Goal: Task Accomplishment & Management: Use online tool/utility

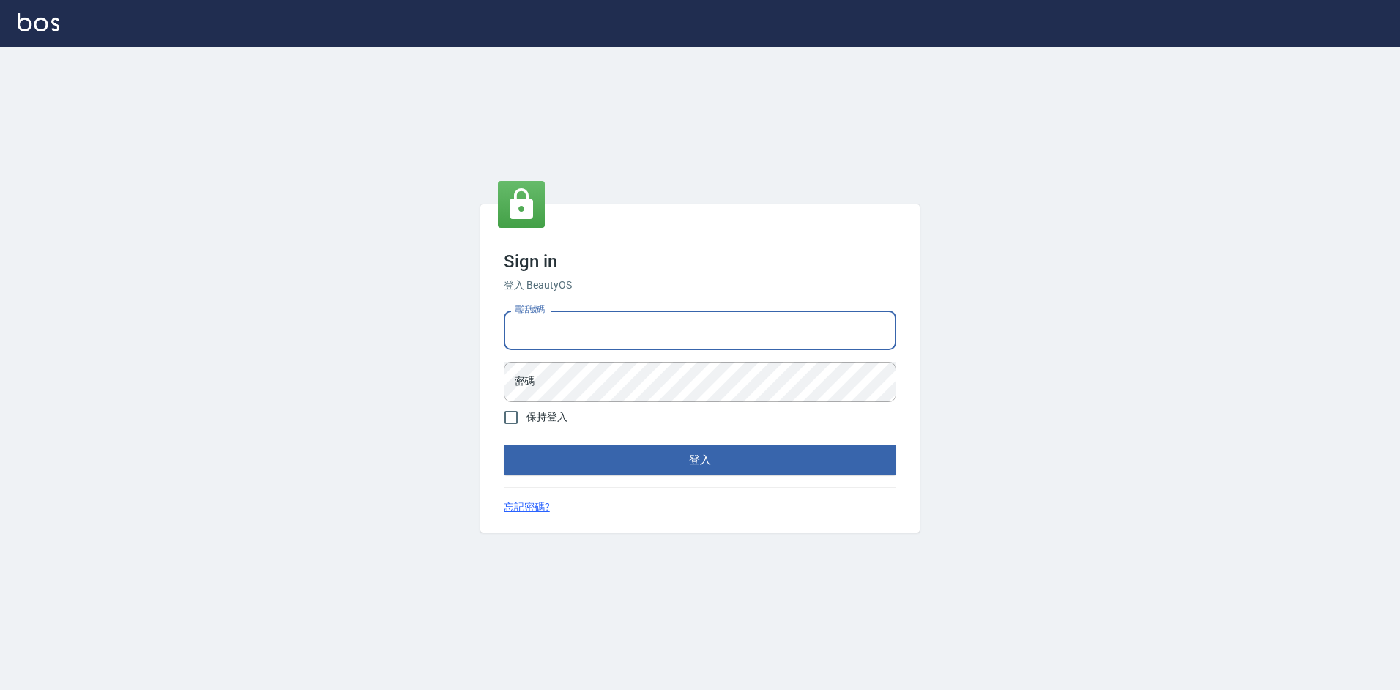
click at [614, 311] on input "電話號碼" at bounding box center [700, 330] width 392 height 40
type input "2380118"
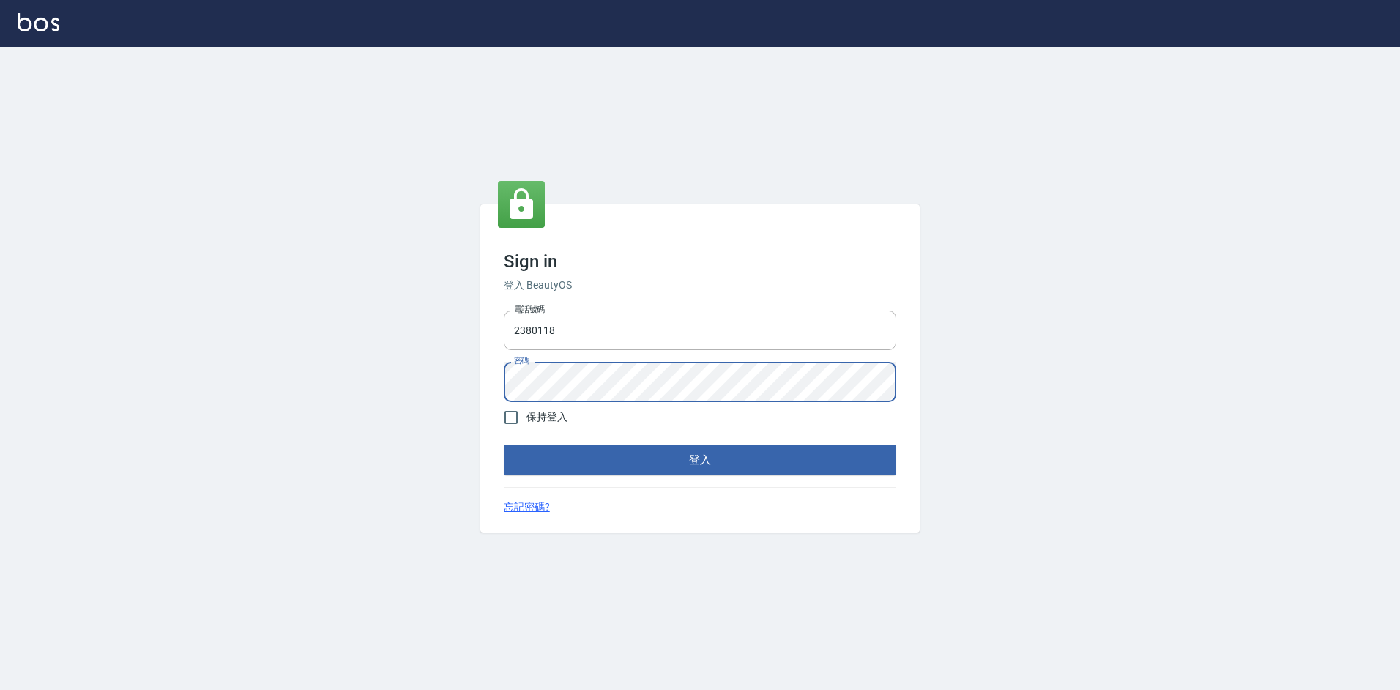
click at [504, 444] on button "登入" at bounding box center [700, 459] width 392 height 31
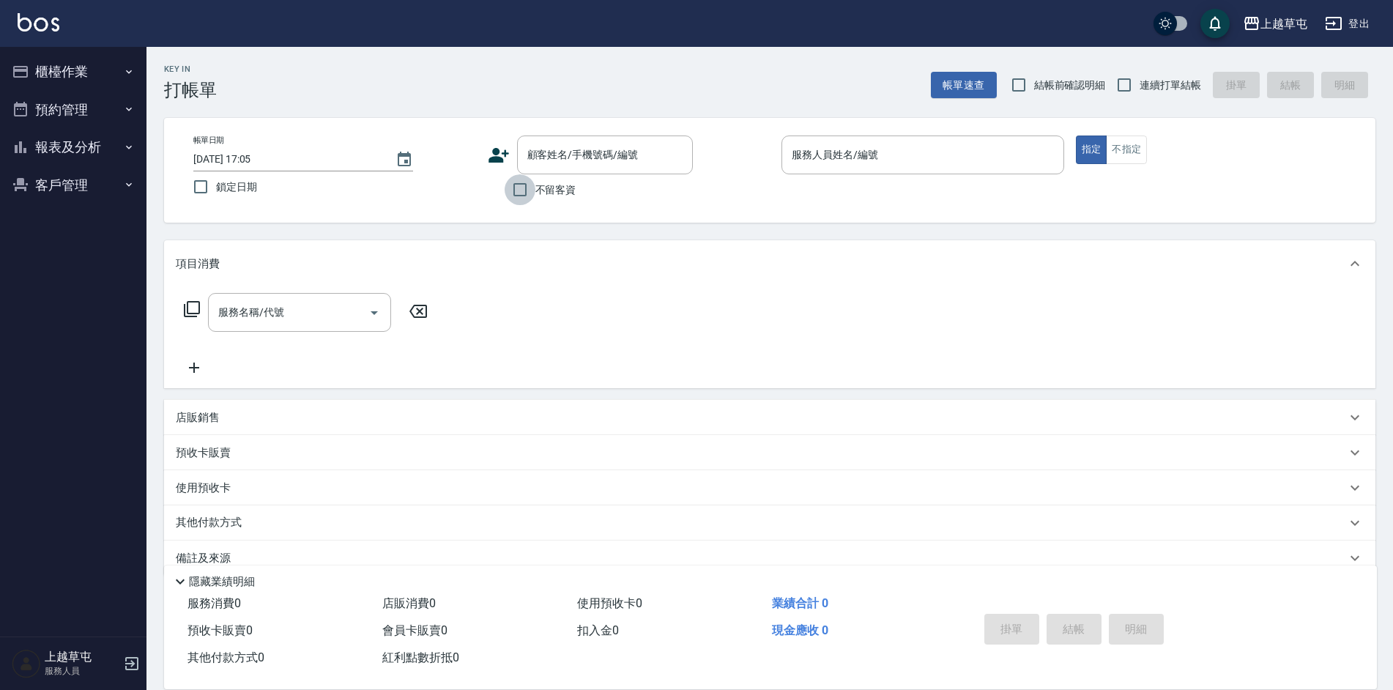
click at [518, 185] on input "不留客資" at bounding box center [519, 189] width 31 height 31
checkbox input "true"
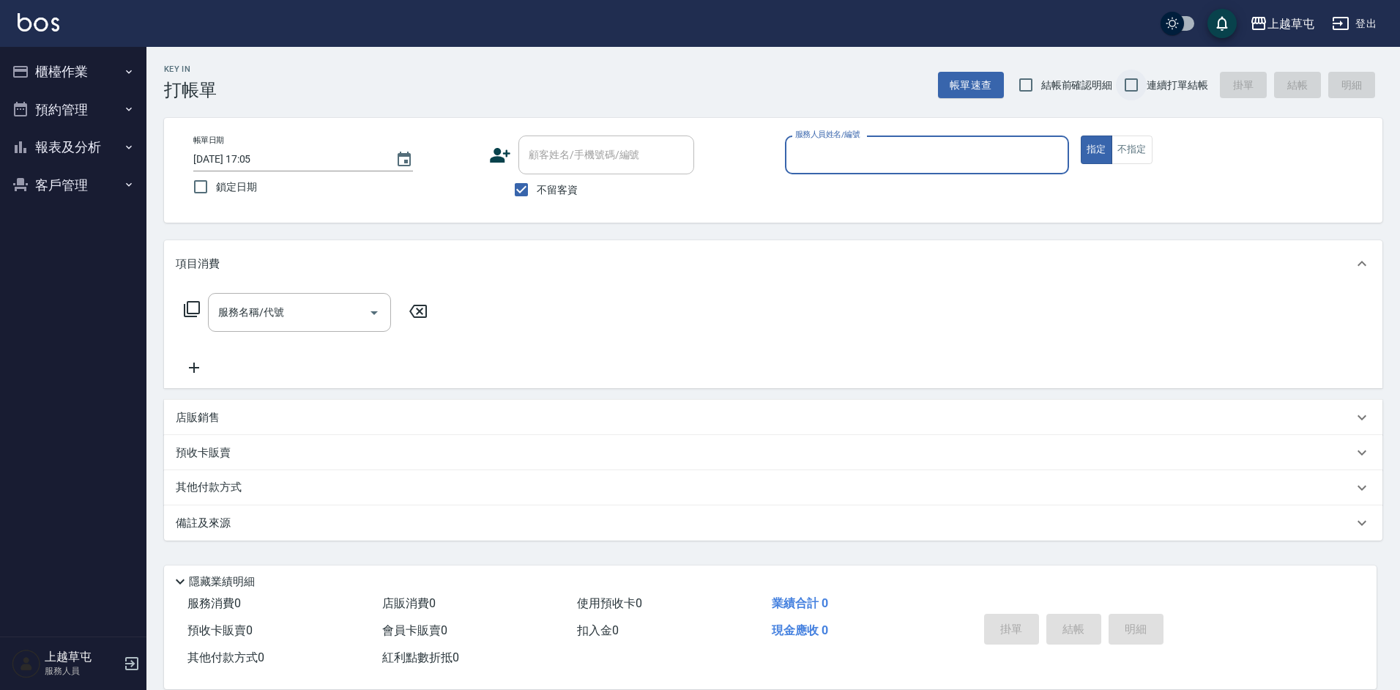
click at [1133, 84] on input "連續打單結帳" at bounding box center [1131, 85] width 31 height 31
checkbox input "true"
click at [876, 157] on input "服務人員姓名/編號" at bounding box center [926, 155] width 271 height 26
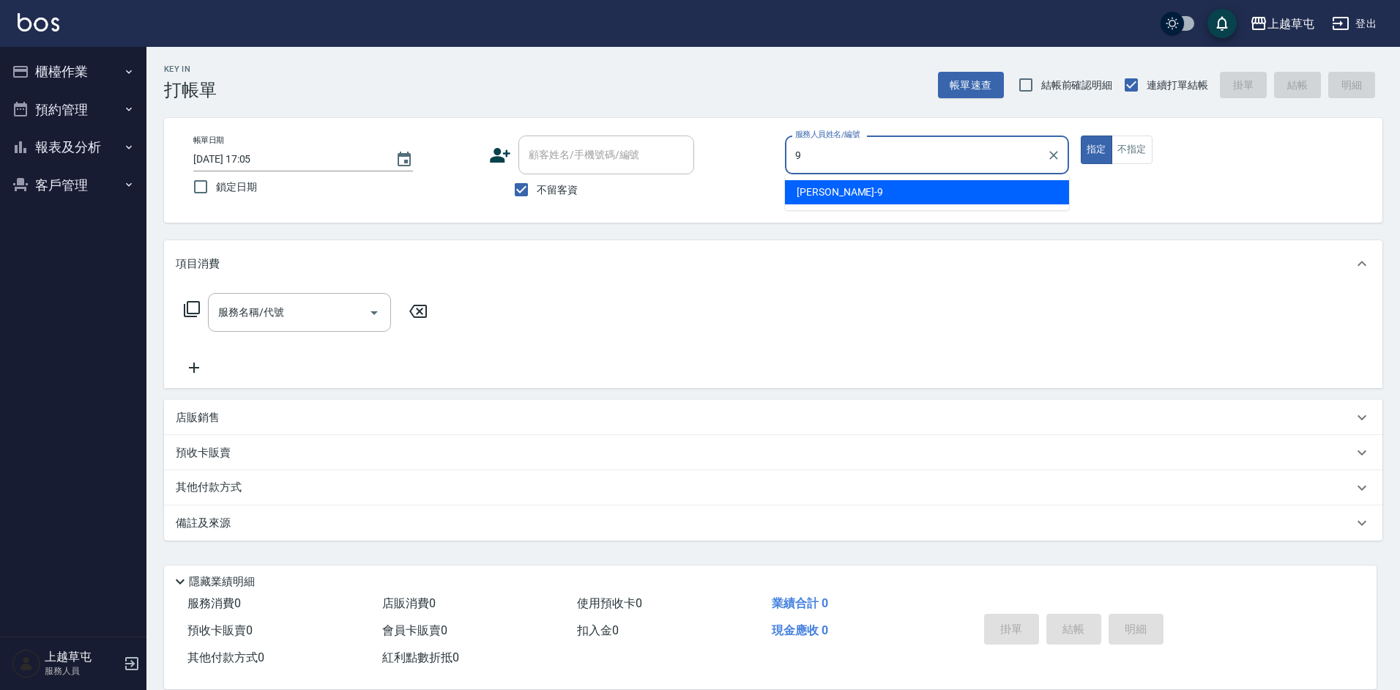
type input "[PERSON_NAME]-9"
type button "true"
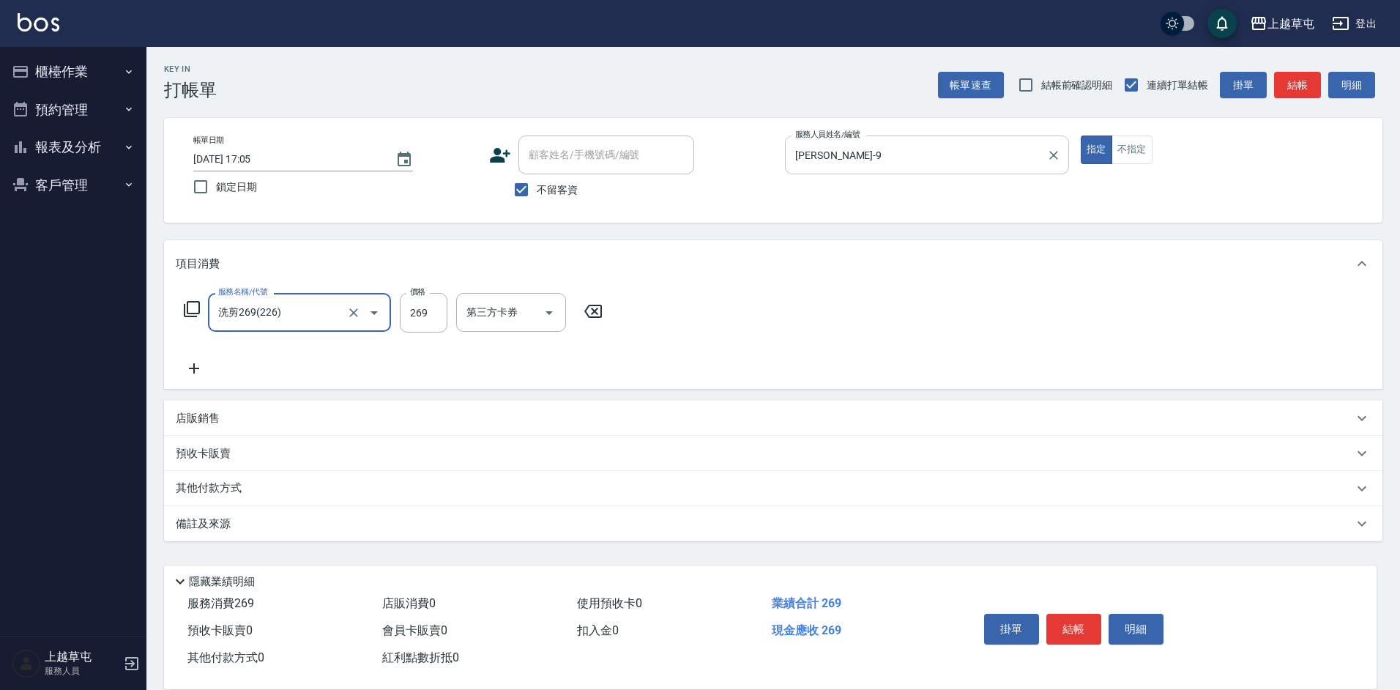
type input "洗剪269(226)"
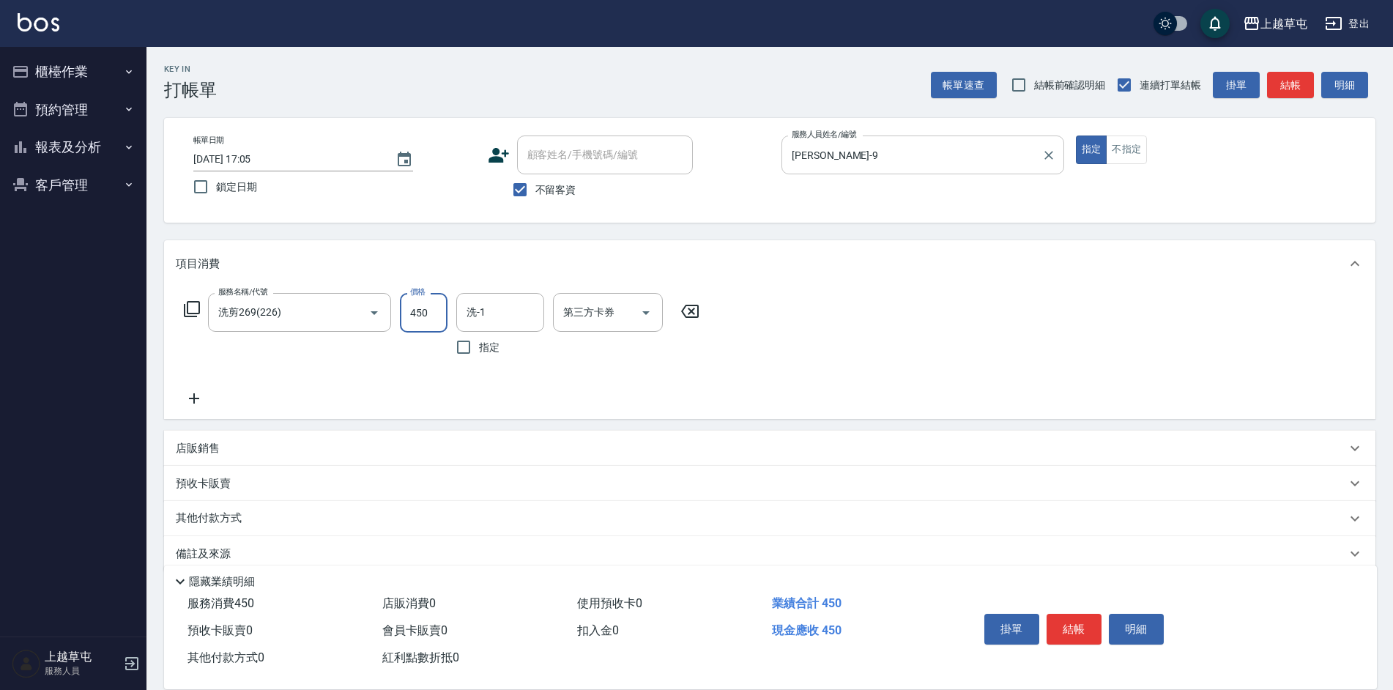
type input "450"
type input "[PERSON_NAME]-35"
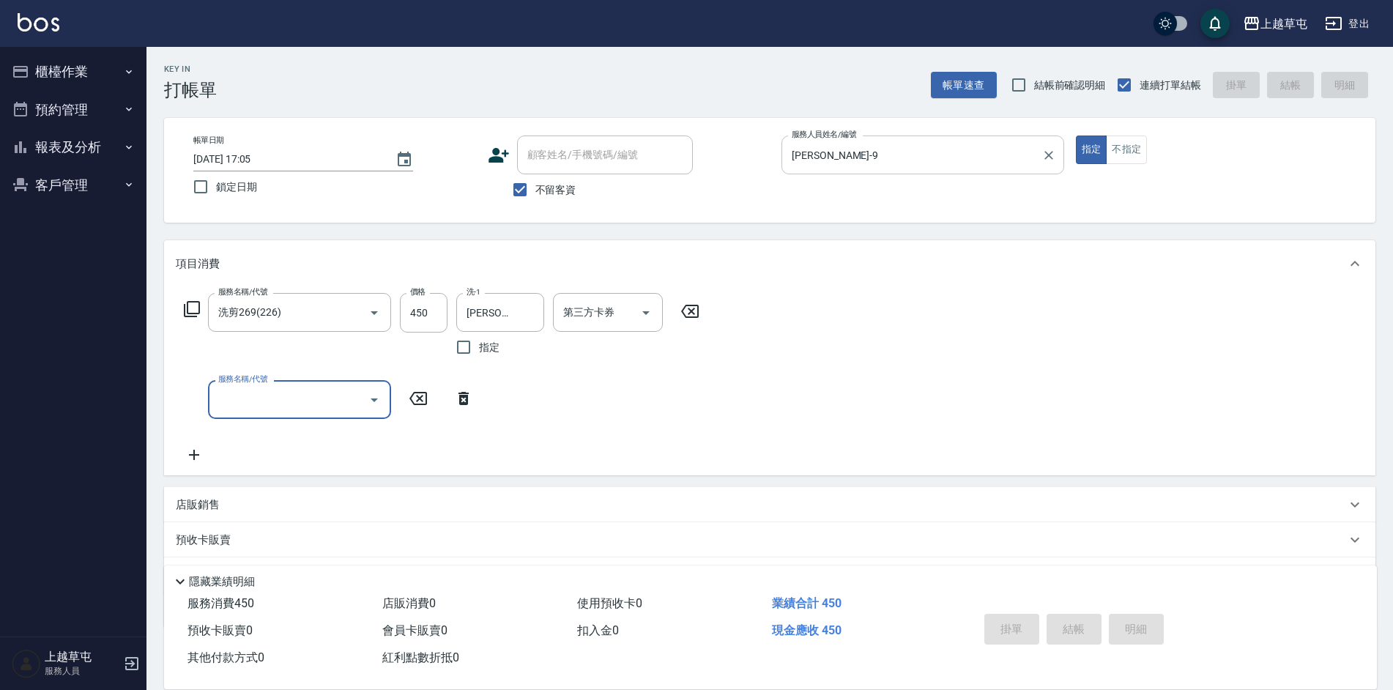
type input "[DATE] 17:06"
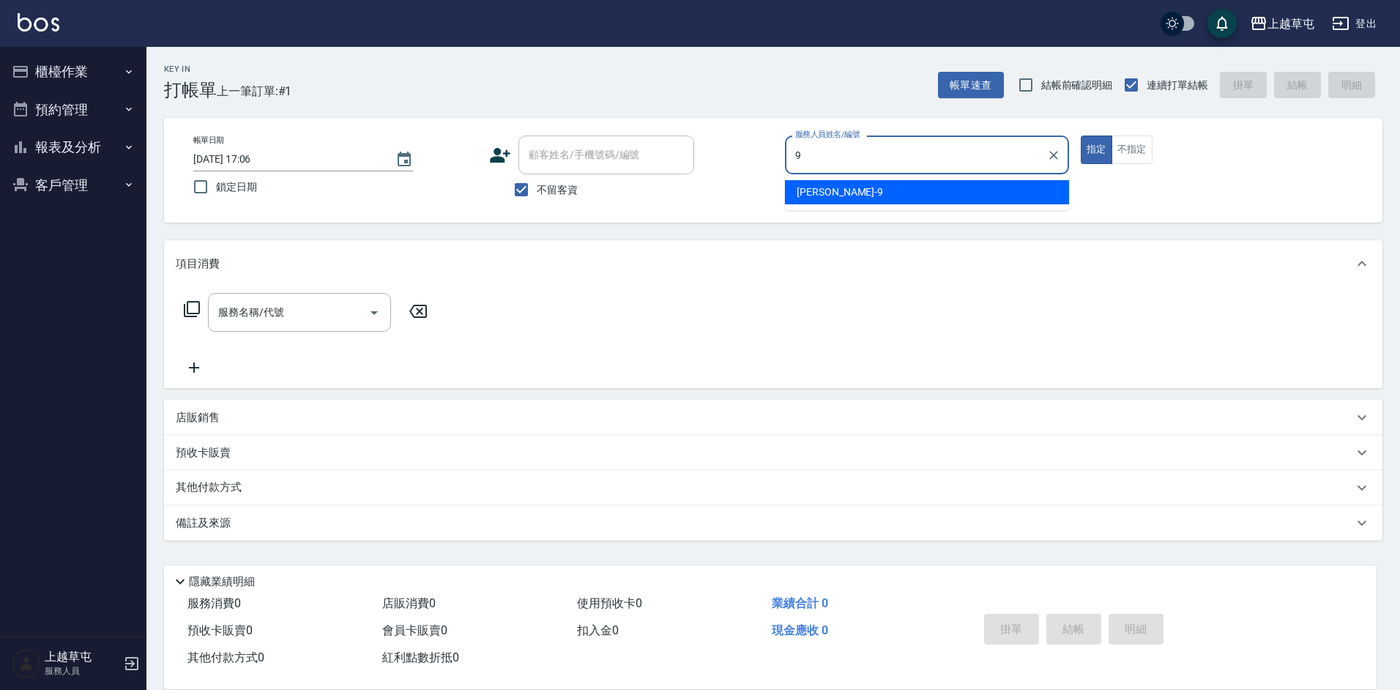
type input "[PERSON_NAME]-9"
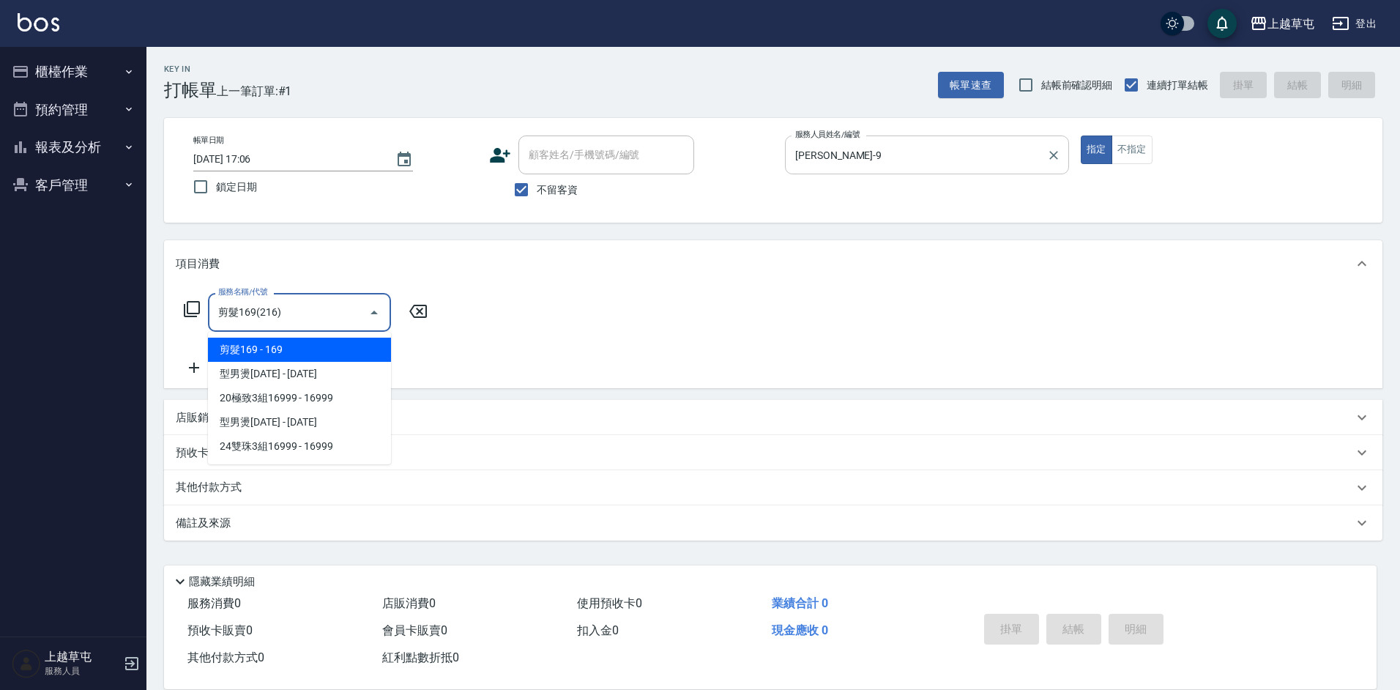
type input "剪髮169(216)"
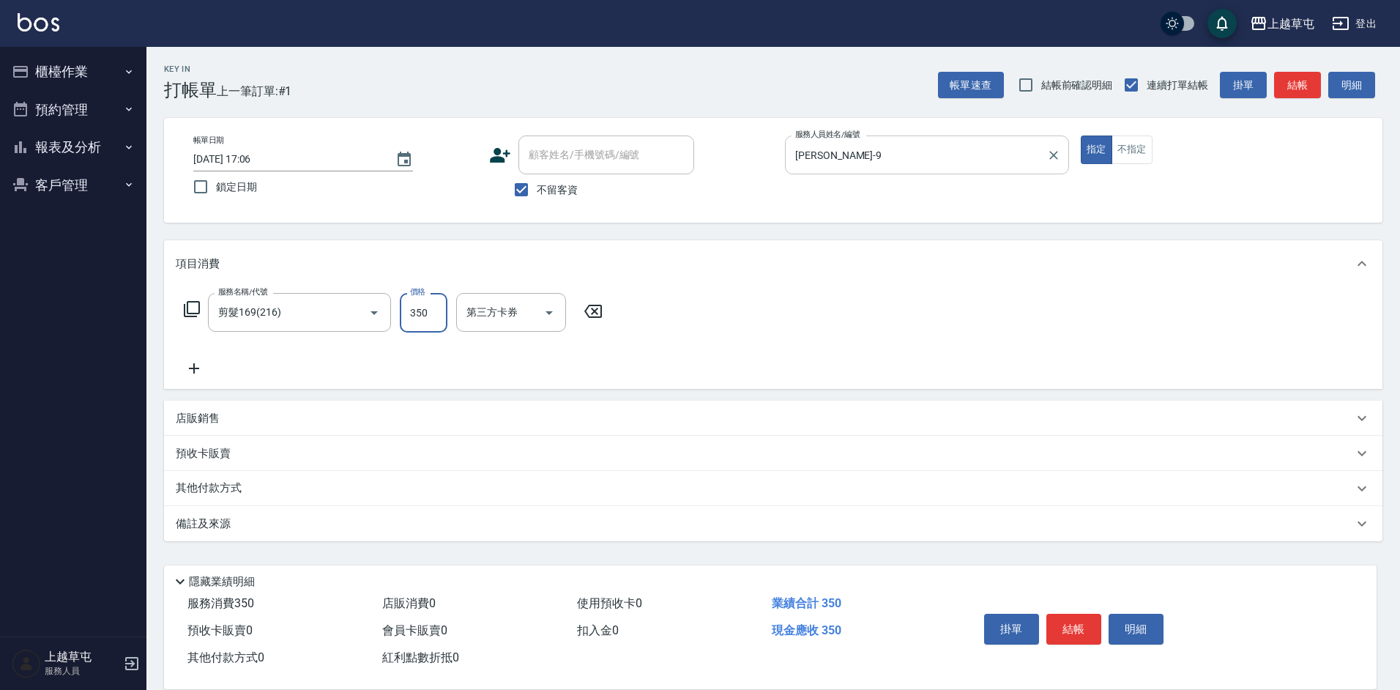
type input "350"
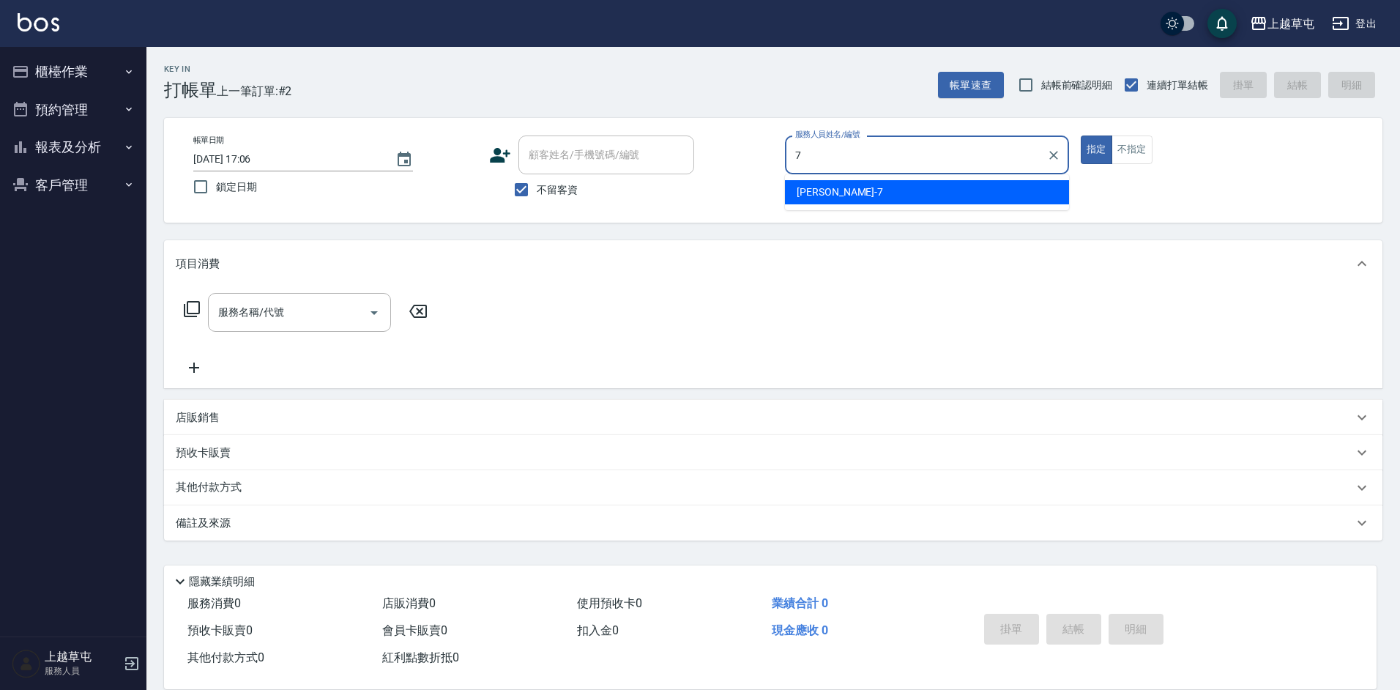
type input "[PERSON_NAME]-7"
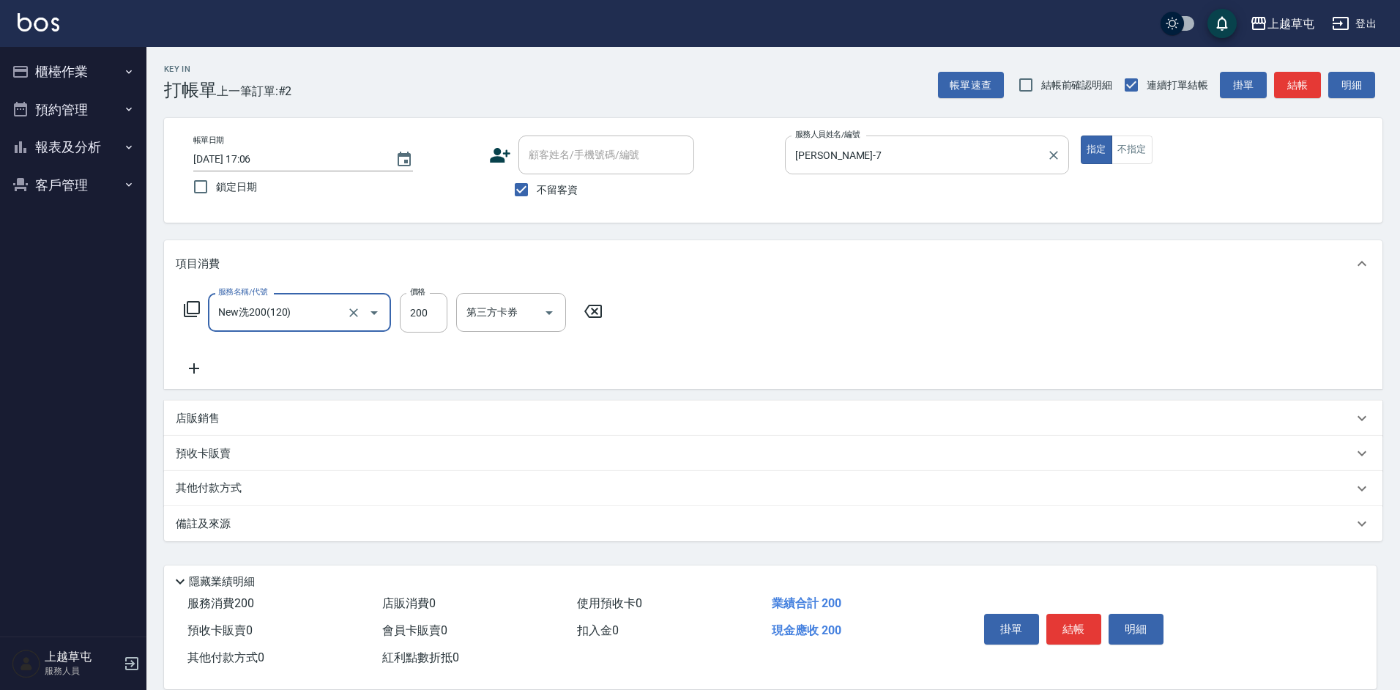
type input "New洗200(120)"
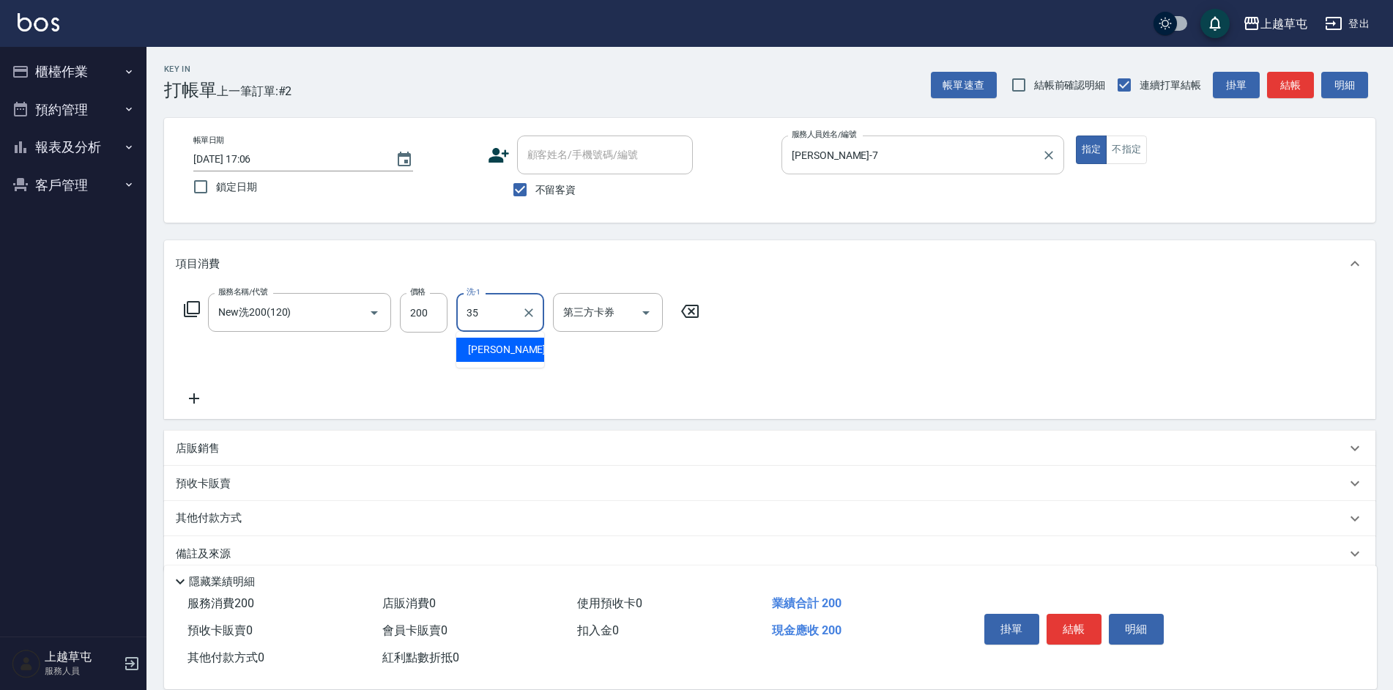
type input "[PERSON_NAME]-35"
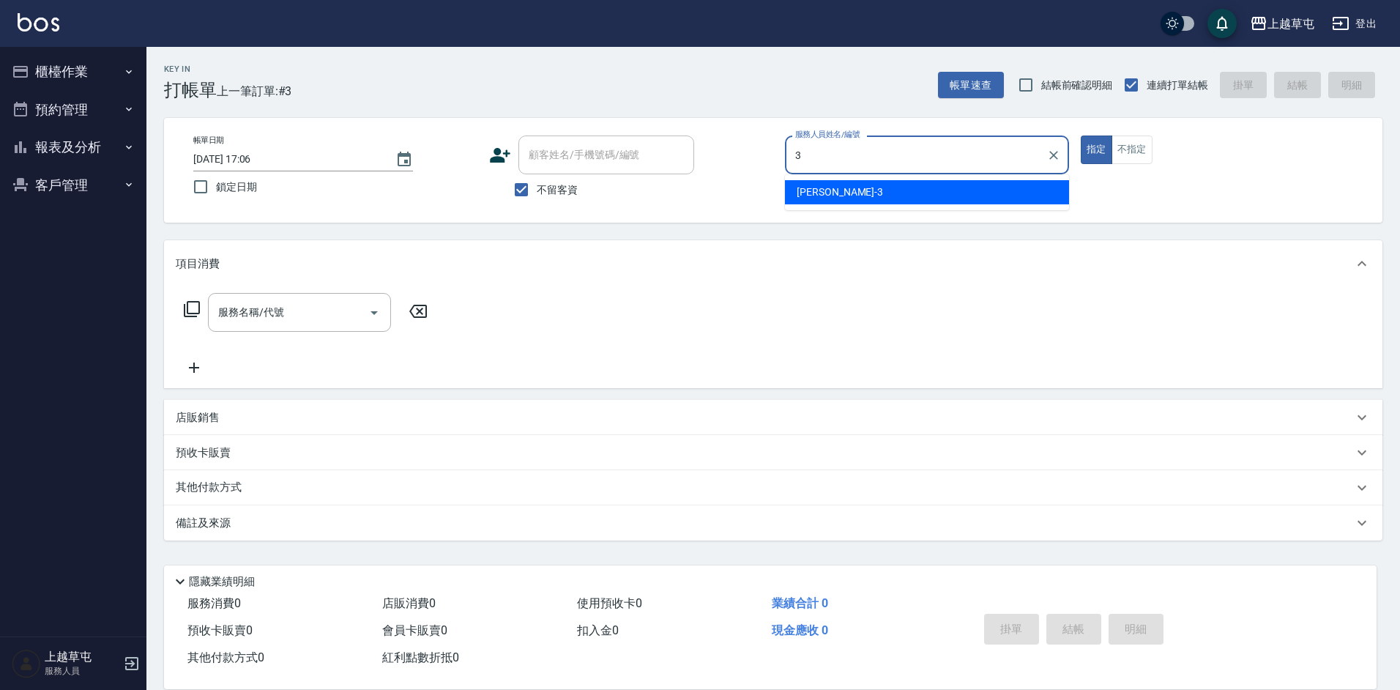
type input "[PERSON_NAME]-3"
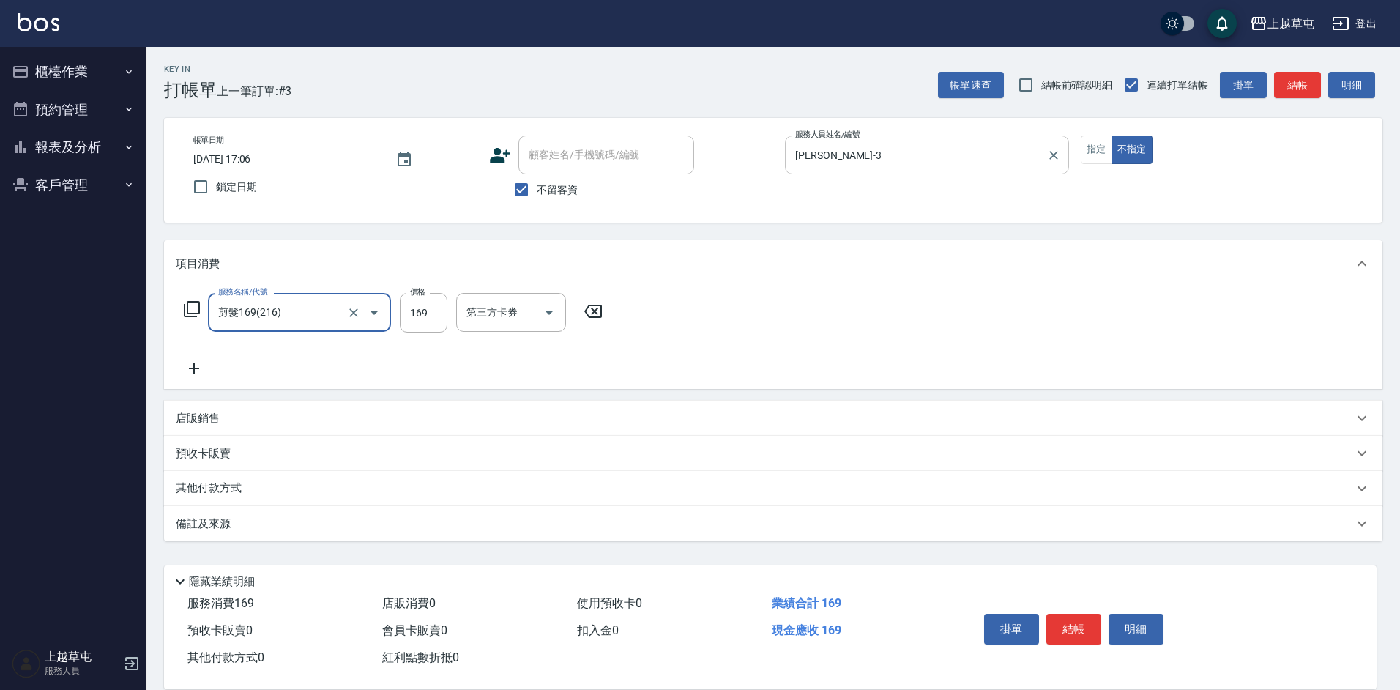
type input "剪髮169(216)"
type input "200"
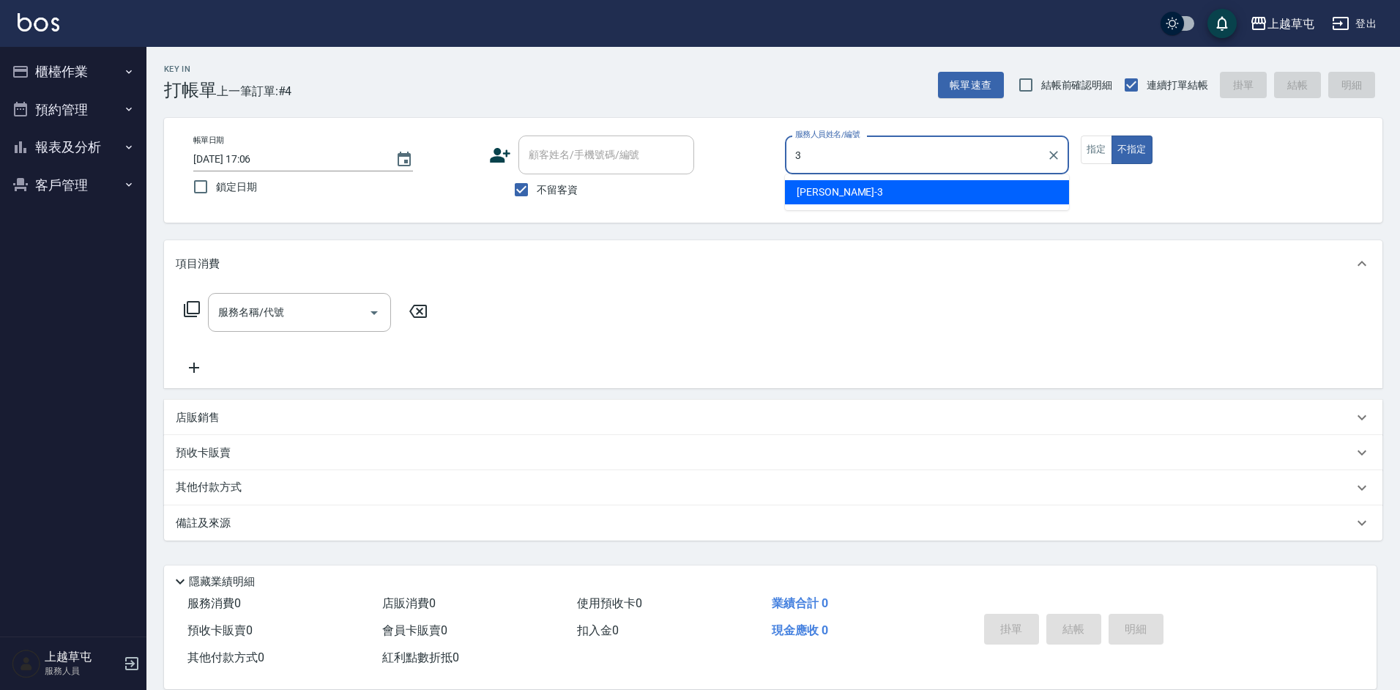
type input "[PERSON_NAME]-3"
type button "false"
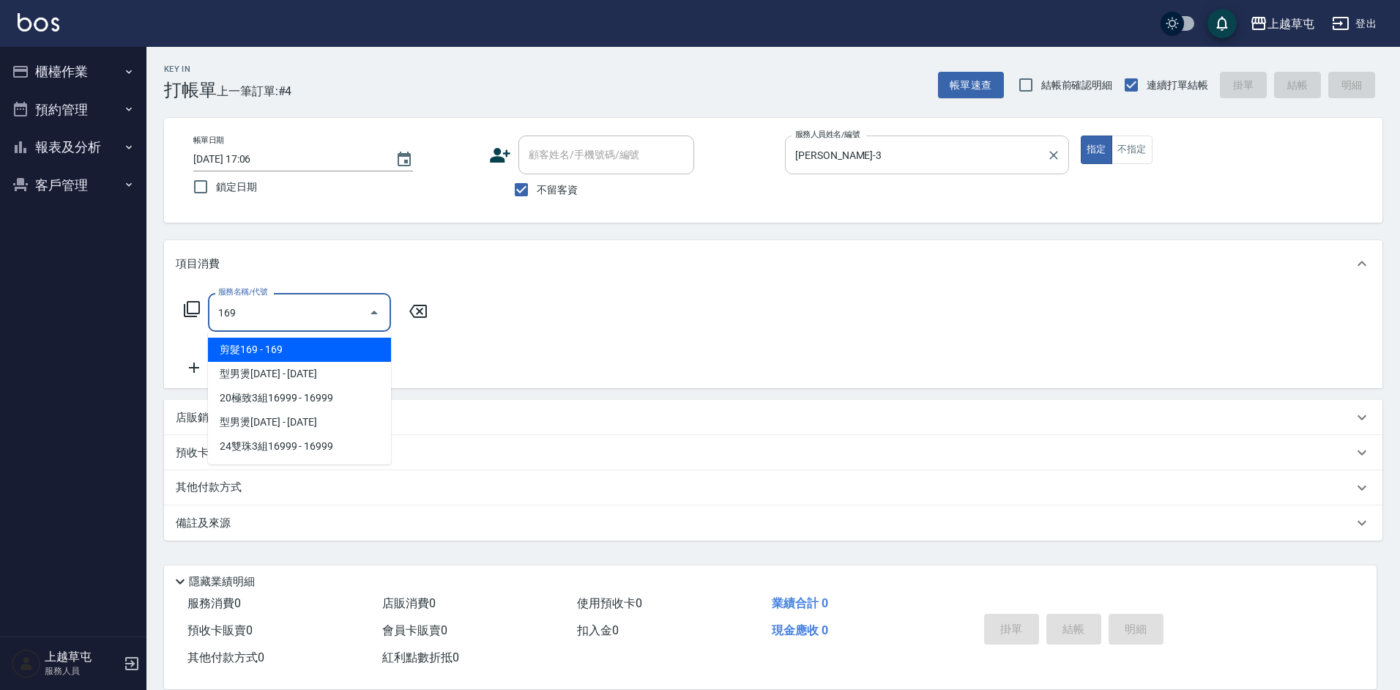
type input "剪髮169(216)"
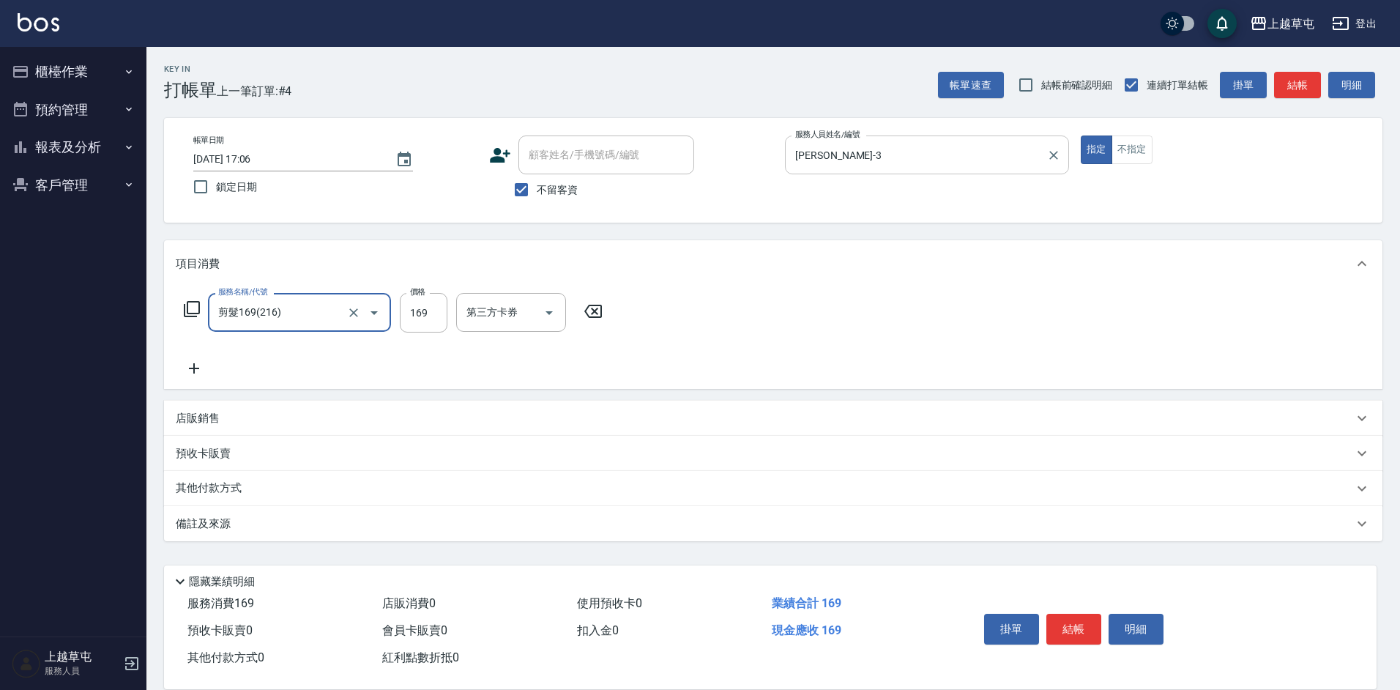
type input "剪髮169(216)"
type input "250"
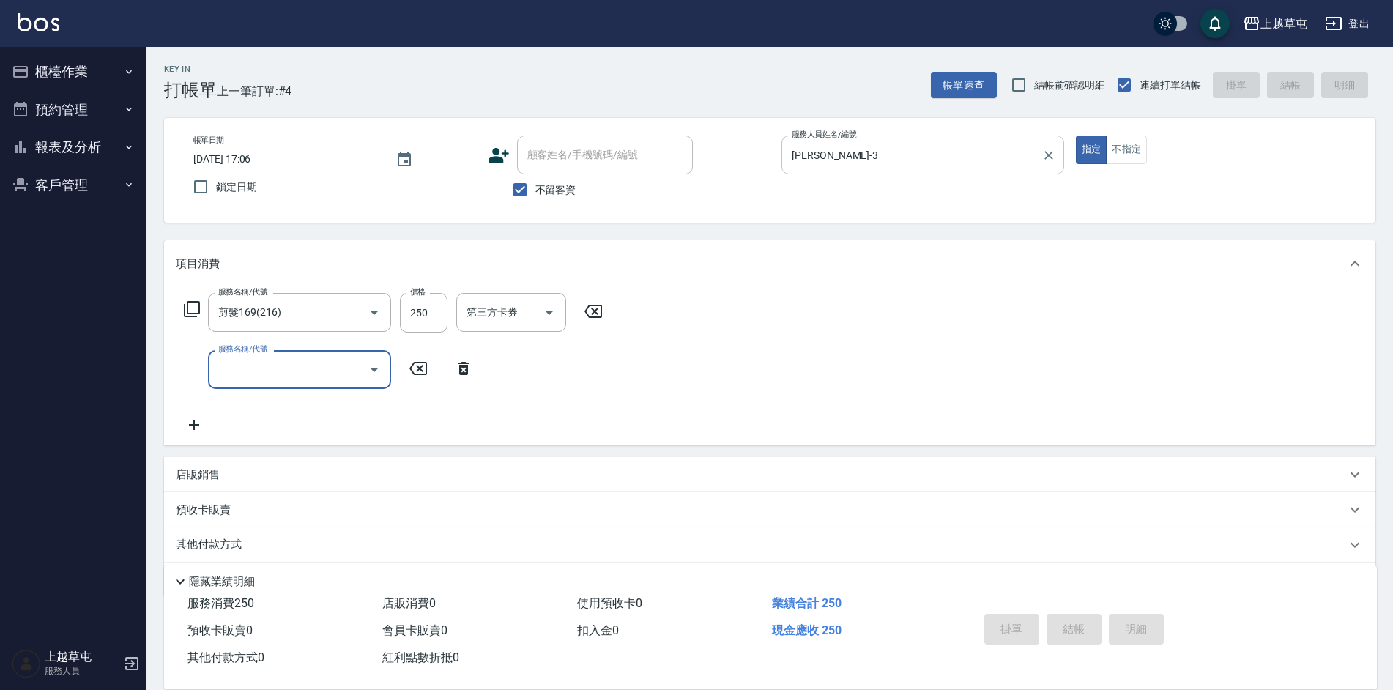
type input "[DATE] 17:07"
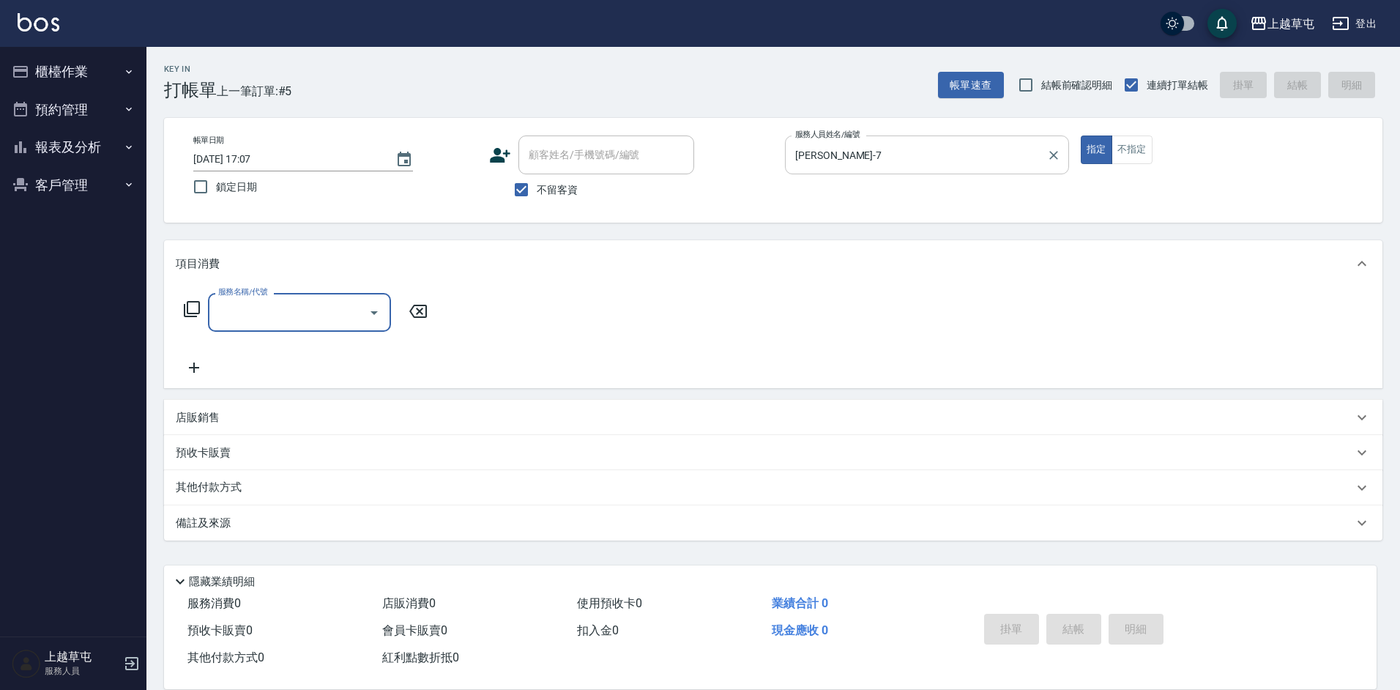
click at [891, 148] on input "[PERSON_NAME]-7" at bounding box center [915, 155] width 249 height 26
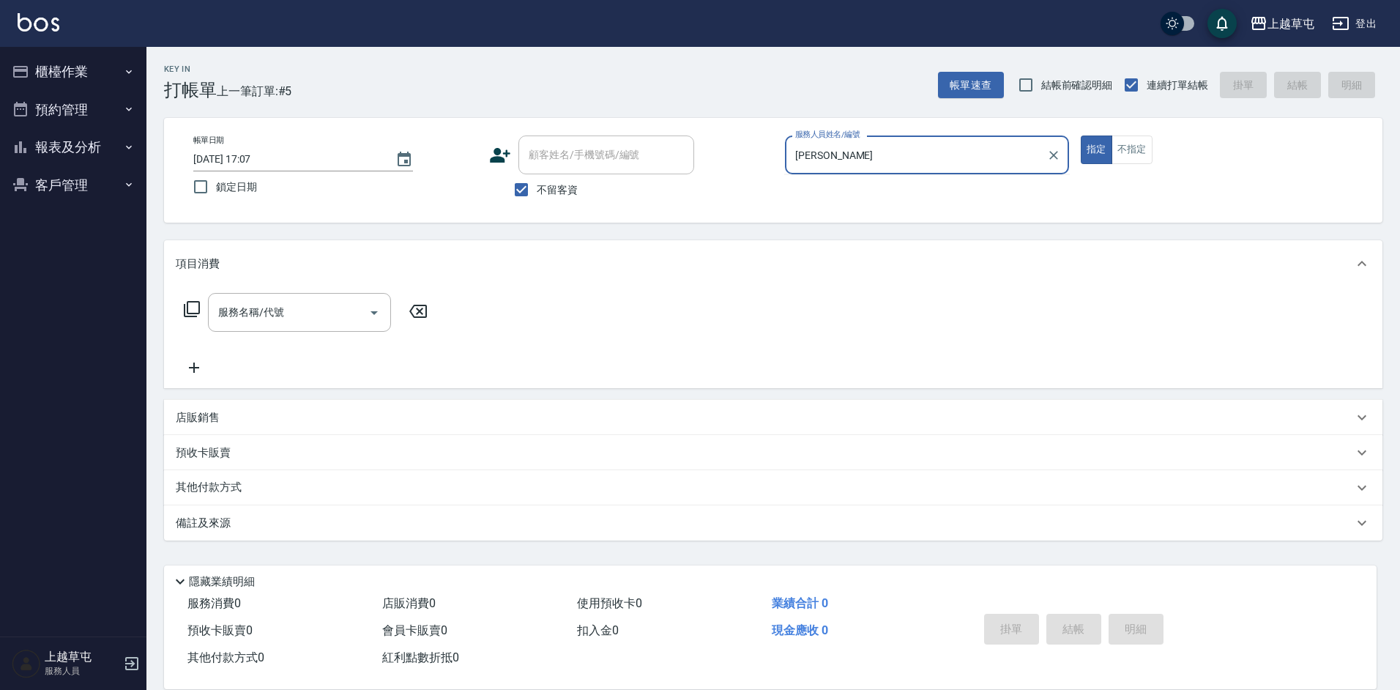
type input "林"
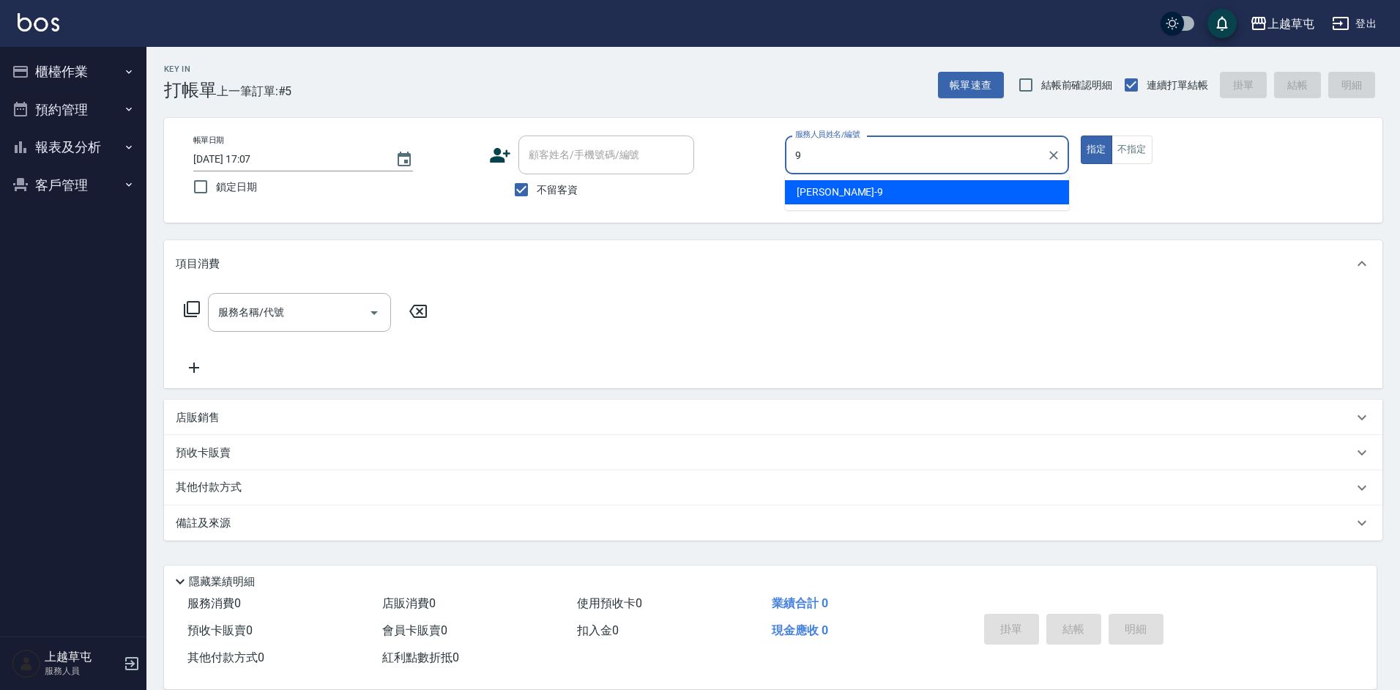
type input "[PERSON_NAME]-9"
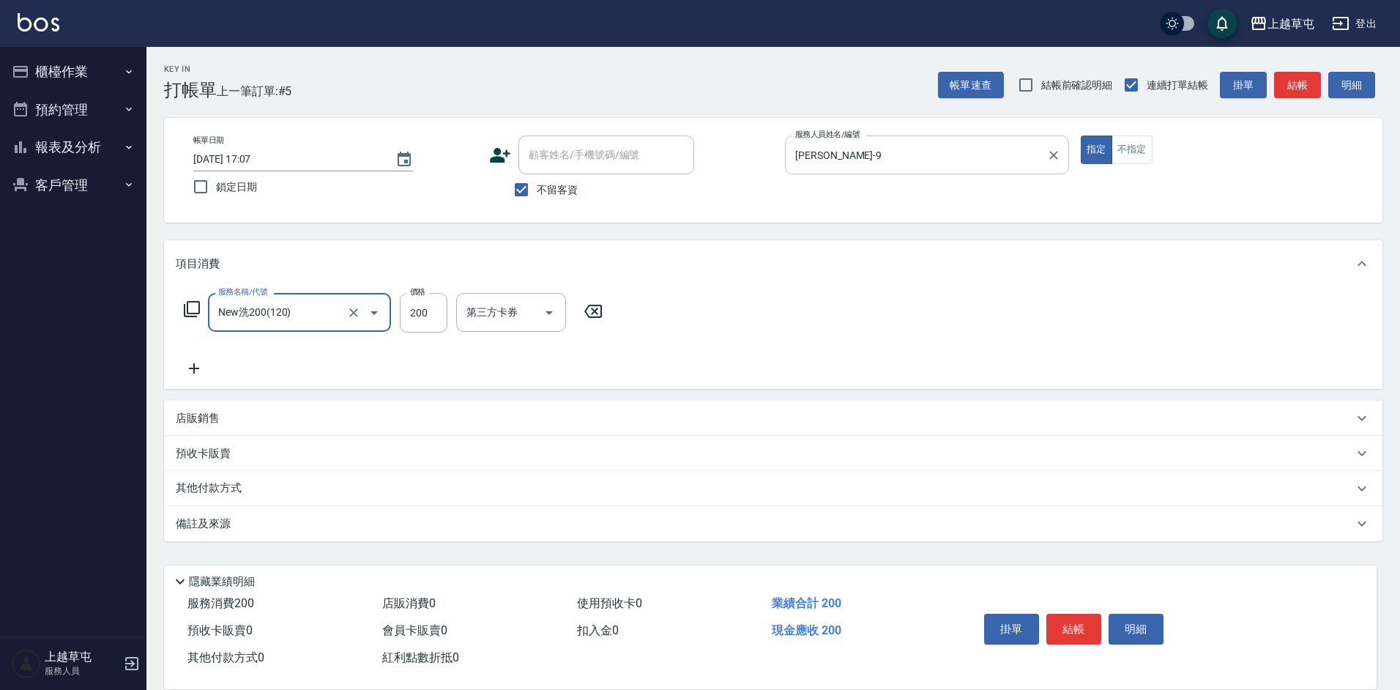
type input "New洗200(120)"
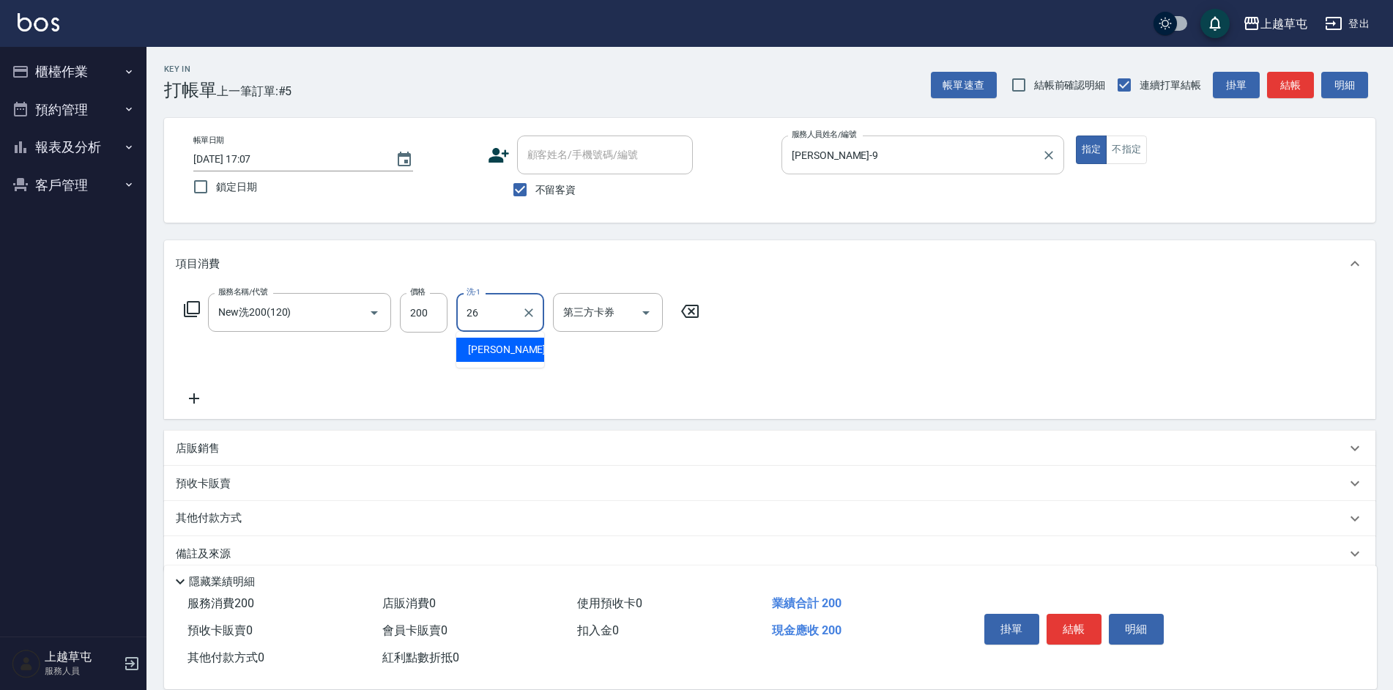
type input "[PERSON_NAME]-26"
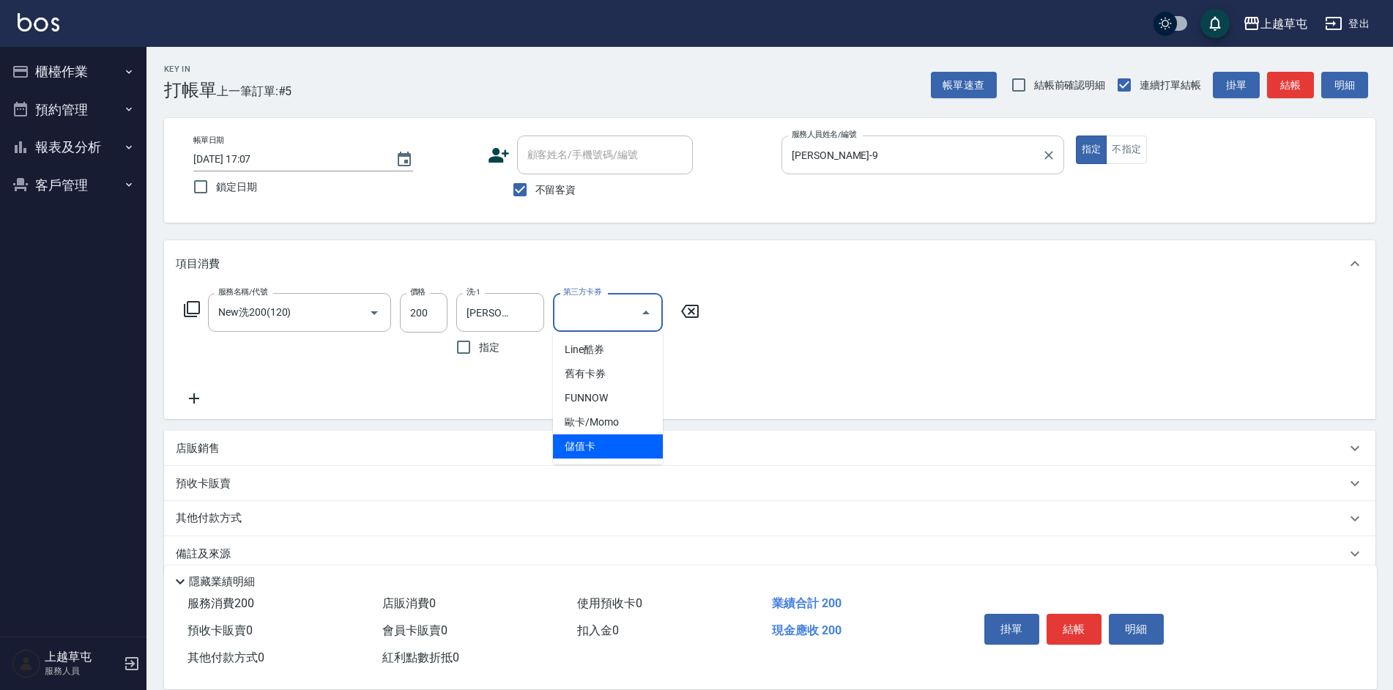
type input "儲值卡"
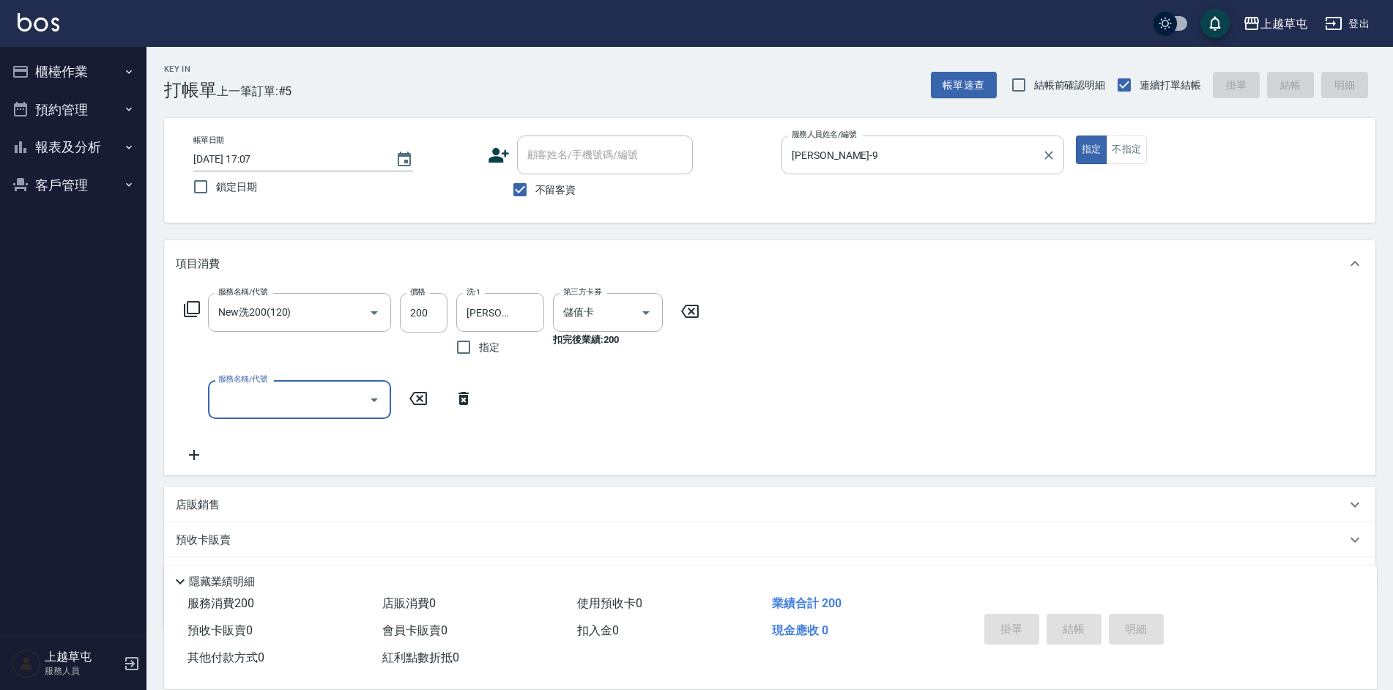
type input "[DATE] 17:08"
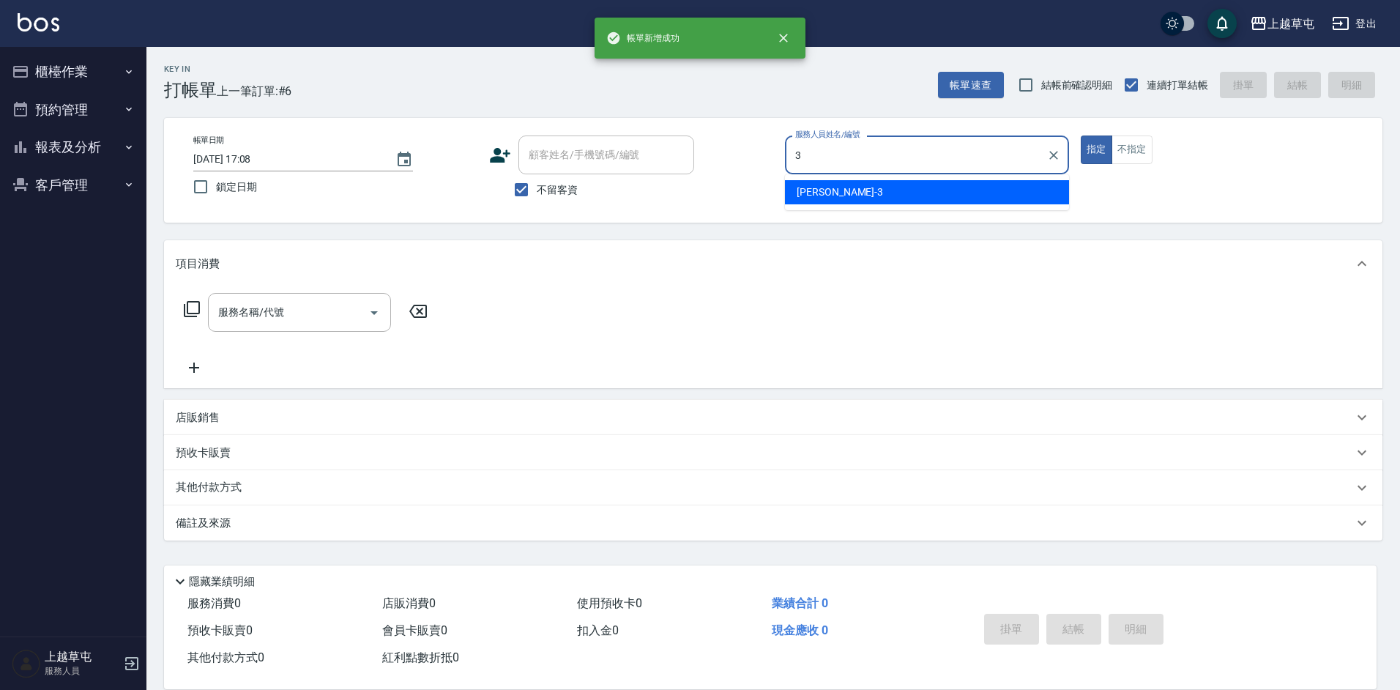
type input "[PERSON_NAME]-3"
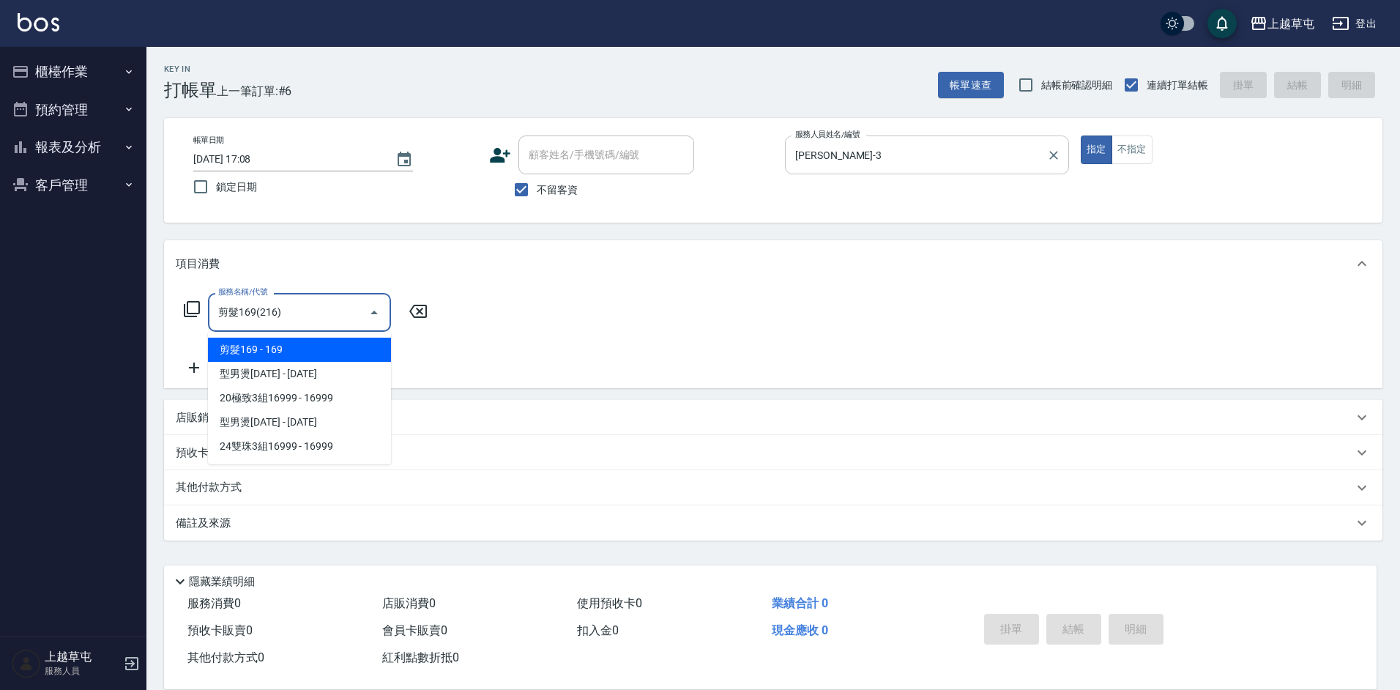
type input "剪髮169(216)"
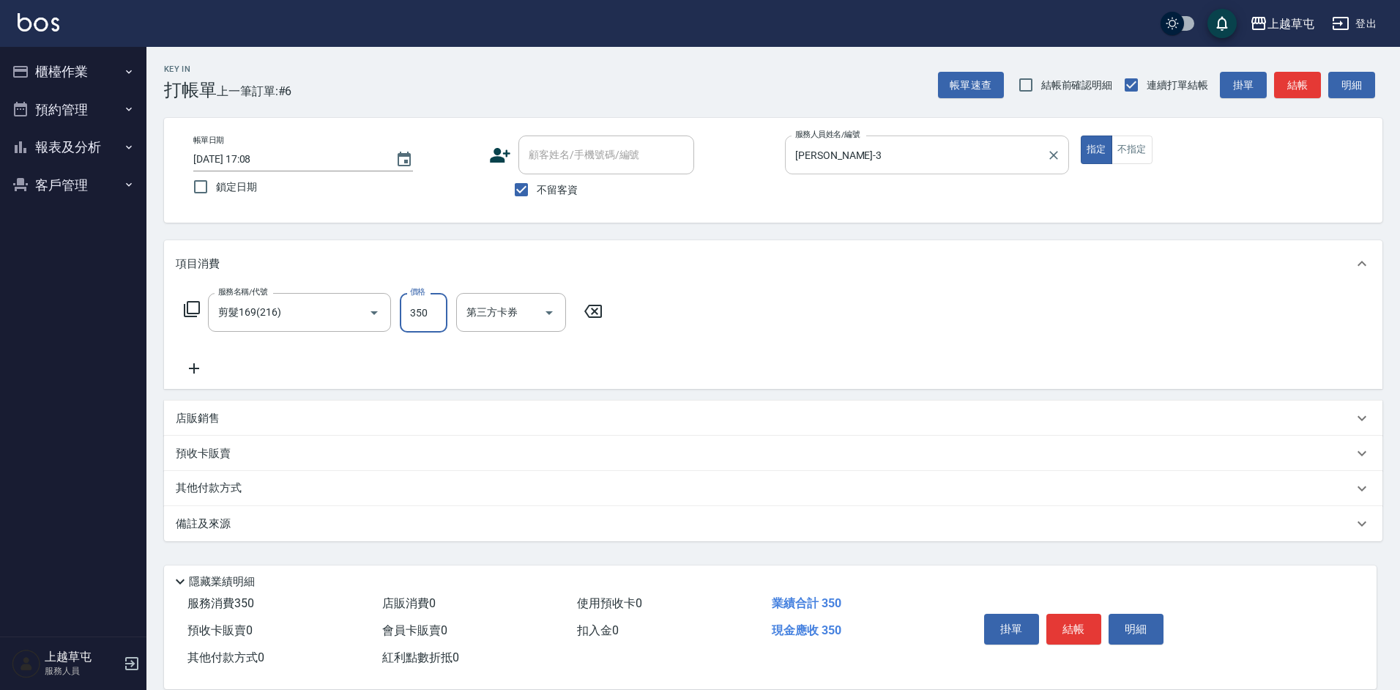
type input "350"
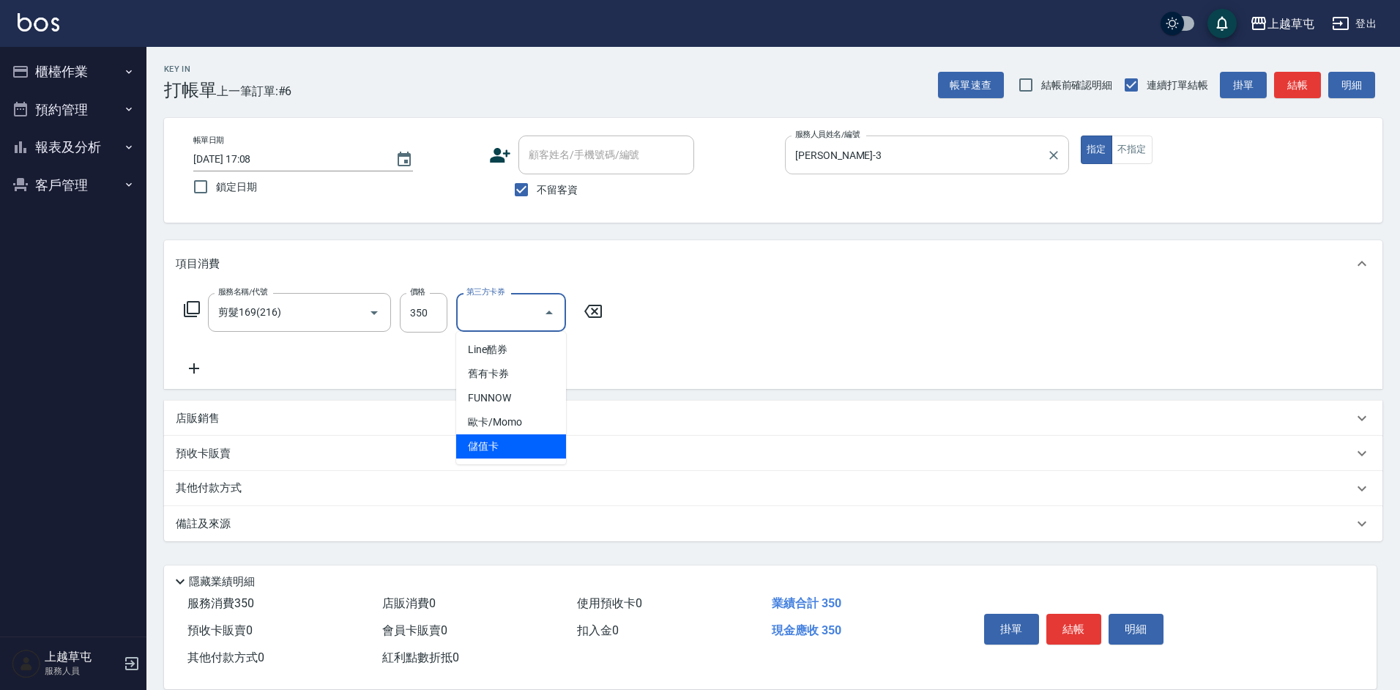
type input "儲值卡"
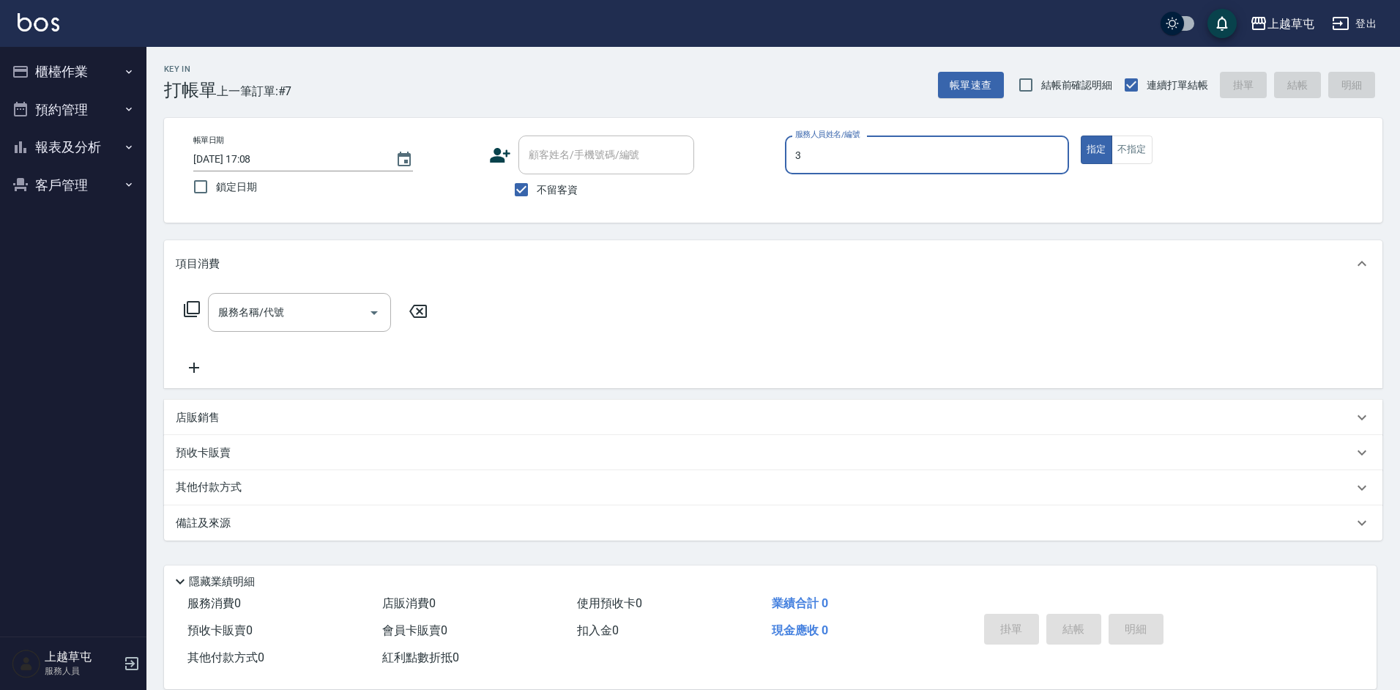
type input "[PERSON_NAME]-3"
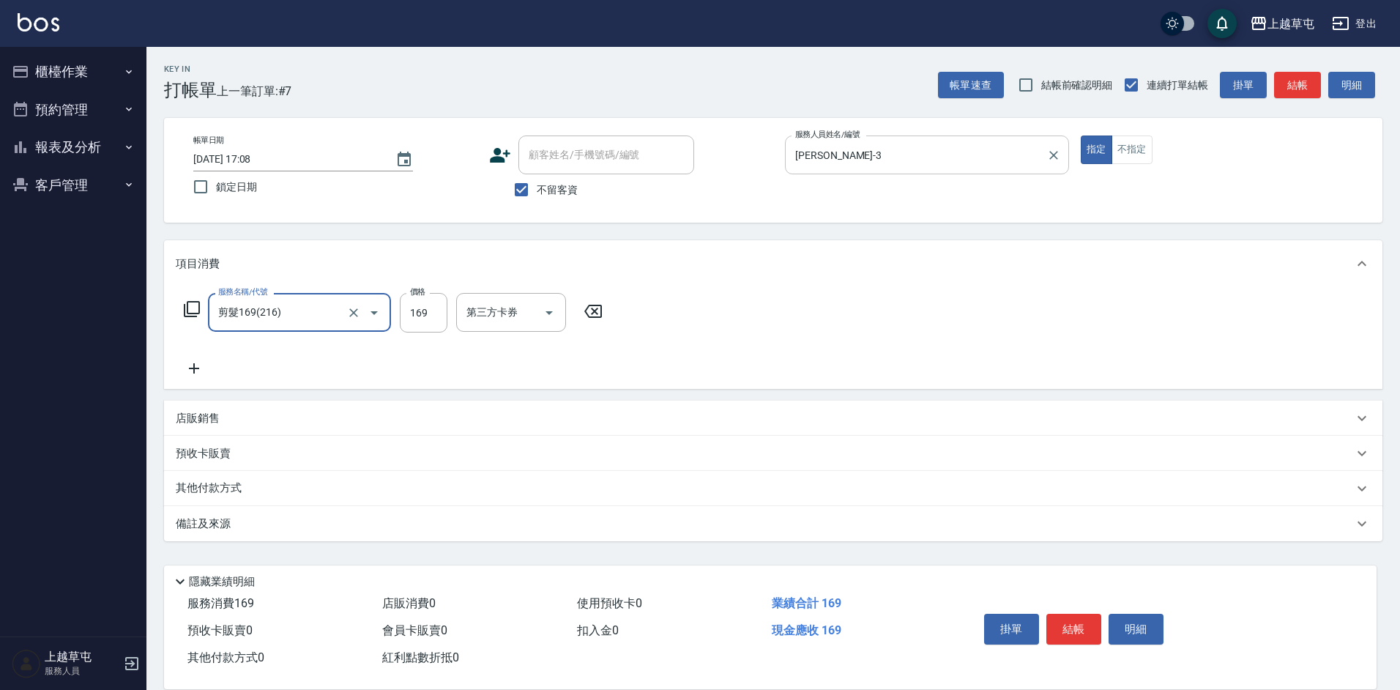
type input "剪髮169(216)"
type input "250"
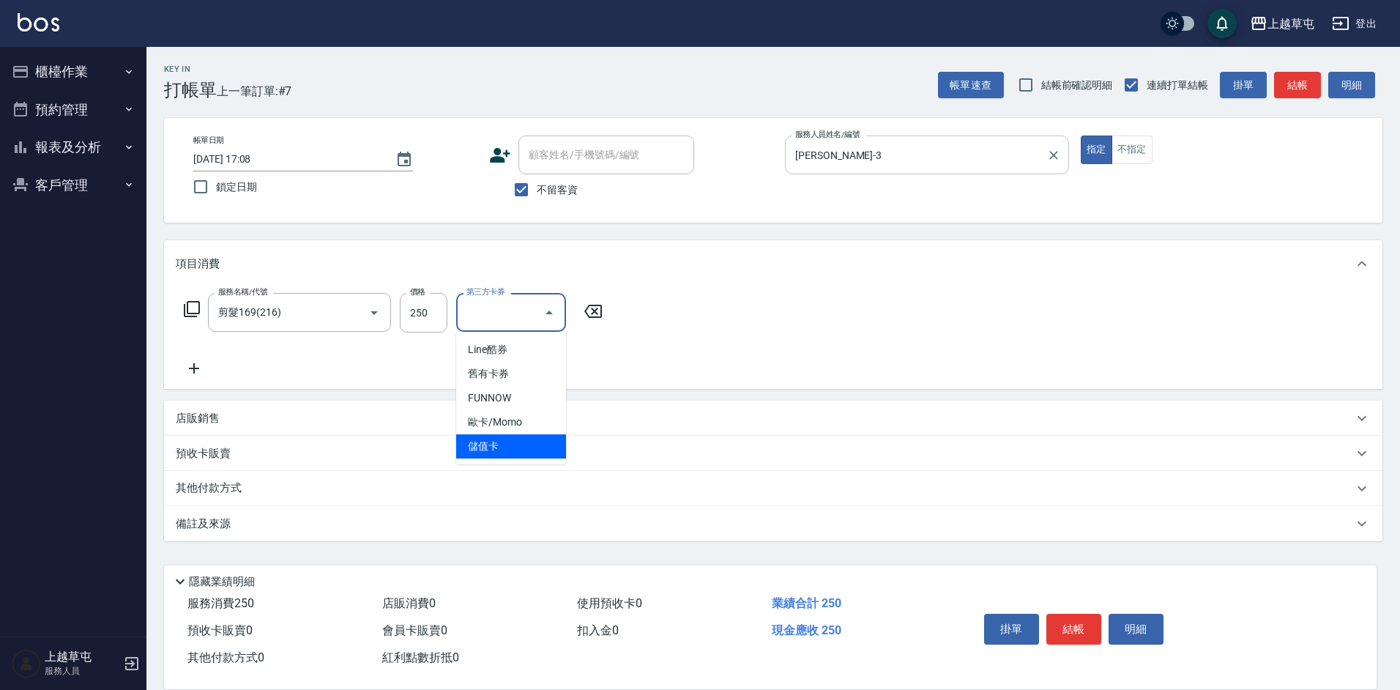
type input "儲值卡"
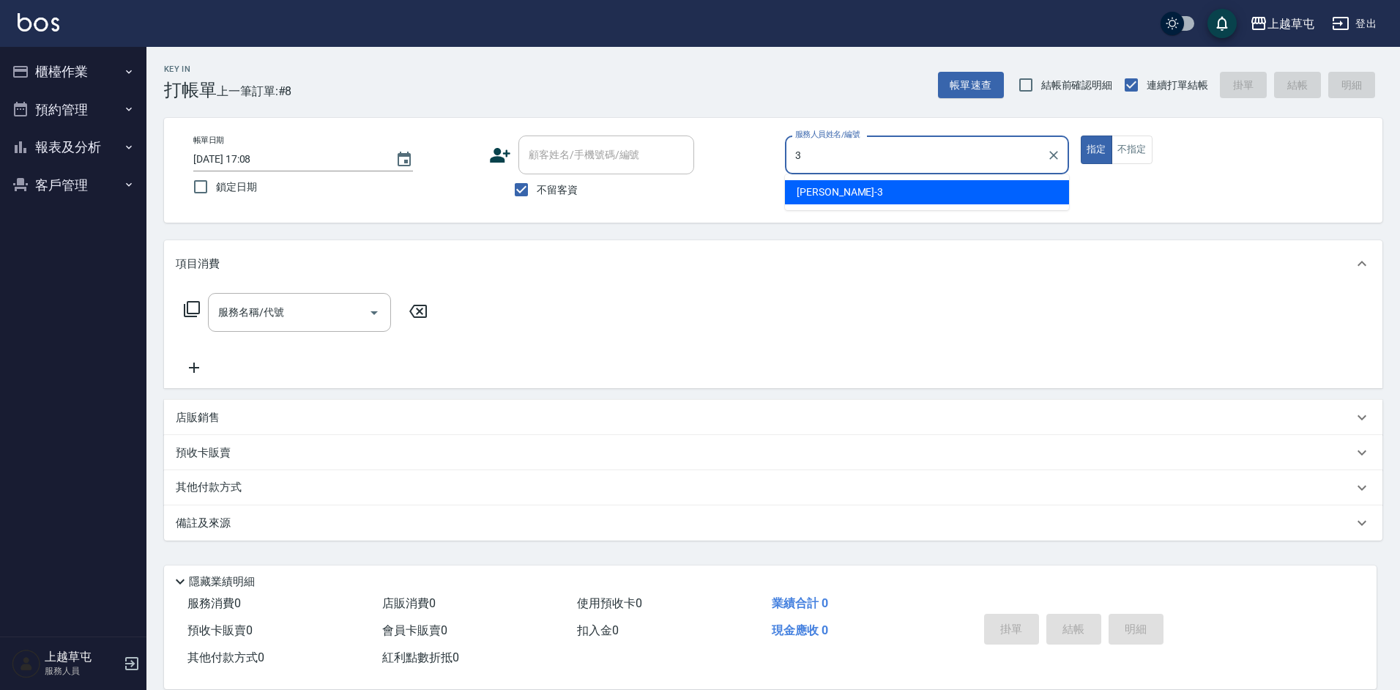
type input "[PERSON_NAME]-3"
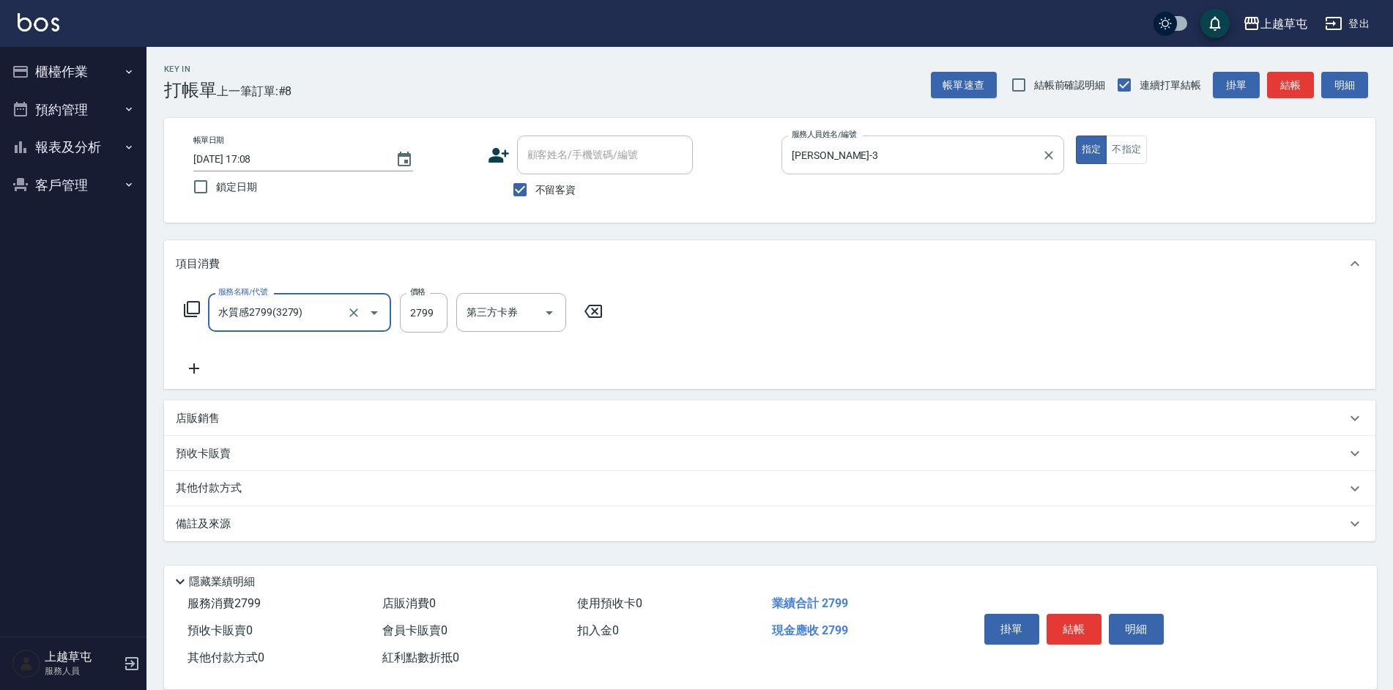
type input "水質感2799(3279)"
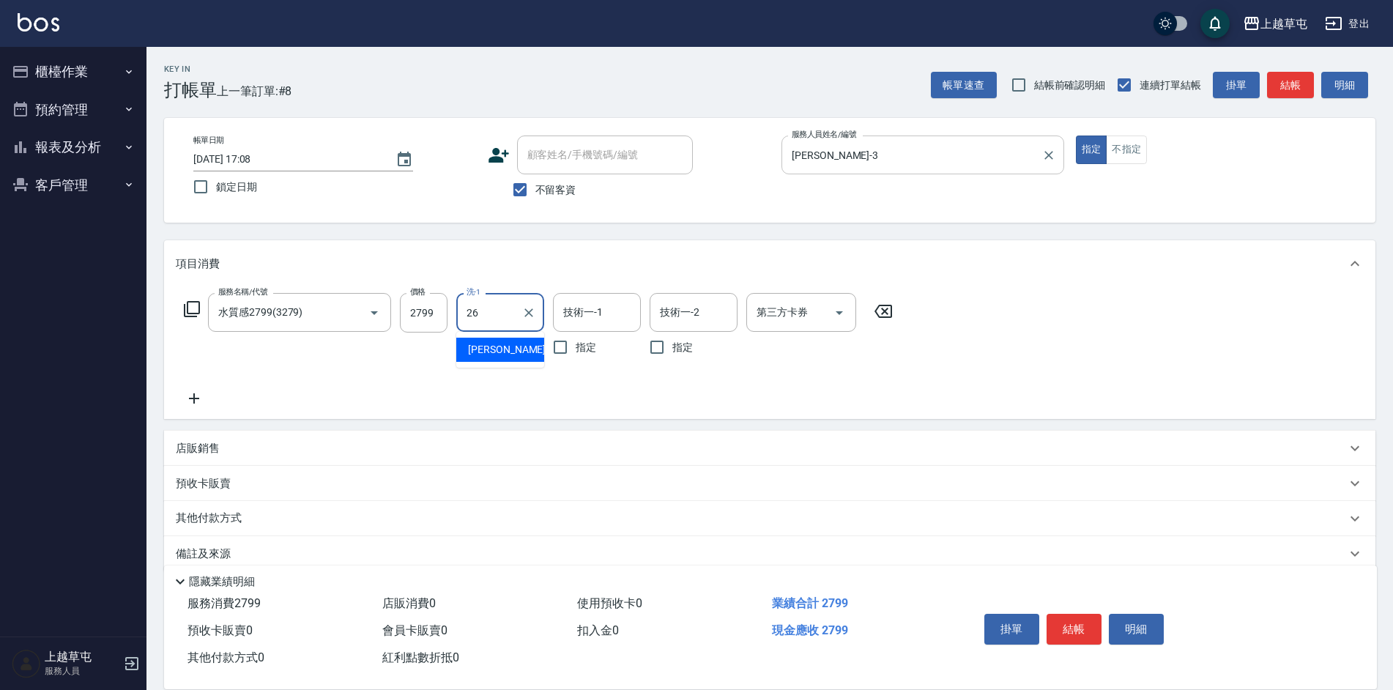
type input "[PERSON_NAME]-26"
click at [567, 310] on div "技術一-1 技術一-1" at bounding box center [597, 312] width 88 height 39
type input "[PERSON_NAME]-26"
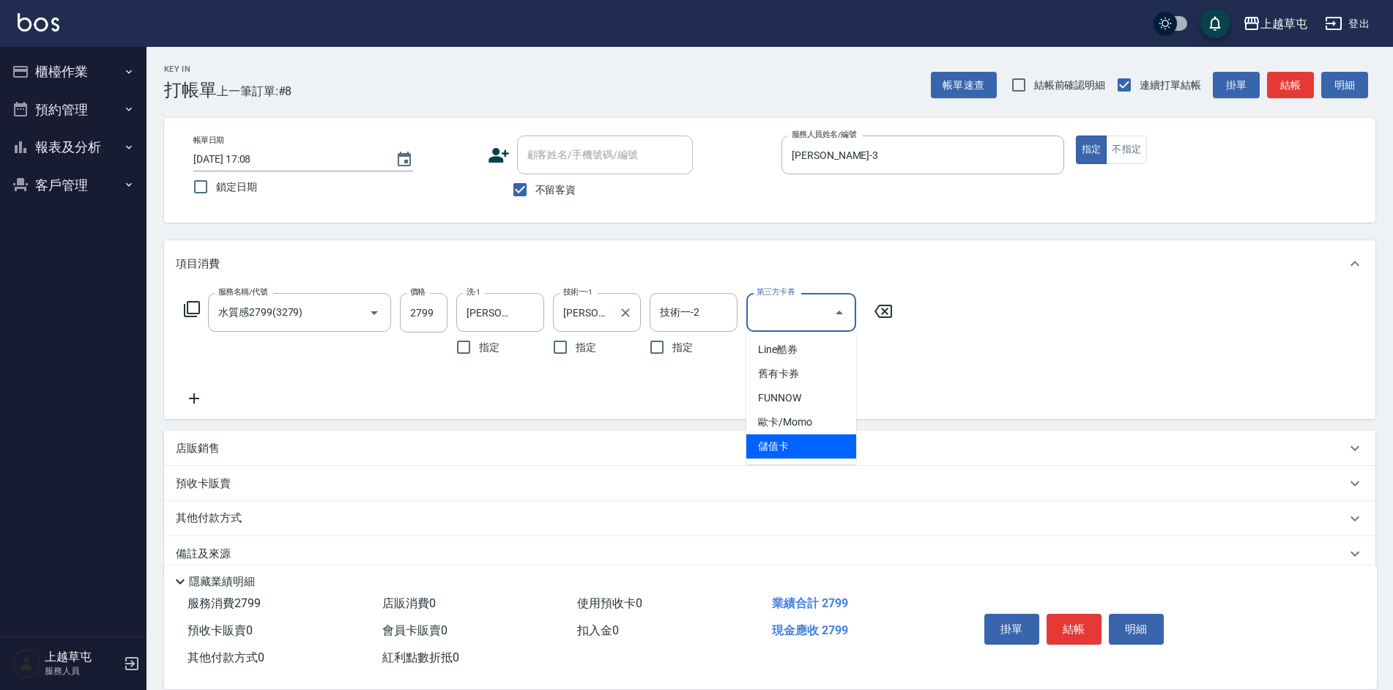
type input "儲值卡"
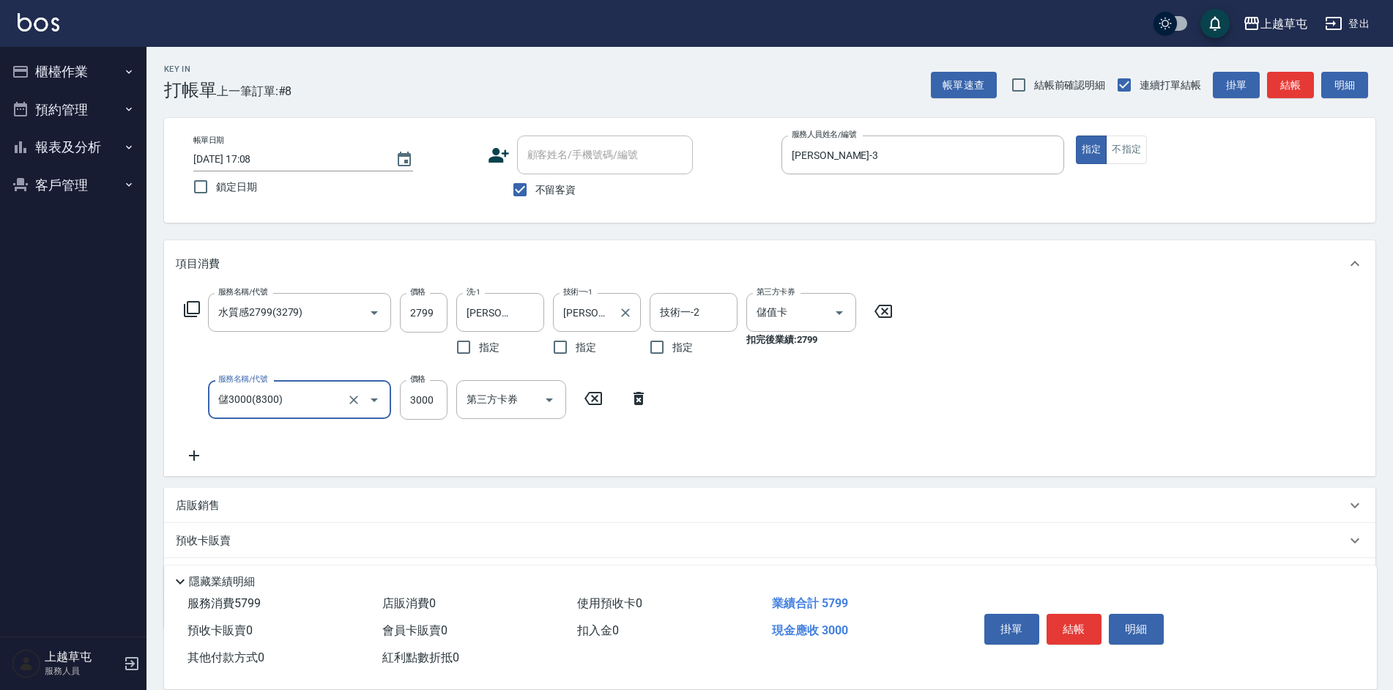
type input "儲3000(8300)"
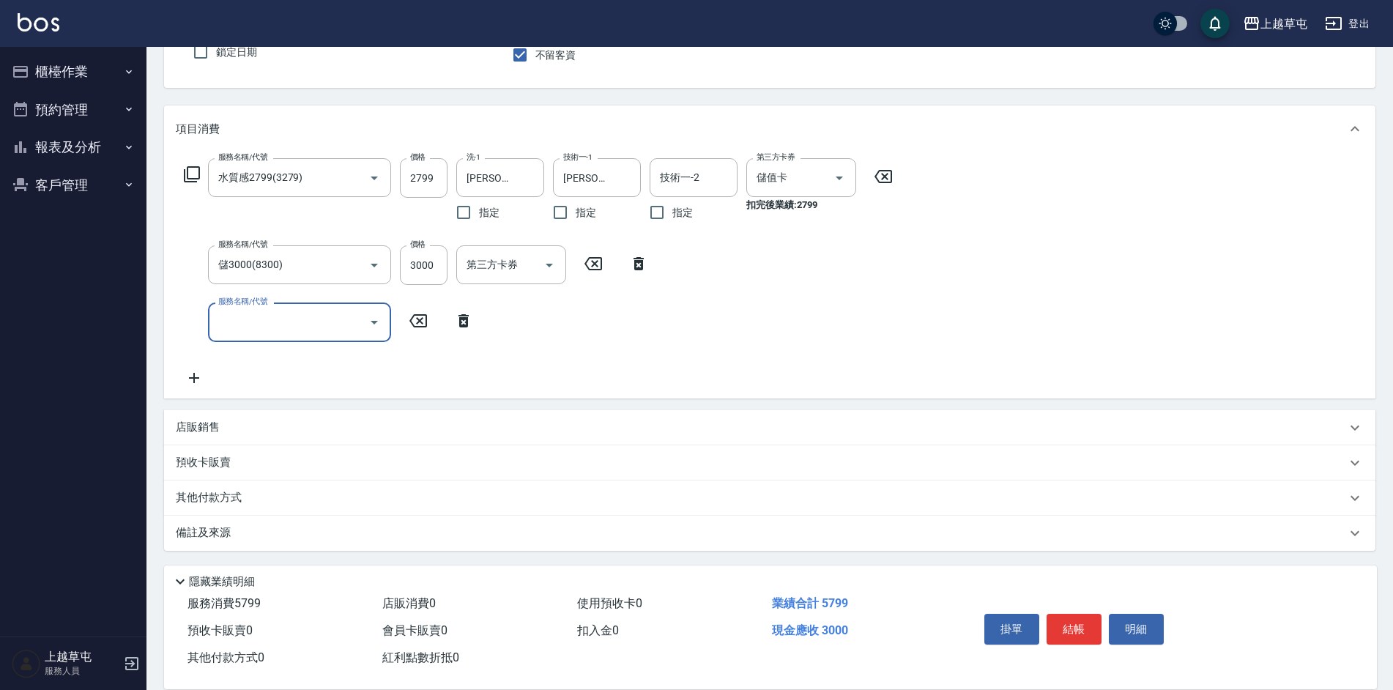
scroll to position [136, 0]
click at [197, 425] on p "店販銷售" at bounding box center [198, 425] width 44 height 15
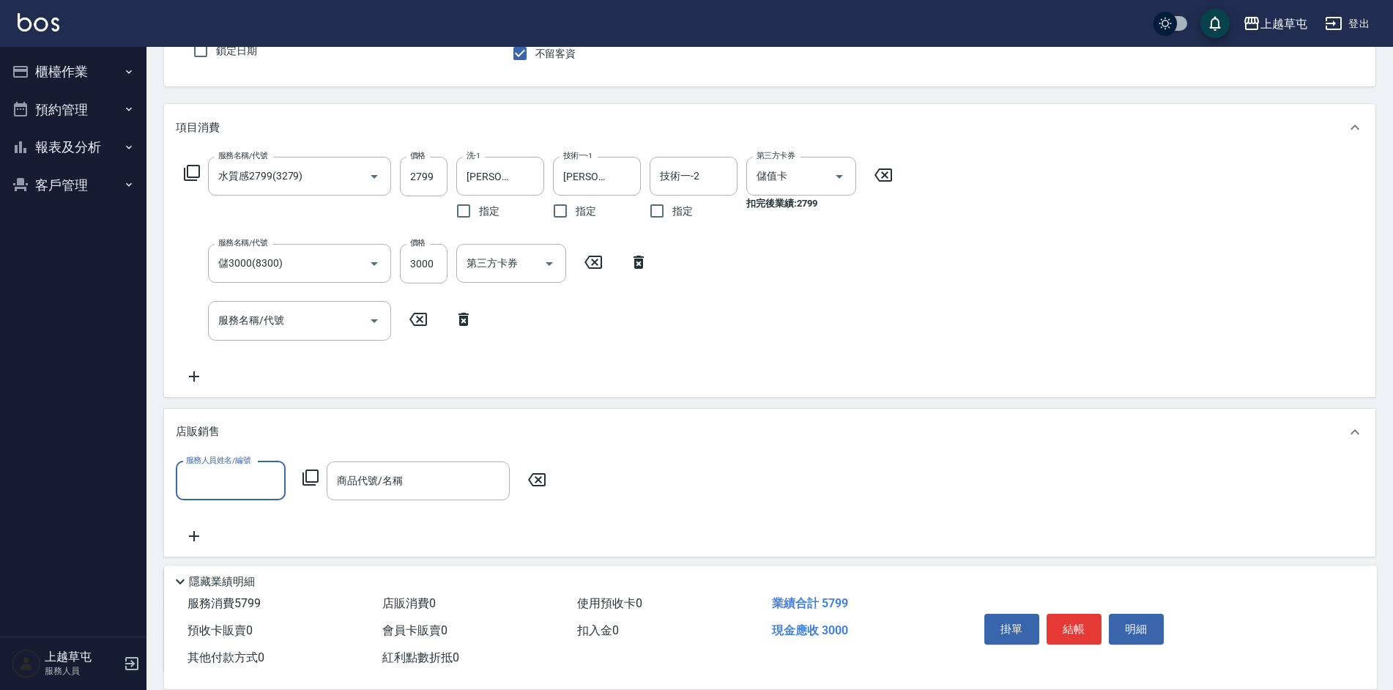
scroll to position [0, 0]
type input "6"
type input "[PERSON_NAME]-3"
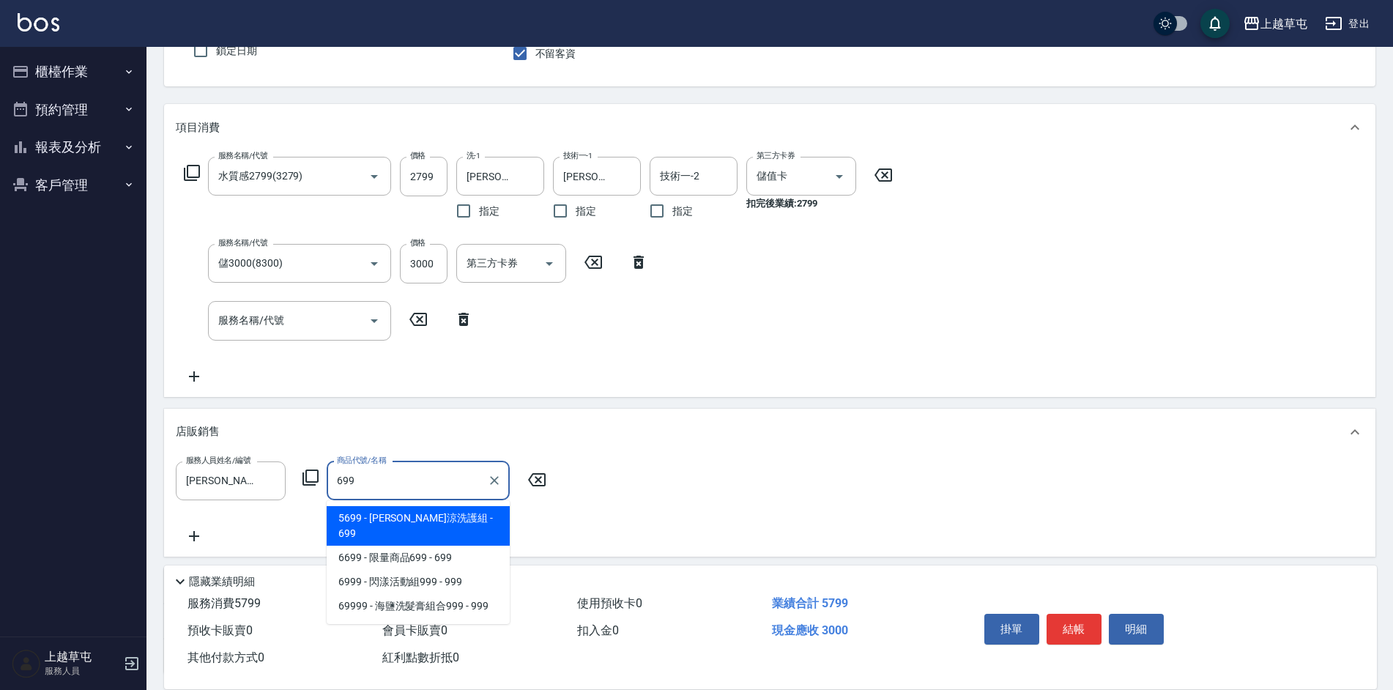
type input "水水沁涼洗護組"
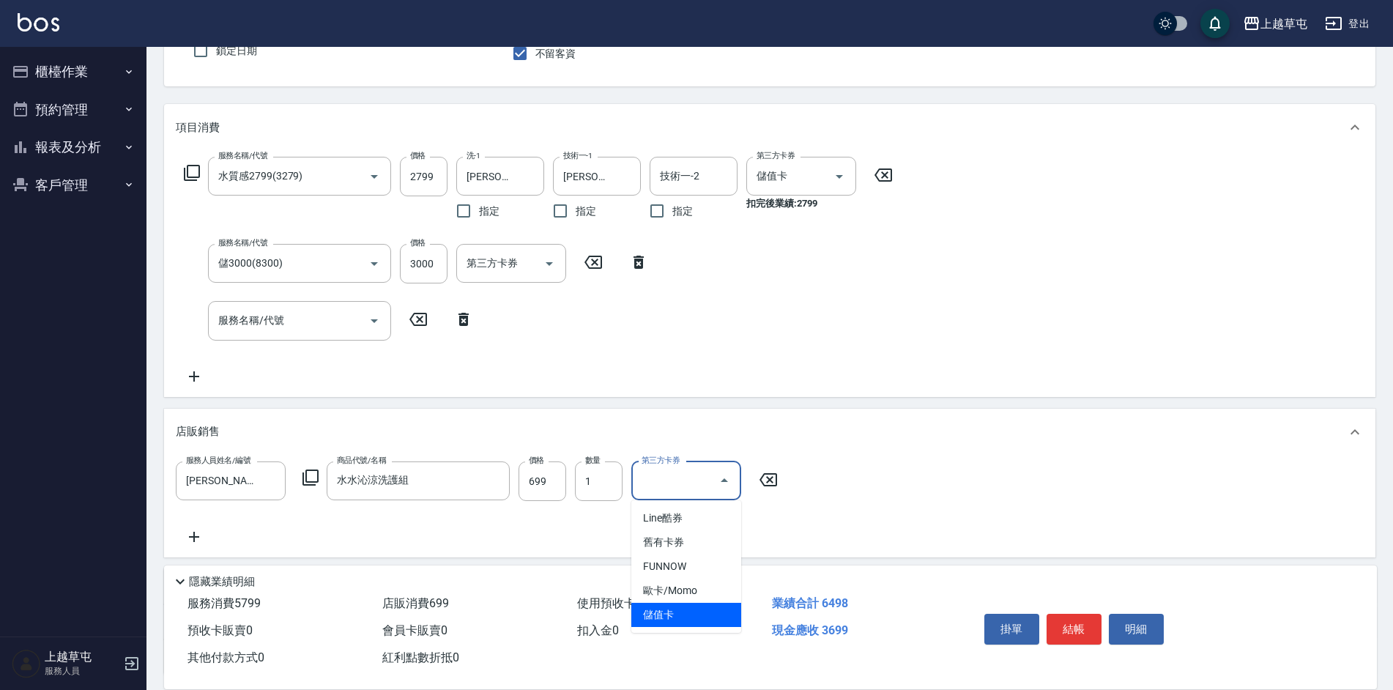
type input "儲值卡"
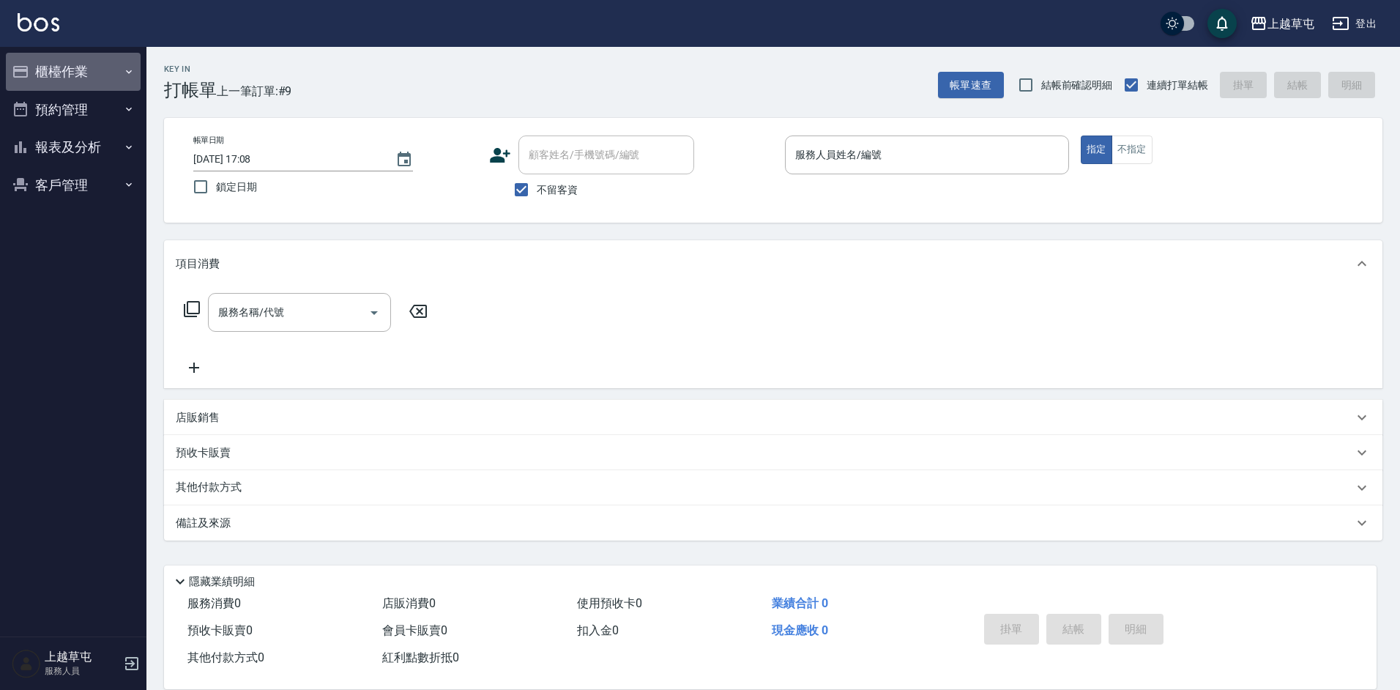
click at [88, 70] on button "櫃檯作業" at bounding box center [73, 72] width 135 height 38
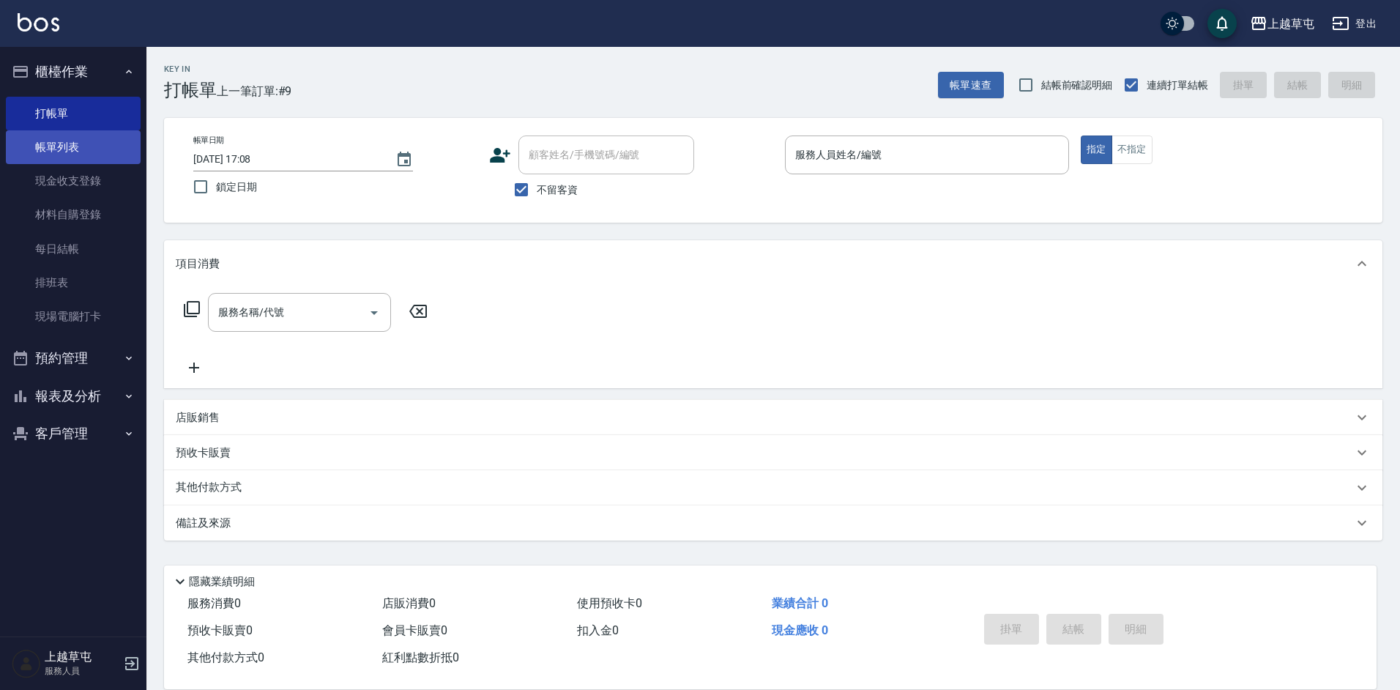
click at [53, 138] on link "帳單列表" at bounding box center [73, 147] width 135 height 34
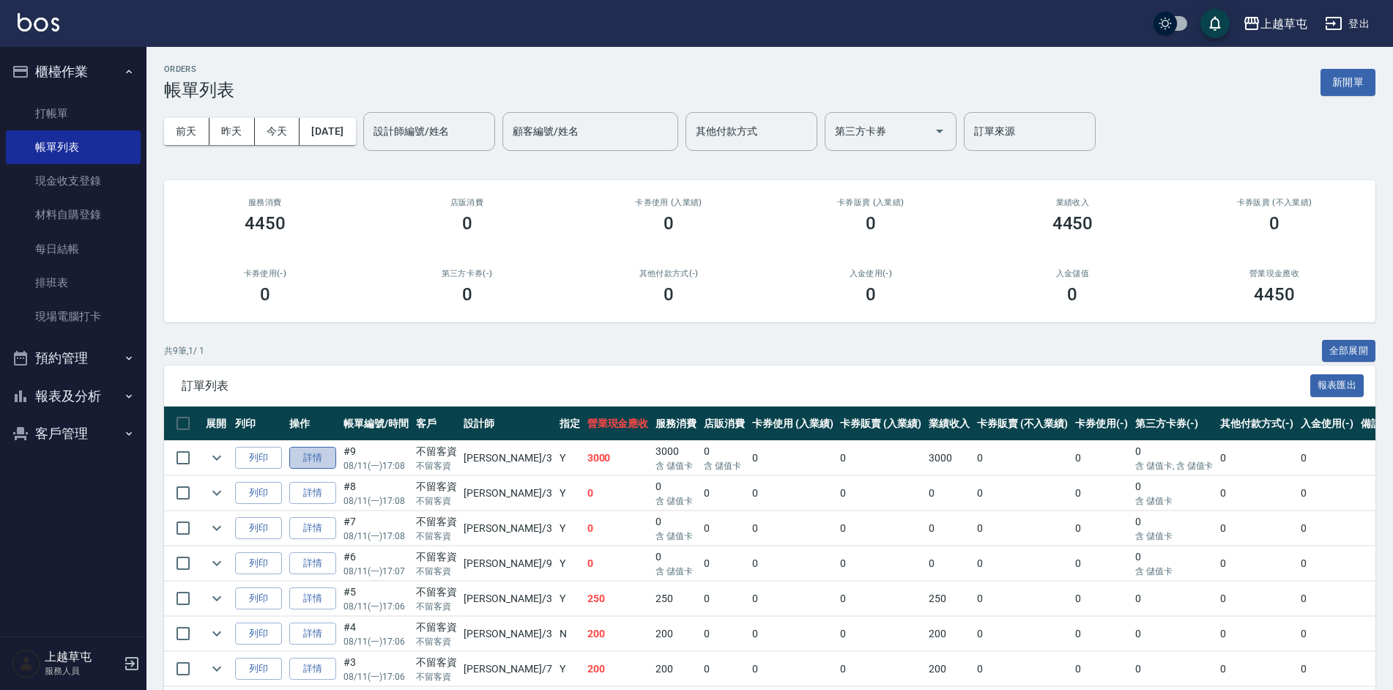
click at [313, 458] on link "詳情" at bounding box center [312, 458] width 47 height 23
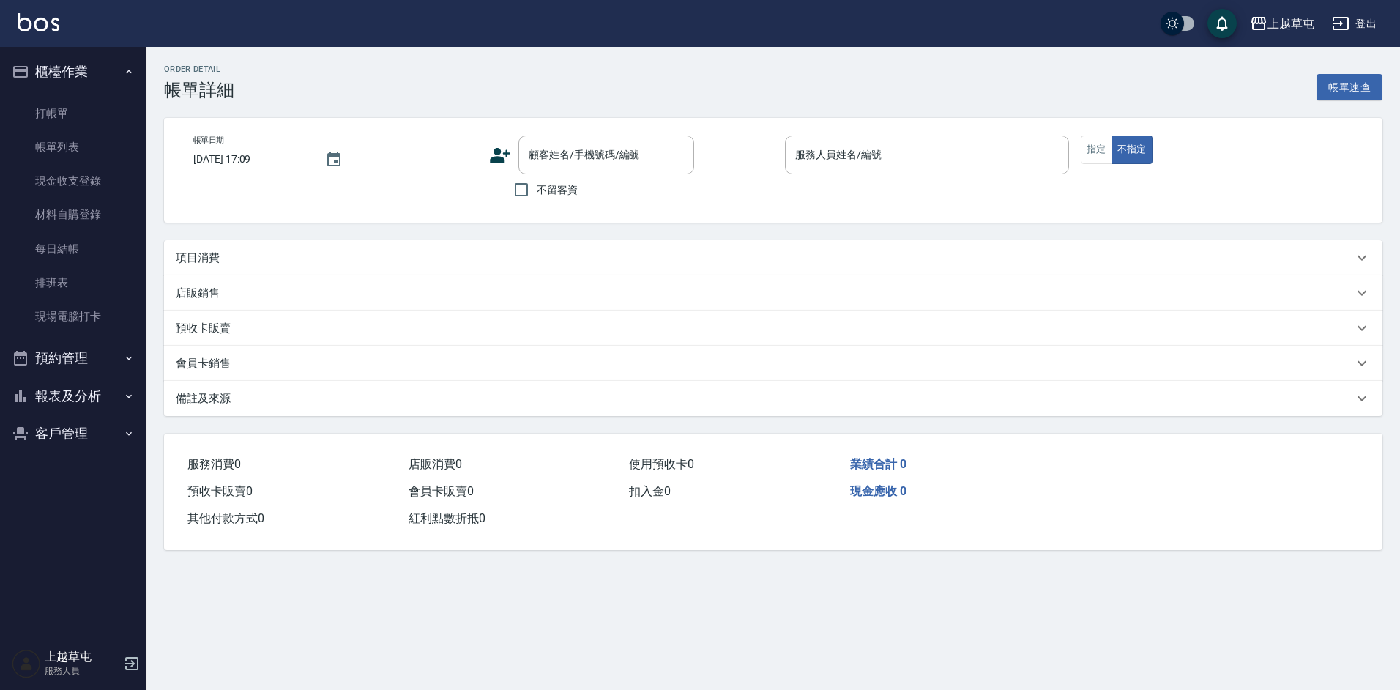
type input "[DATE] 17:08"
checkbox input "true"
type input "[PERSON_NAME]-3"
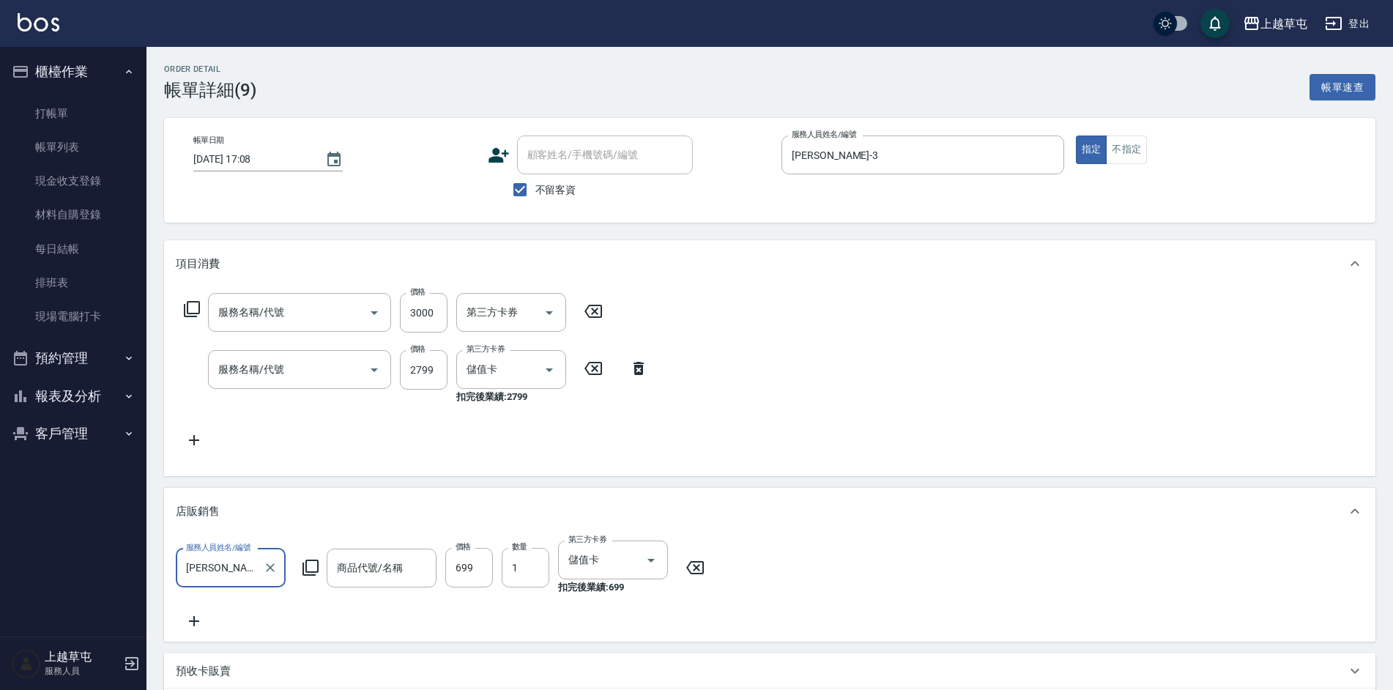
type input "水水沁涼洗護組"
type input "儲3000(8300)"
type input "水質感2799(3279)"
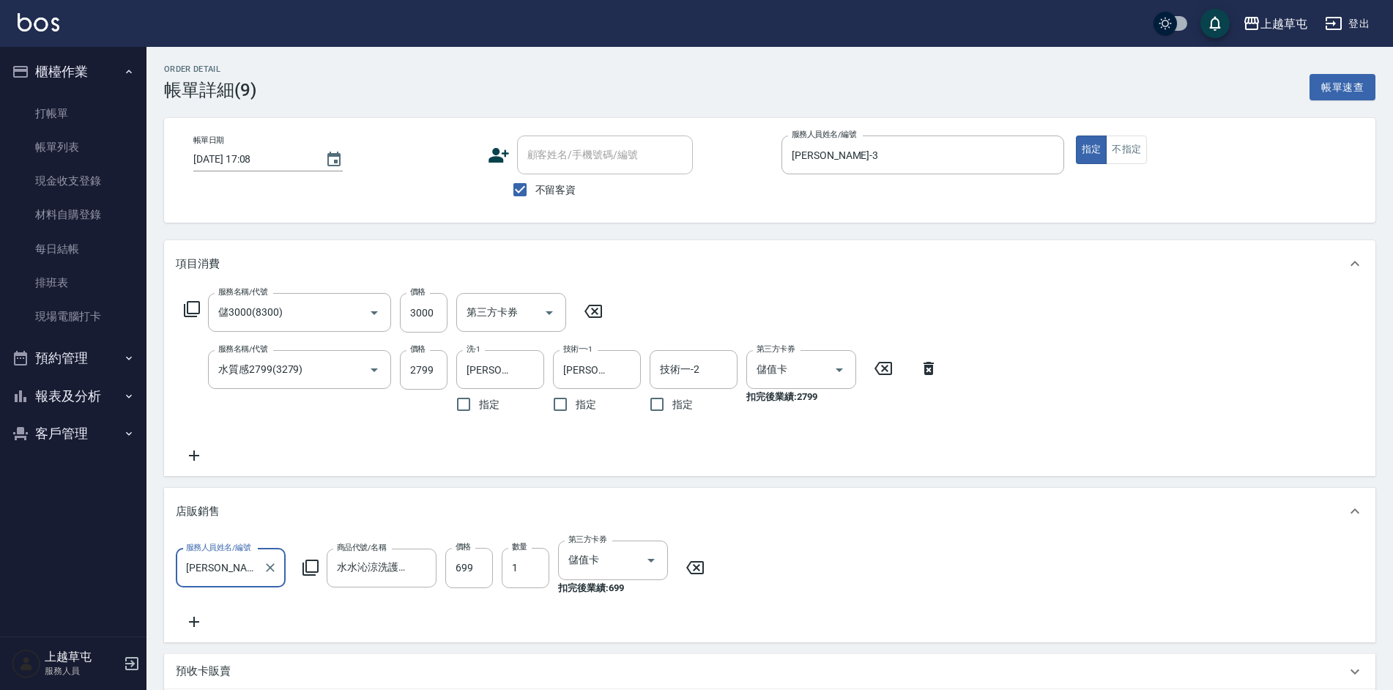
click at [201, 460] on icon at bounding box center [194, 456] width 37 height 18
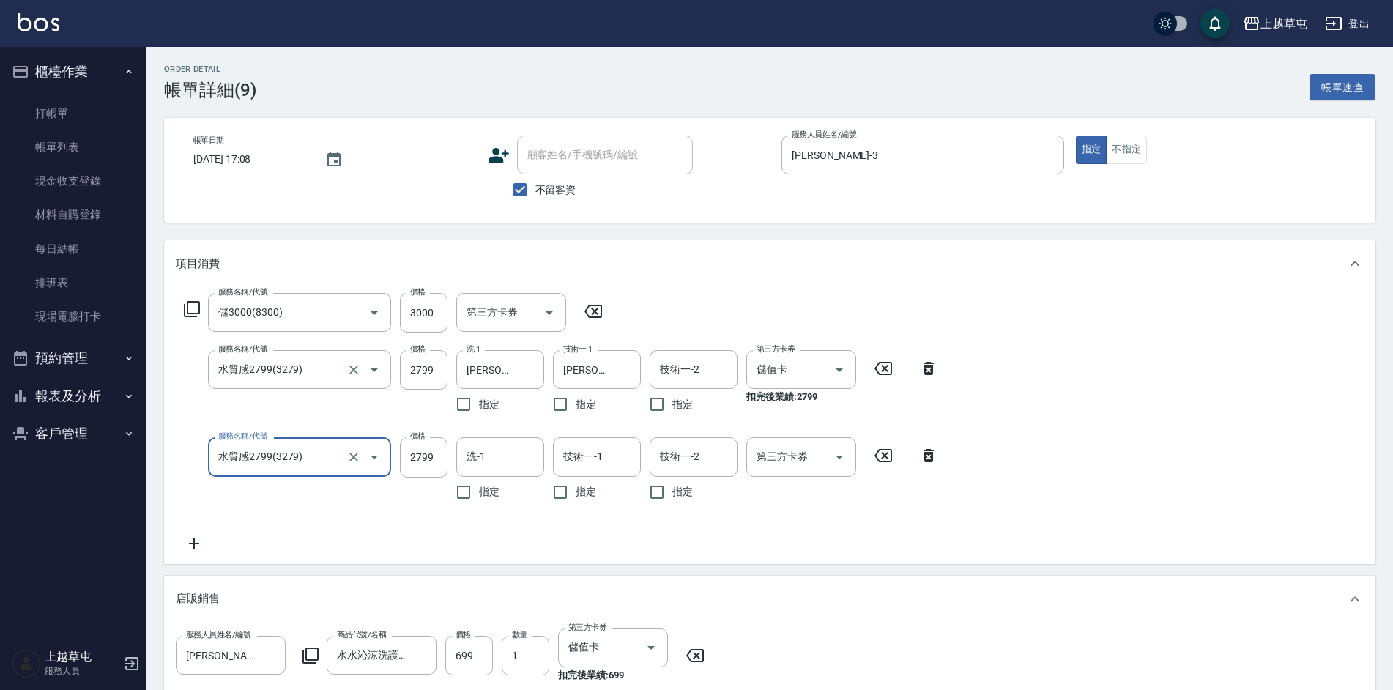
type input "水質感2799(3279)"
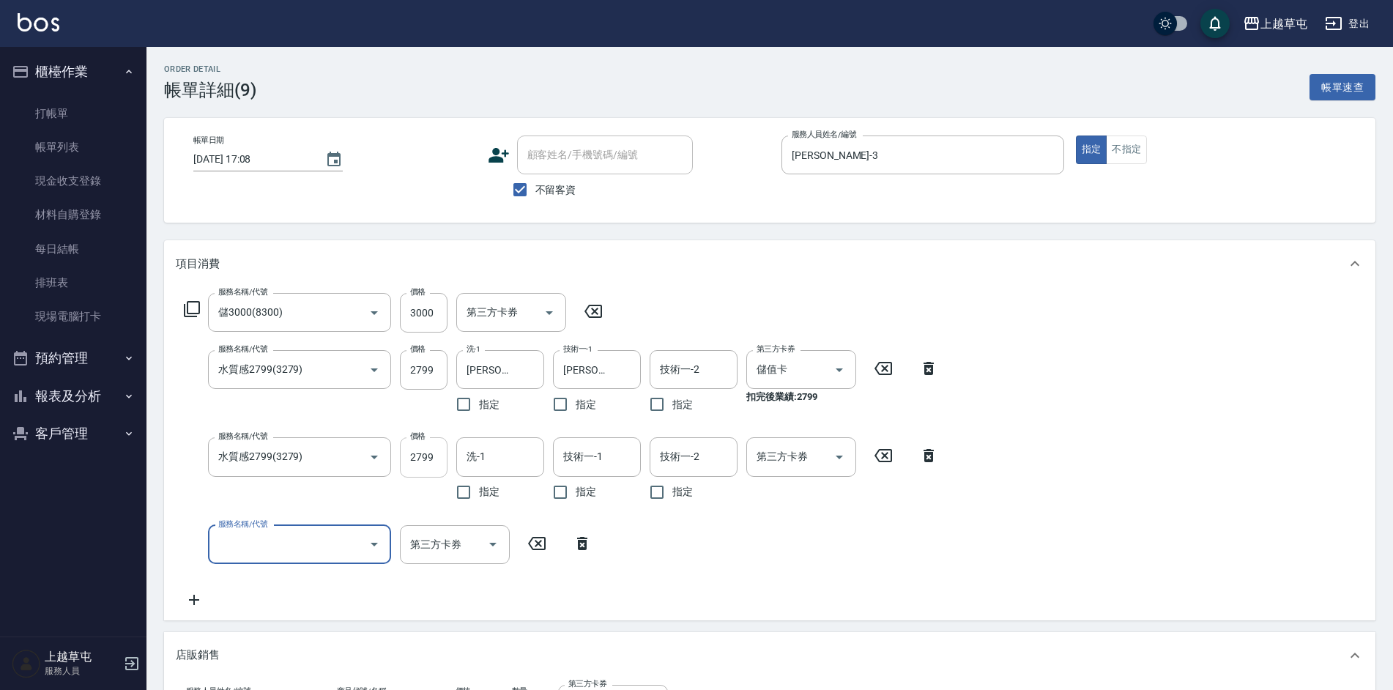
click at [436, 450] on input "2799" at bounding box center [424, 457] width 48 height 40
type input "1200"
drag, startPoint x: 1071, startPoint y: 359, endPoint x: 1067, endPoint y: 342, distance: 17.2
click at [1070, 359] on div "服務名稱/代號 儲3000(8300) 服務名稱/代號 價格 3000 價格 第三方卡券 第三方卡券 服務名稱/代號 水質感2799(3279) 服務名稱/代…" at bounding box center [769, 453] width 1211 height 333
type input "0"
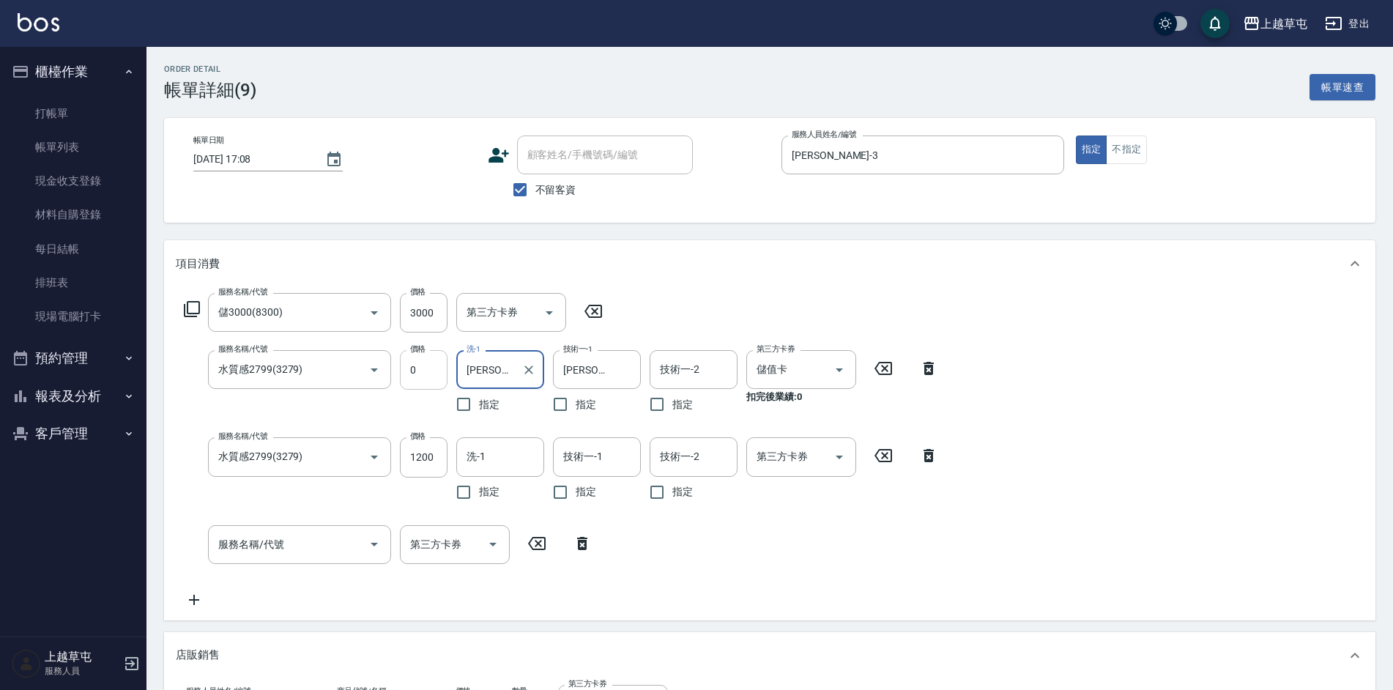
type input "[PERSON_NAME]-26"
click at [427, 365] on input "0" at bounding box center [424, 370] width 48 height 40
click at [1138, 386] on div "服務名稱/代號 儲3000(8300) 服務名稱/代號 價格 3000 價格 第三方卡券 第三方卡券 服務名稱/代號 水質感2799(3279) 服務名稱/代…" at bounding box center [769, 453] width 1211 height 333
type input "1599"
click at [1110, 321] on div "服務名稱/代號 儲3000(8300) 服務名稱/代號 價格 3000 價格 第三方卡券 第三方卡券 服務名稱/代號 水質感2799(3279) 服務名稱/代…" at bounding box center [769, 453] width 1211 height 333
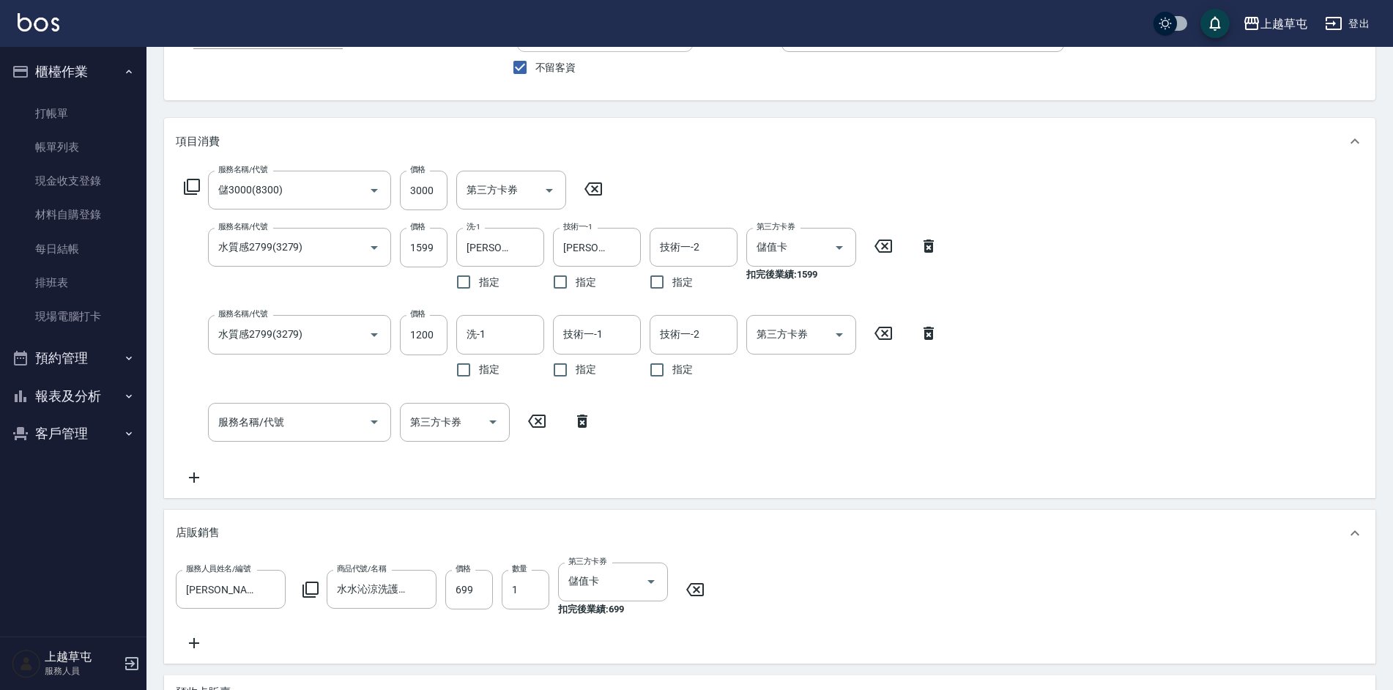
scroll to position [51, 0]
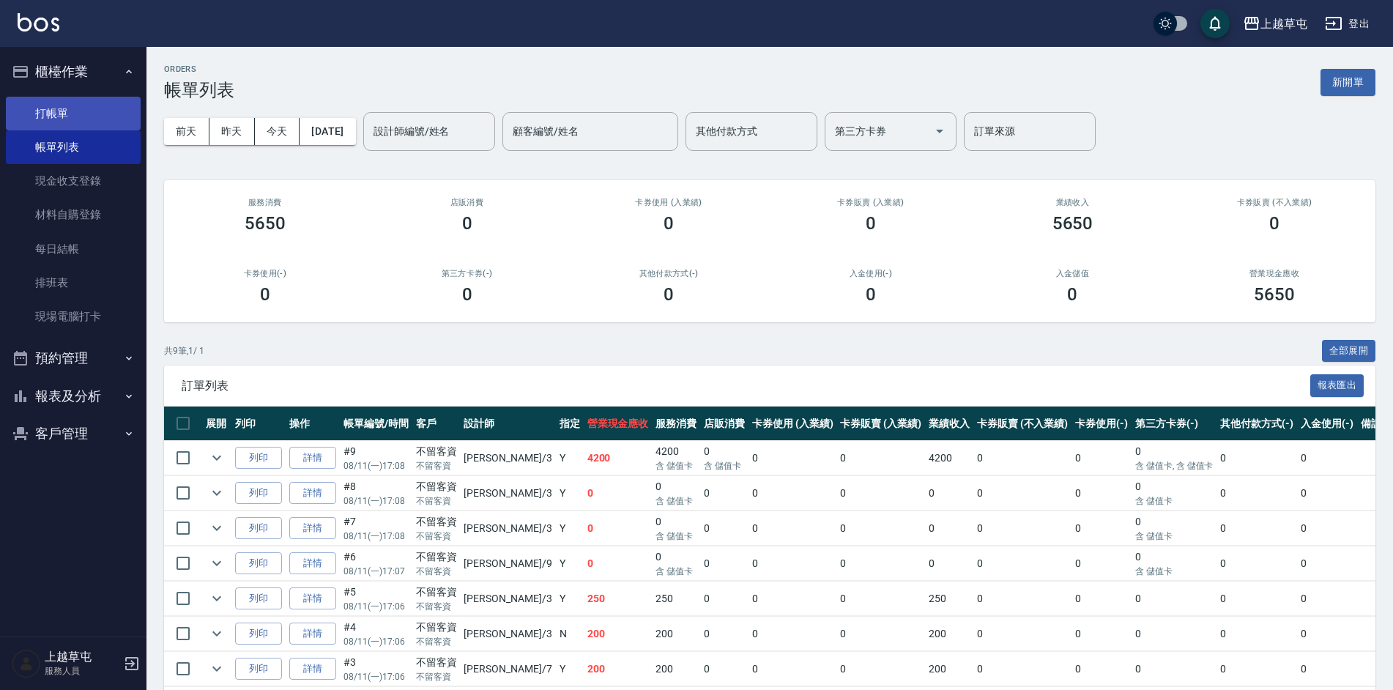
click at [56, 116] on link "打帳單" at bounding box center [73, 114] width 135 height 34
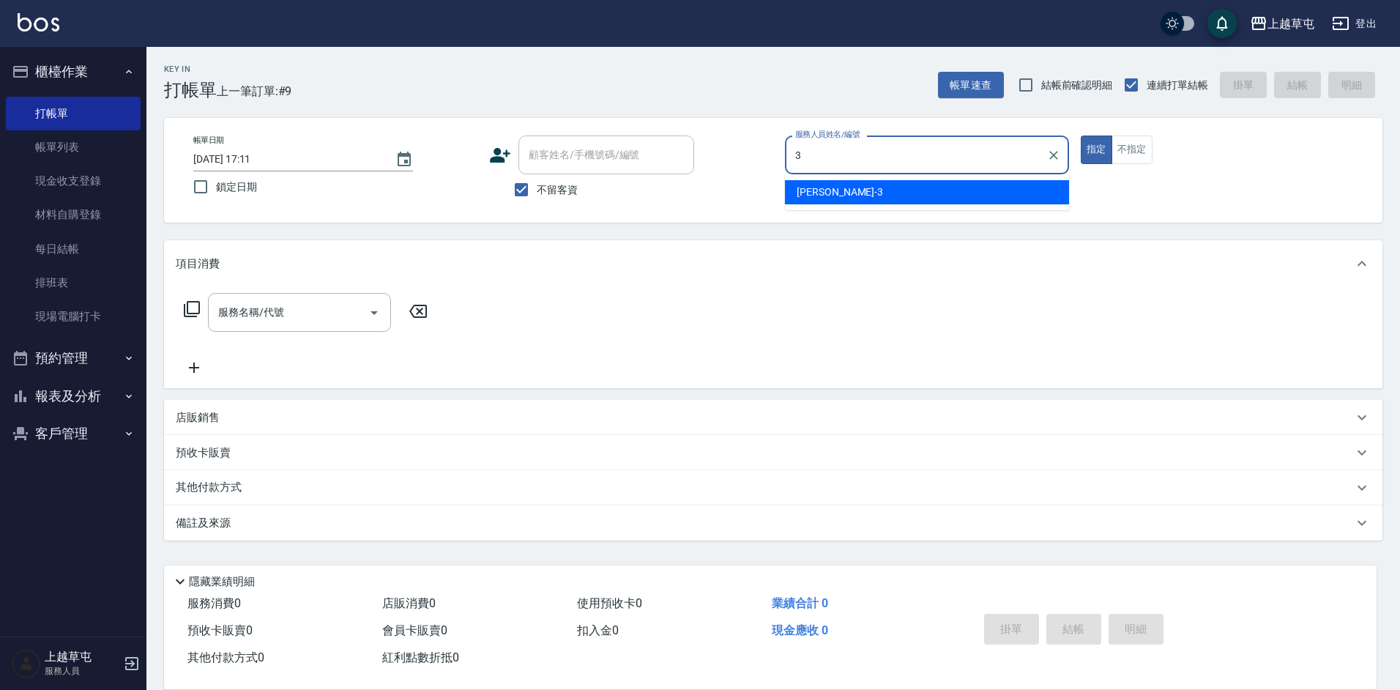
type input "[PERSON_NAME]-3"
type button "true"
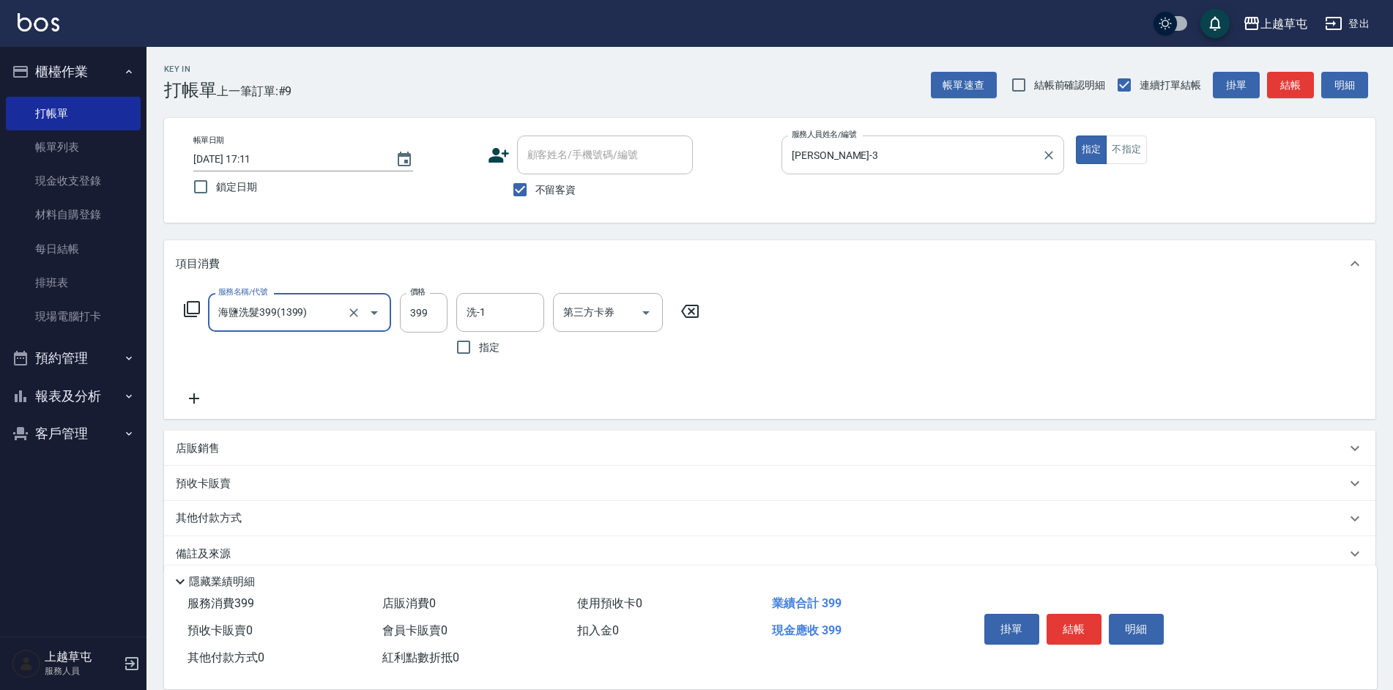
type input "海鹽洗髮399(1399)"
type input "[PERSON_NAME]-3"
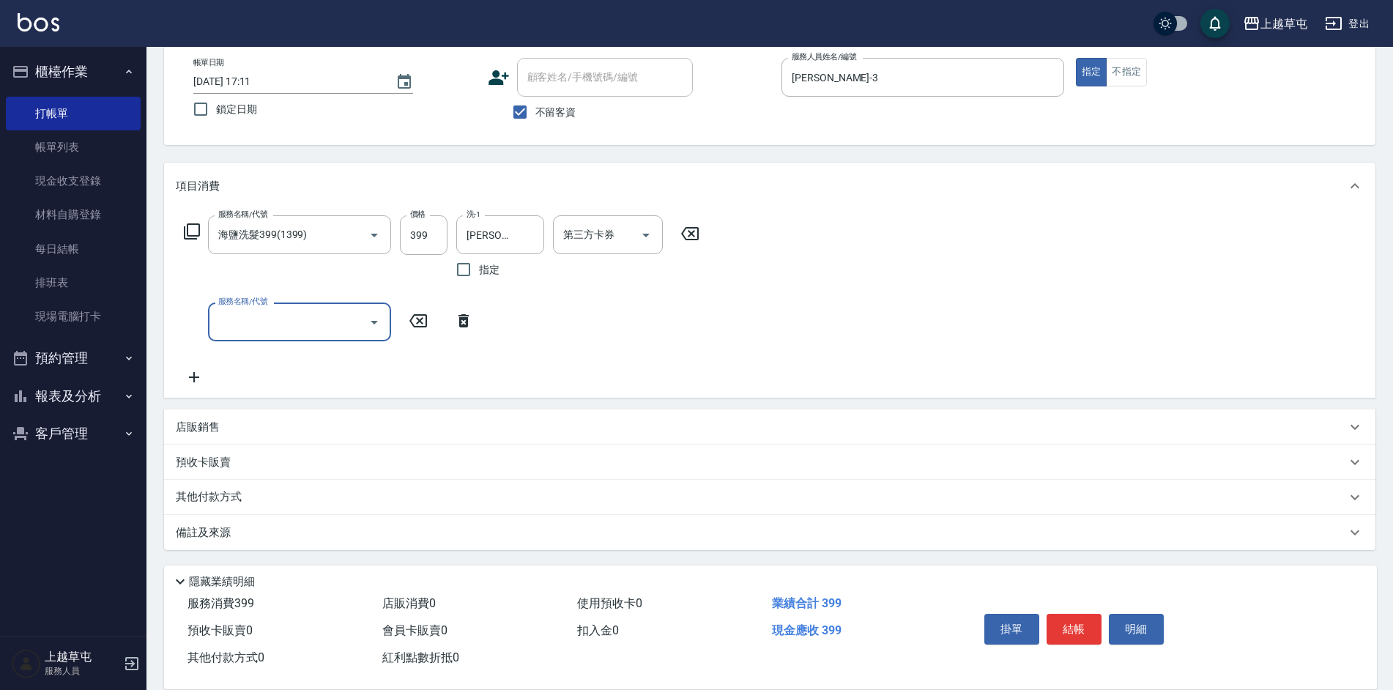
scroll to position [78, 0]
click at [209, 416] on div "店販銷售" at bounding box center [769, 426] width 1211 height 35
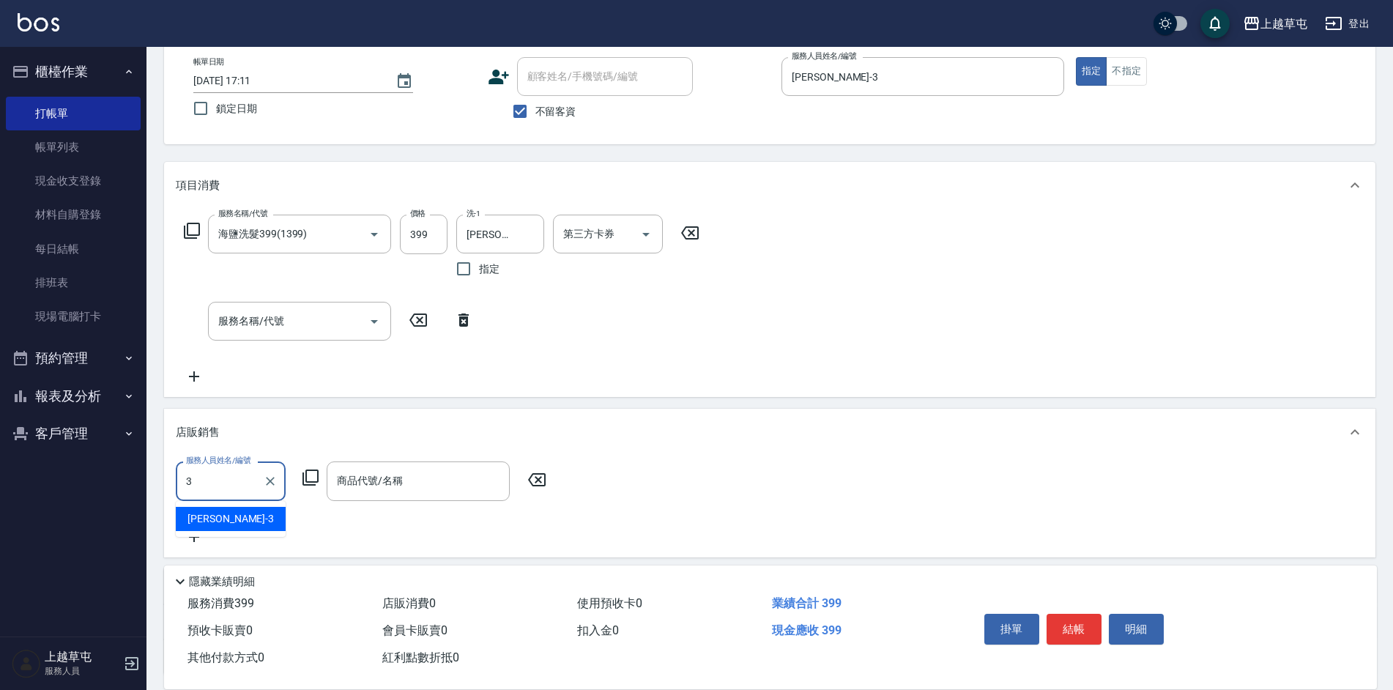
scroll to position [0, 0]
type input "[PERSON_NAME]-3"
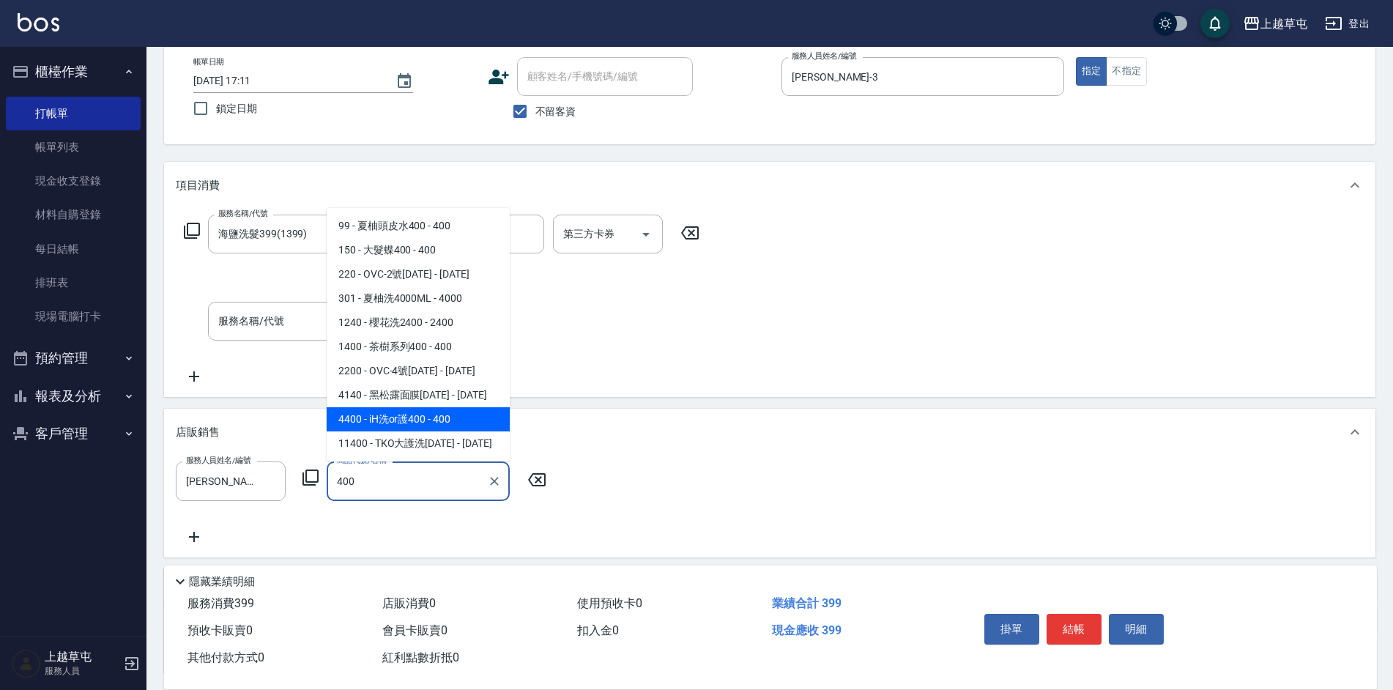
type input "iH洗or護400"
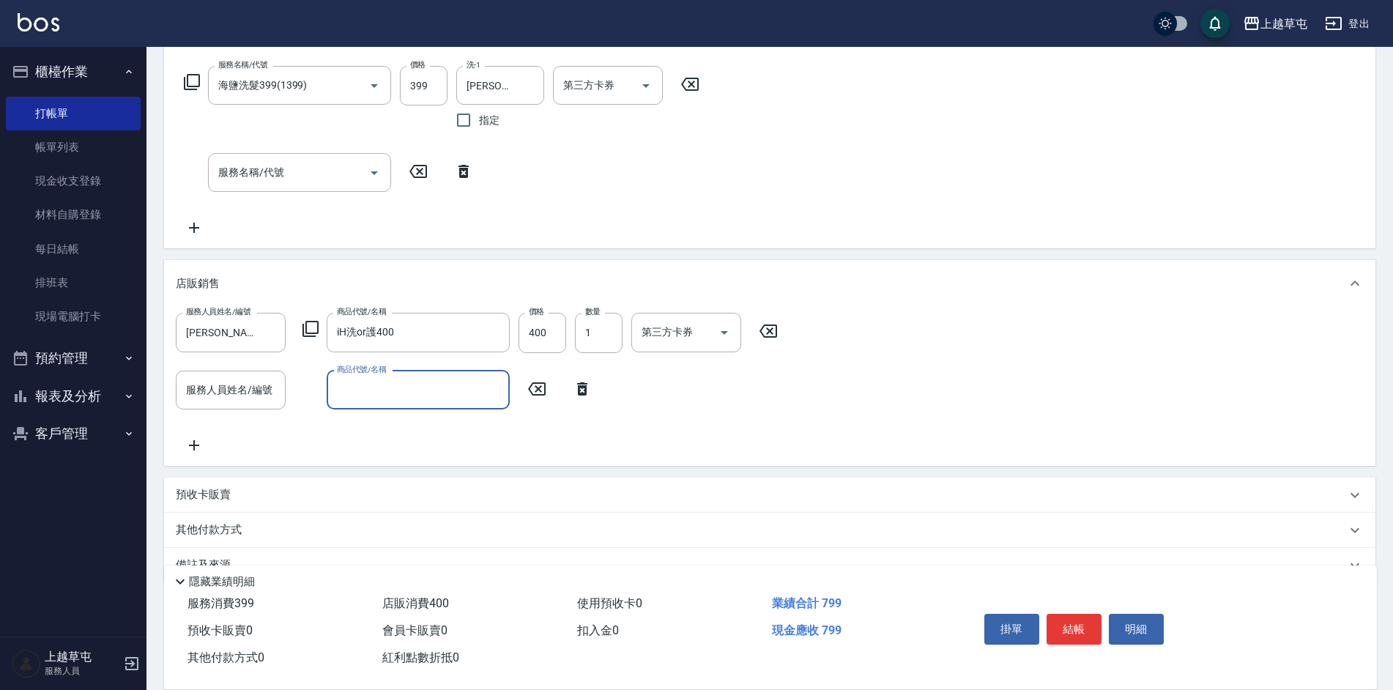
scroll to position [261, 0]
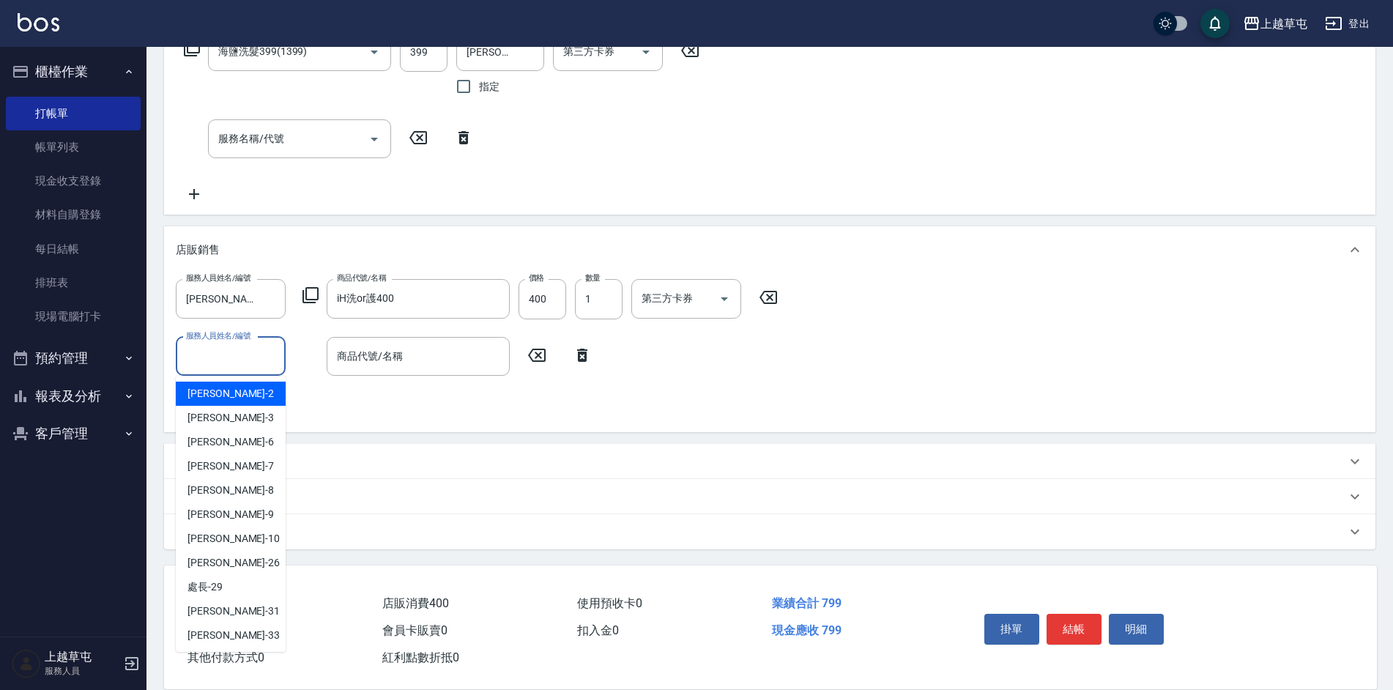
click at [229, 351] on div "服務人員姓名/編號 服務人員姓名/編號" at bounding box center [231, 356] width 110 height 39
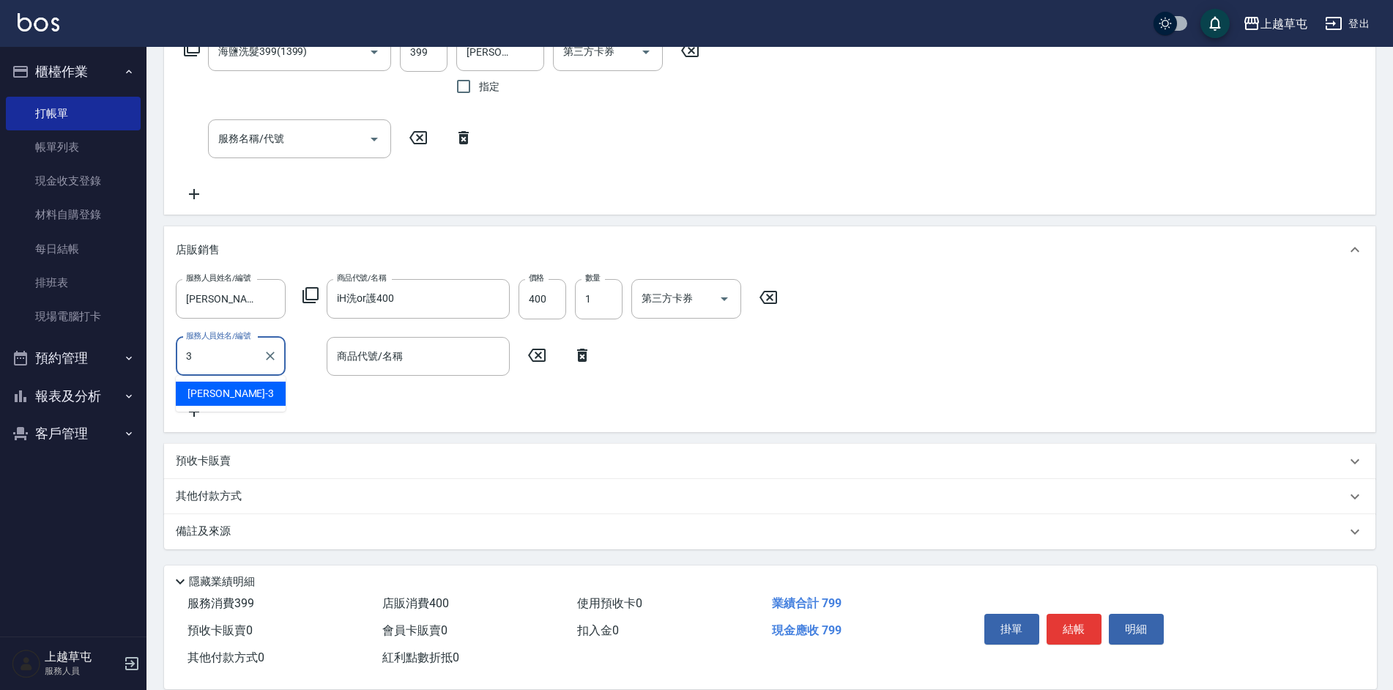
type input "[PERSON_NAME]-3"
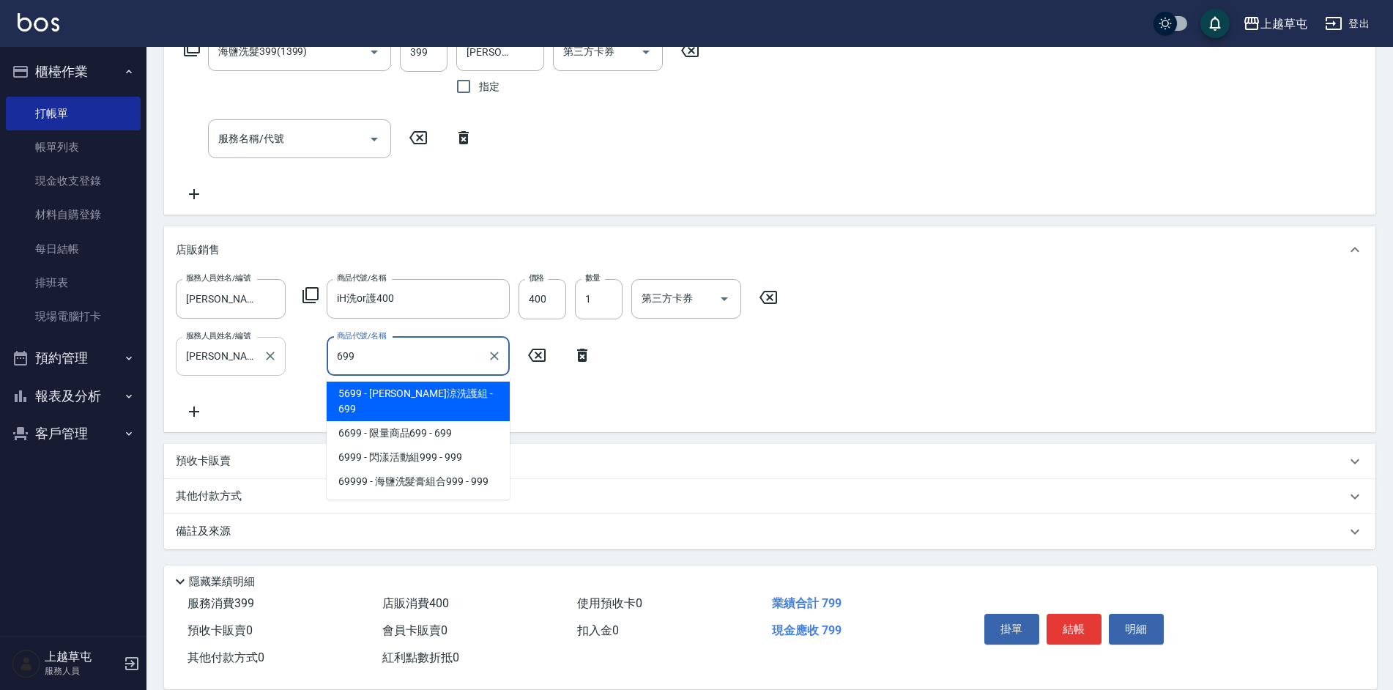
type input "水水沁涼洗護組"
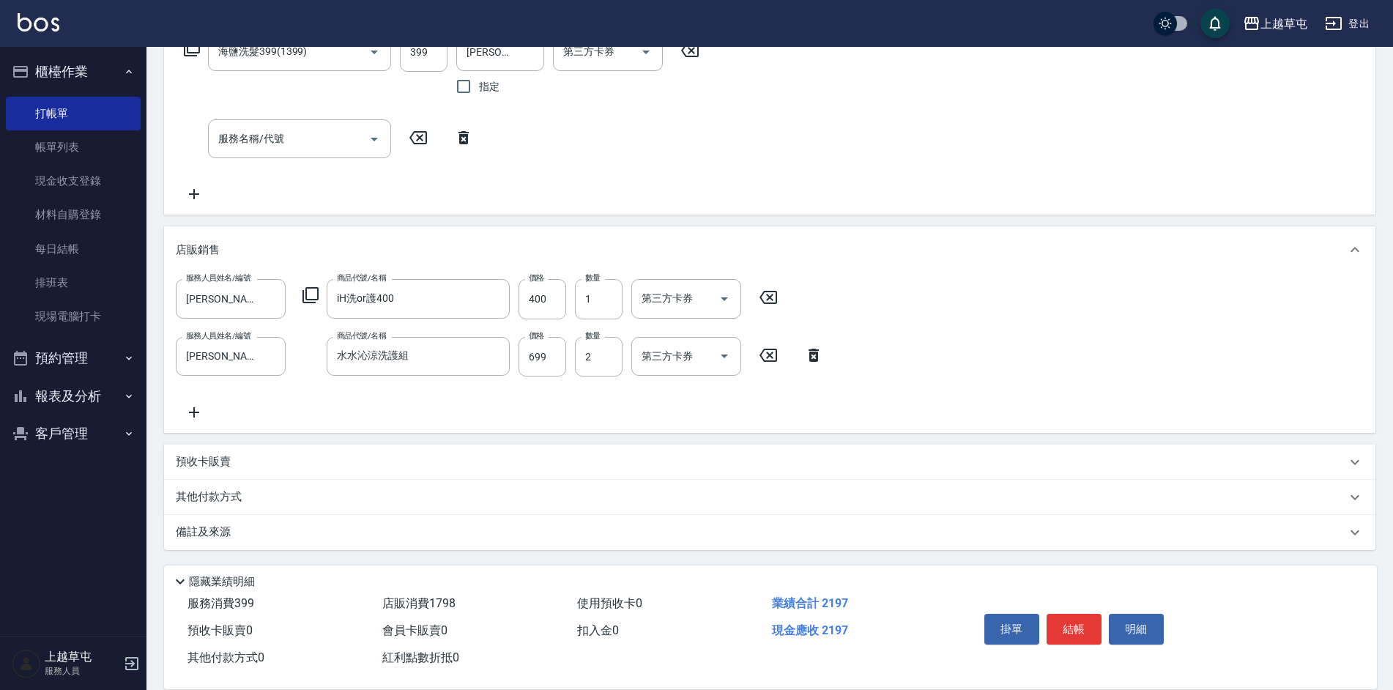
click at [967, 385] on div "服務人員姓名/編號 [PERSON_NAME]3 服務人員姓名/編號 商品代號/名稱 iH洗or護400 商品代號/名稱 價格 400 價格 數量 1 數量 …" at bounding box center [770, 349] width 1188 height 141
click at [618, 355] on input "2" at bounding box center [599, 357] width 48 height 40
type input "3"
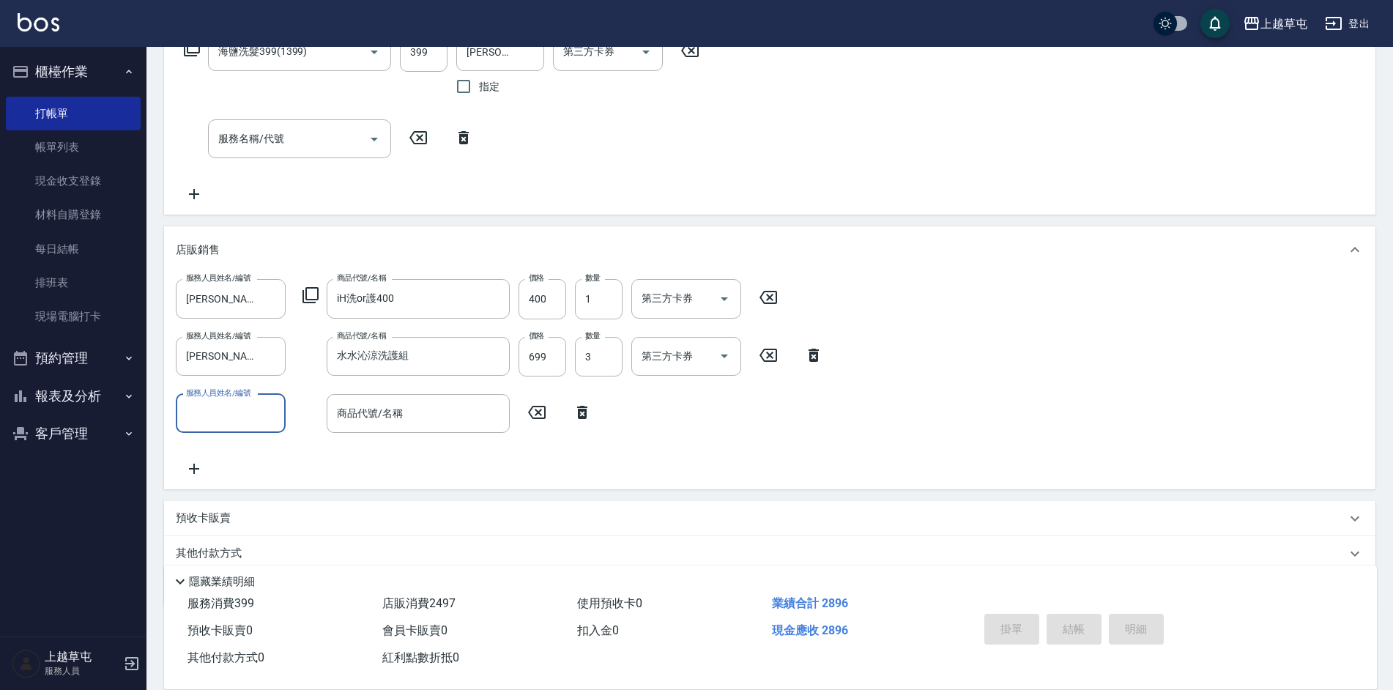
type input "[DATE] 17:12"
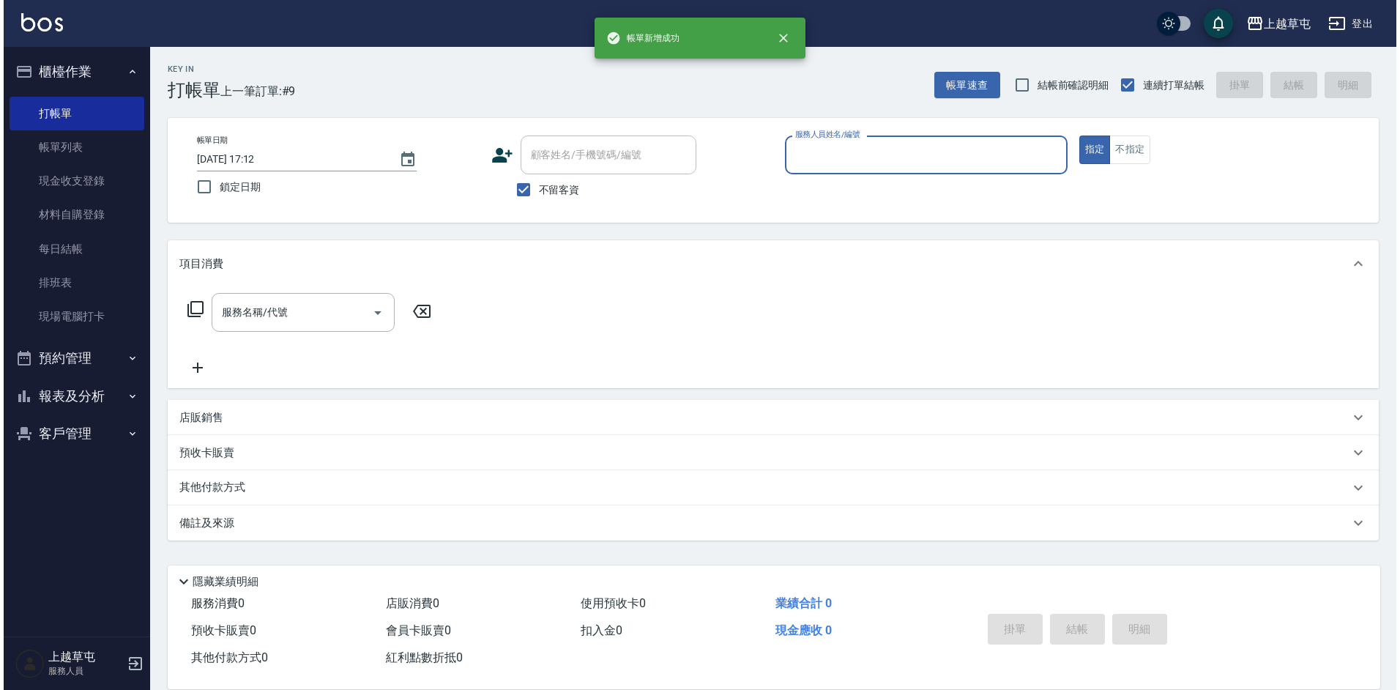
scroll to position [0, 0]
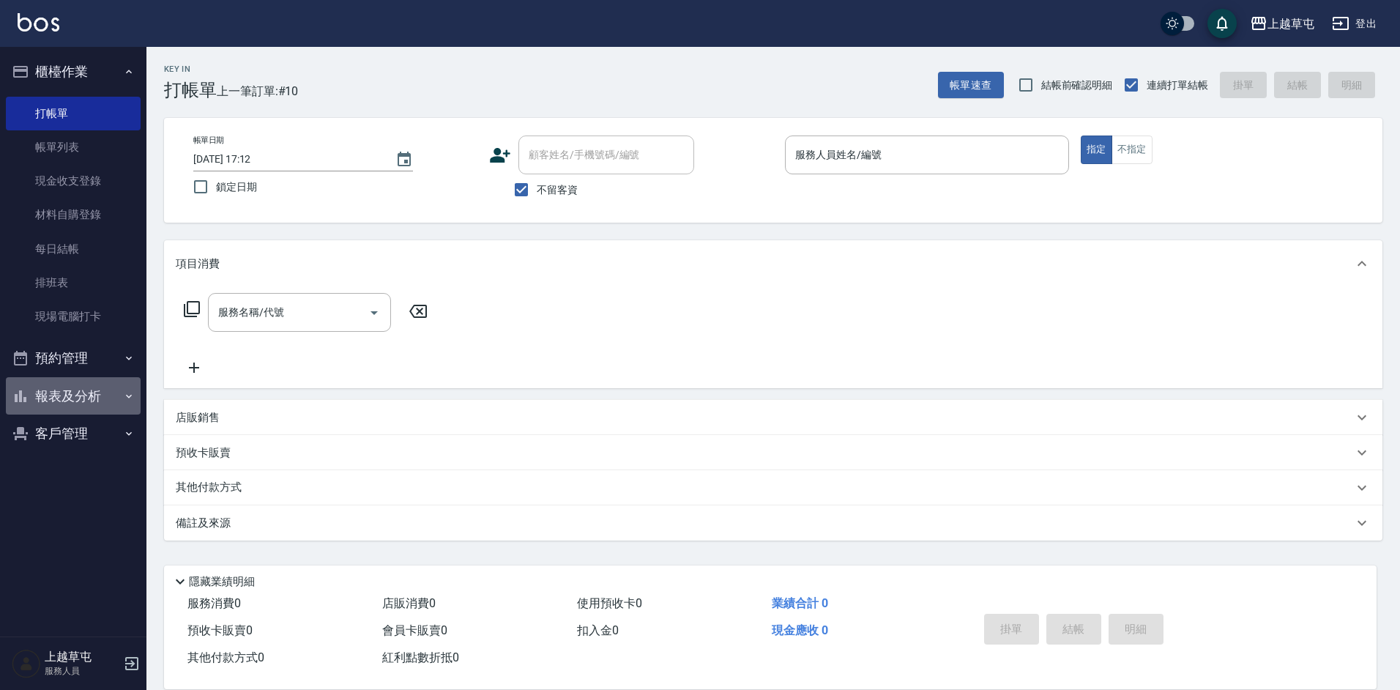
click at [53, 383] on button "報表及分析" at bounding box center [73, 396] width 135 height 38
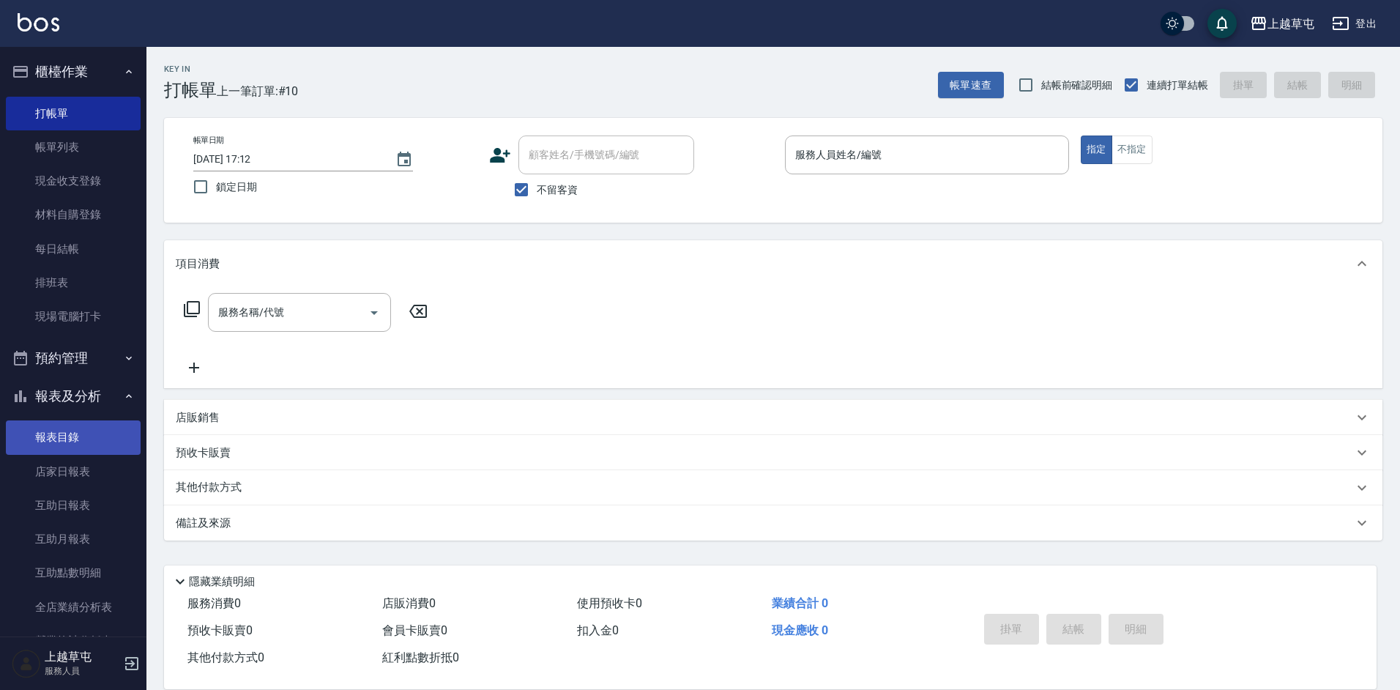
click at [57, 438] on link "報表目錄" at bounding box center [73, 437] width 135 height 34
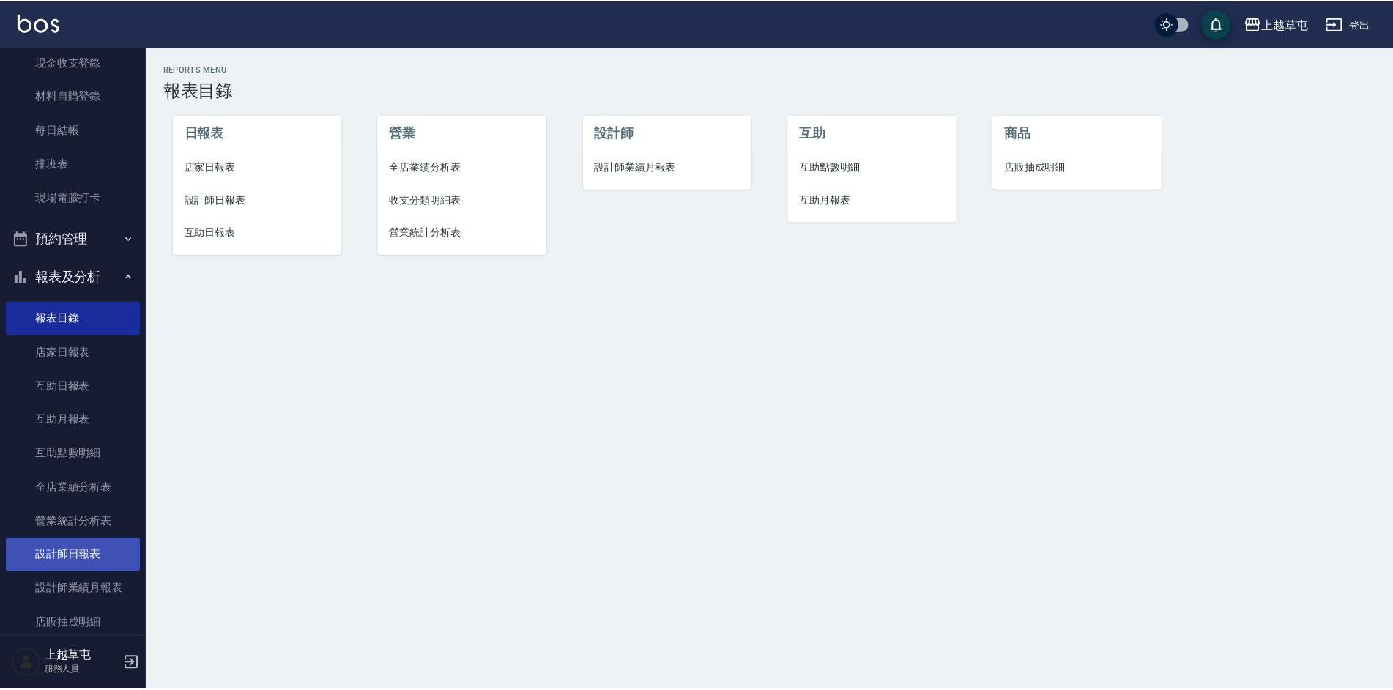
scroll to position [218, 0]
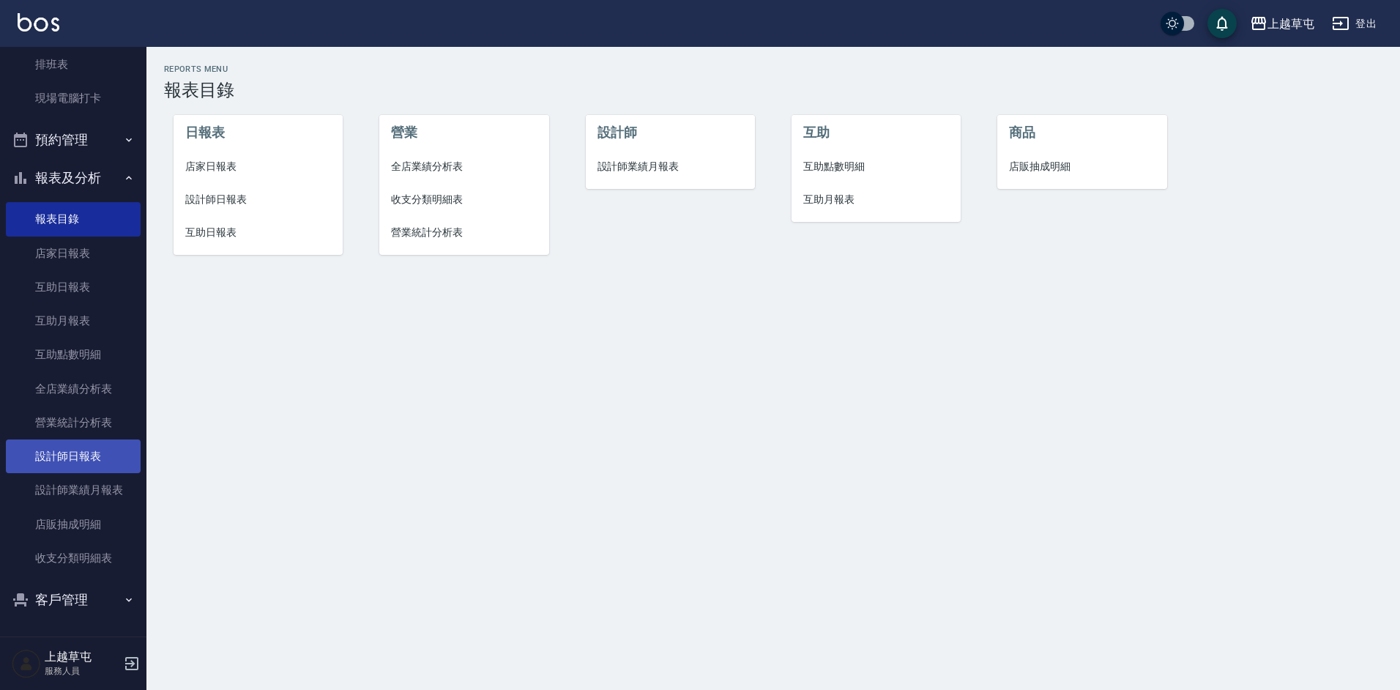
click at [72, 457] on link "設計師日報表" at bounding box center [73, 456] width 135 height 34
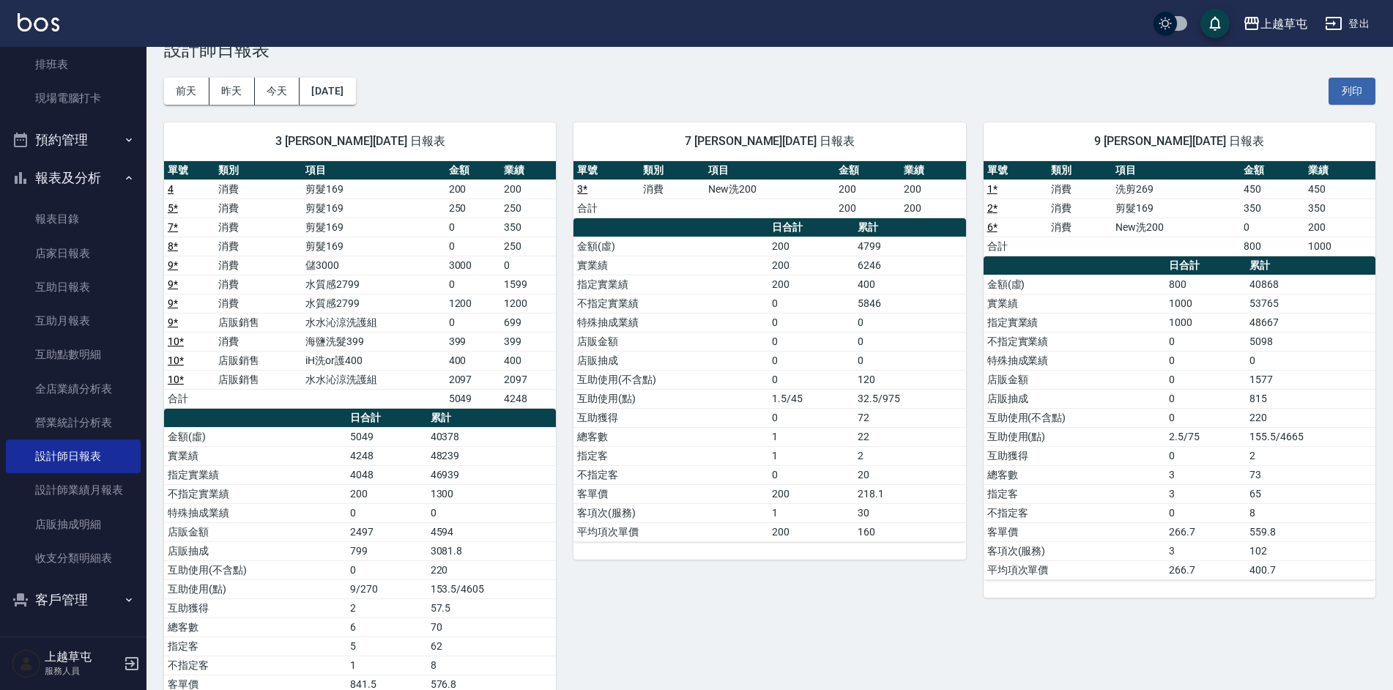
scroll to position [73, 0]
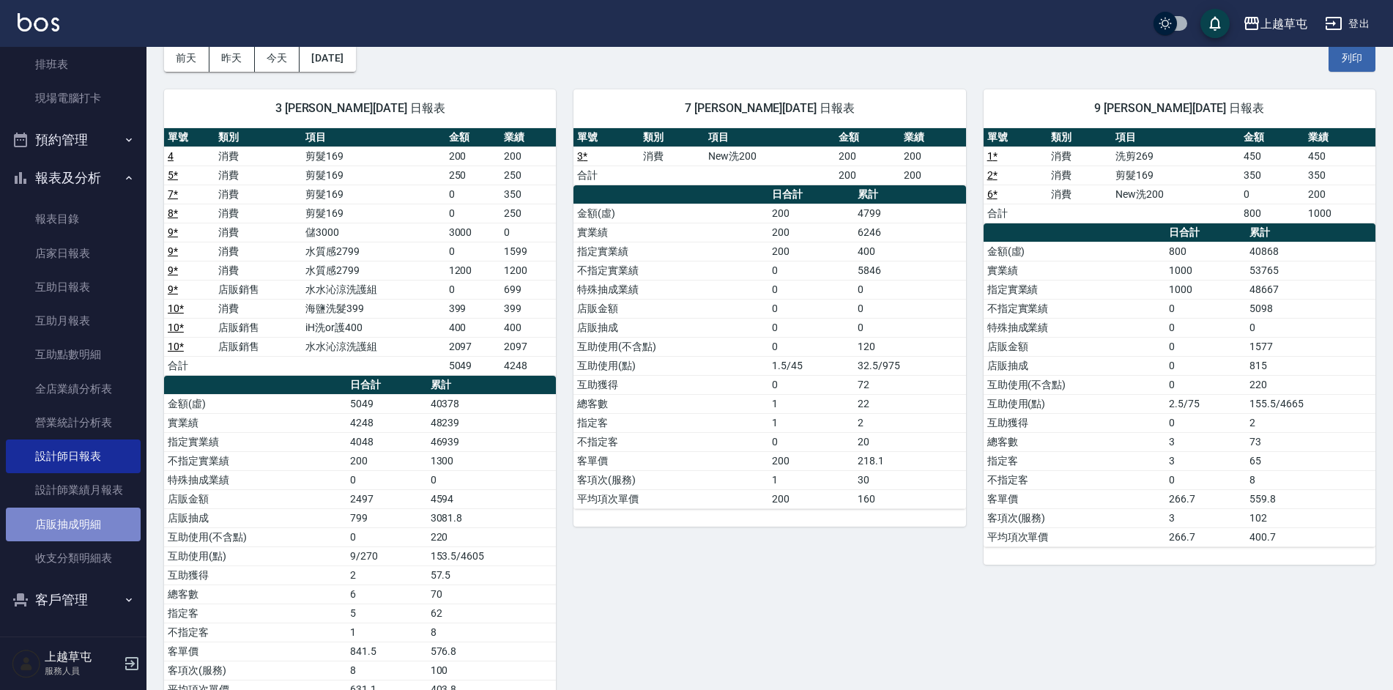
click at [86, 522] on link "店販抽成明細" at bounding box center [73, 524] width 135 height 34
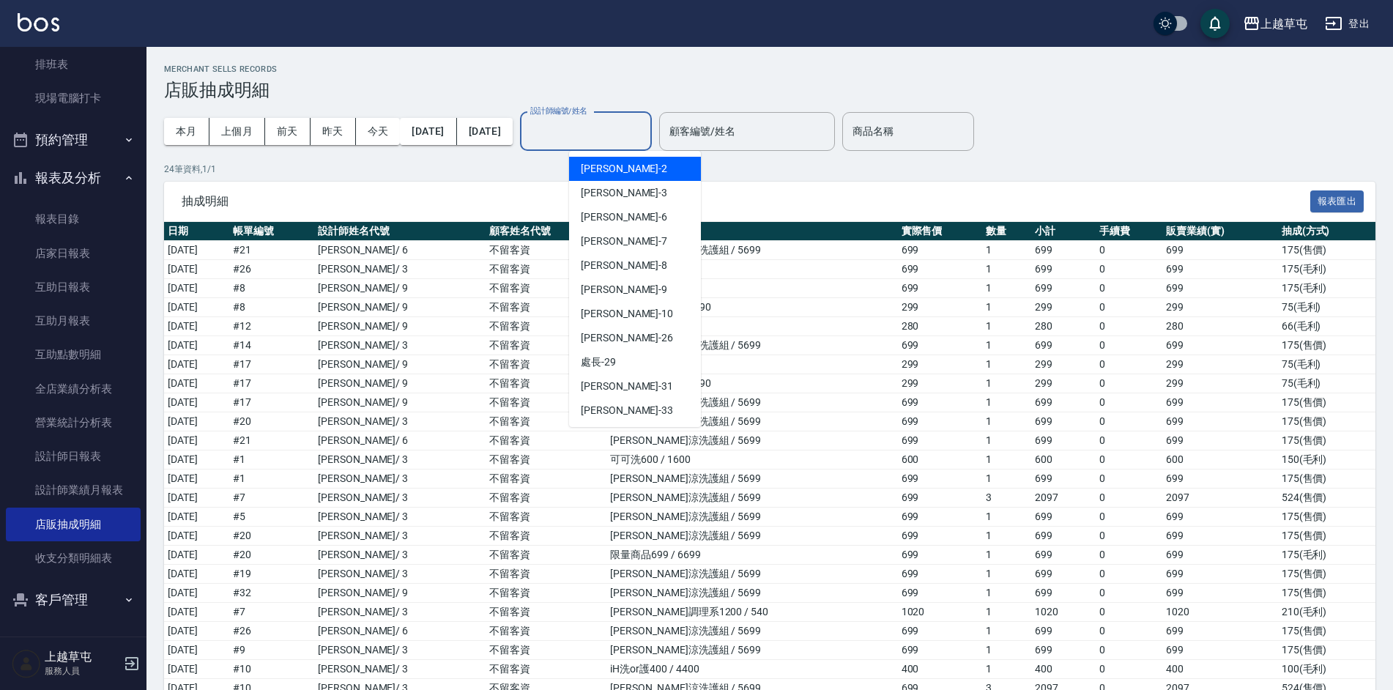
click at [595, 118] on div "設計師編號/姓名 設計師編號/姓名" at bounding box center [586, 131] width 132 height 39
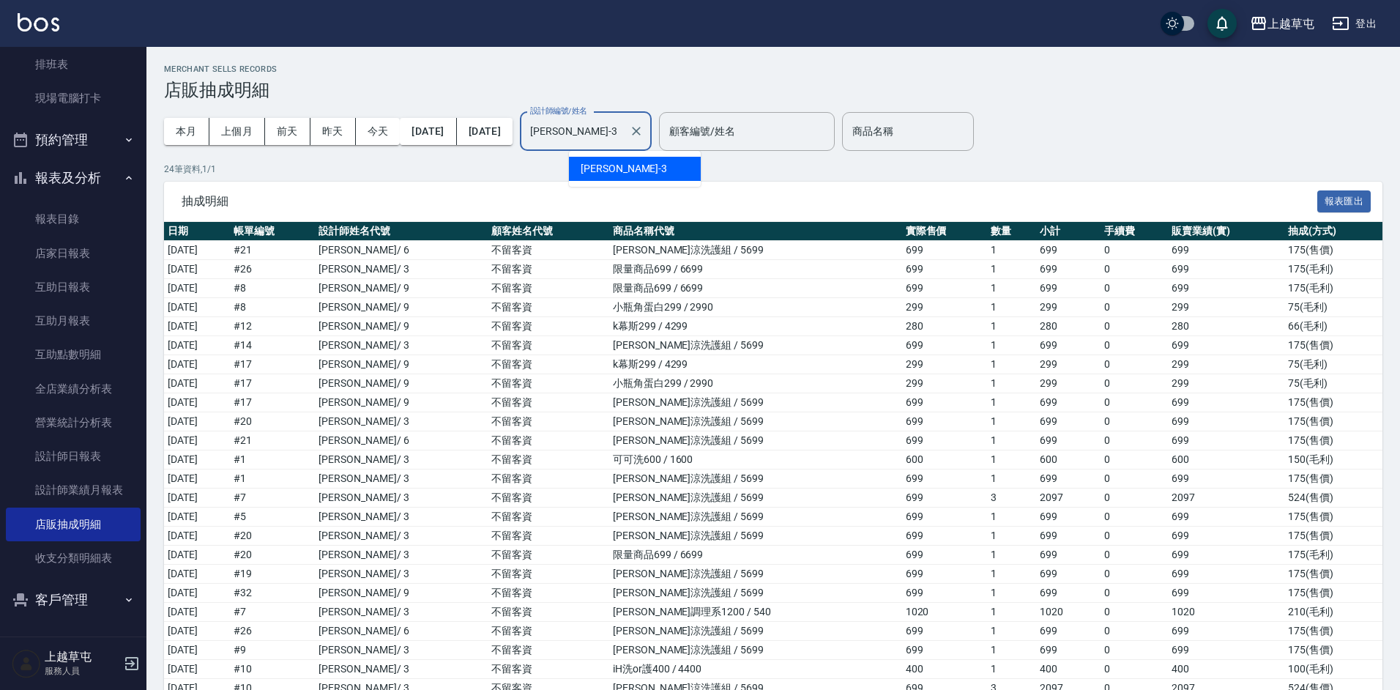
type input "[PERSON_NAME]-3"
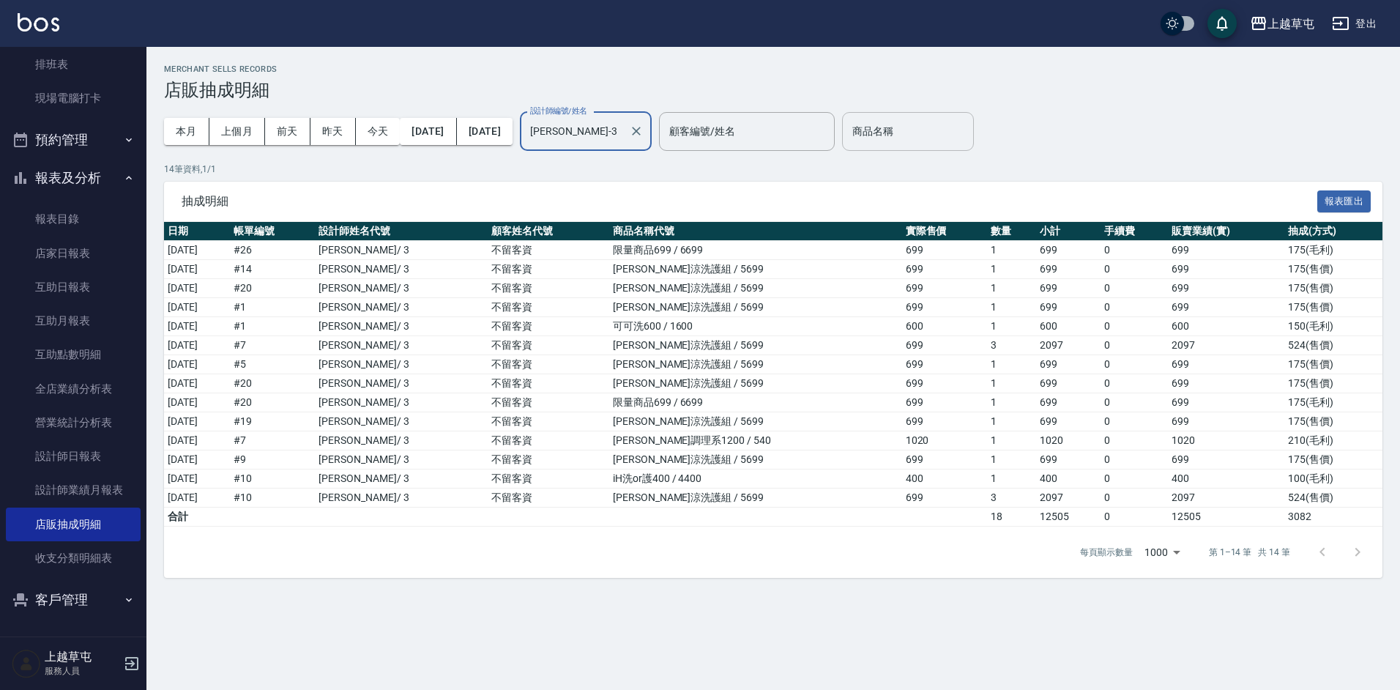
click at [933, 131] on input "商品名稱" at bounding box center [908, 132] width 119 height 26
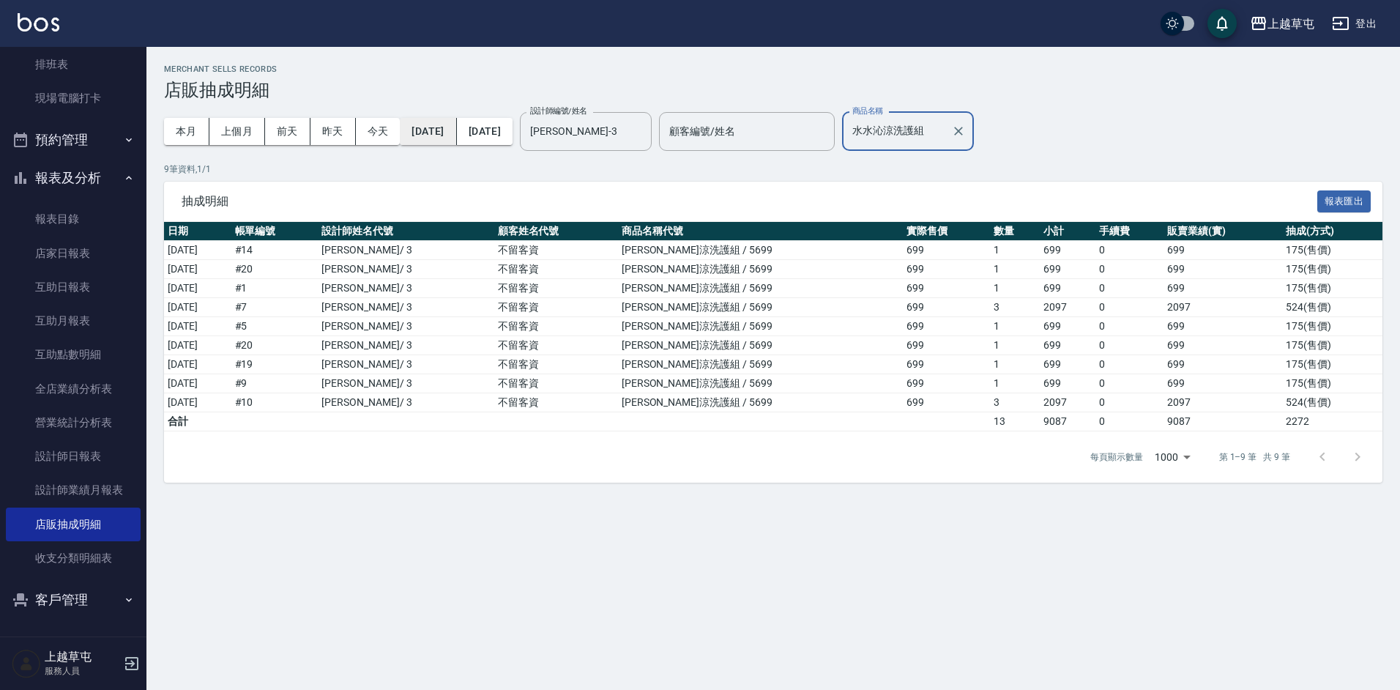
type input "水水沁涼洗護組"
click at [442, 131] on button "[DATE]" at bounding box center [428, 131] width 56 height 27
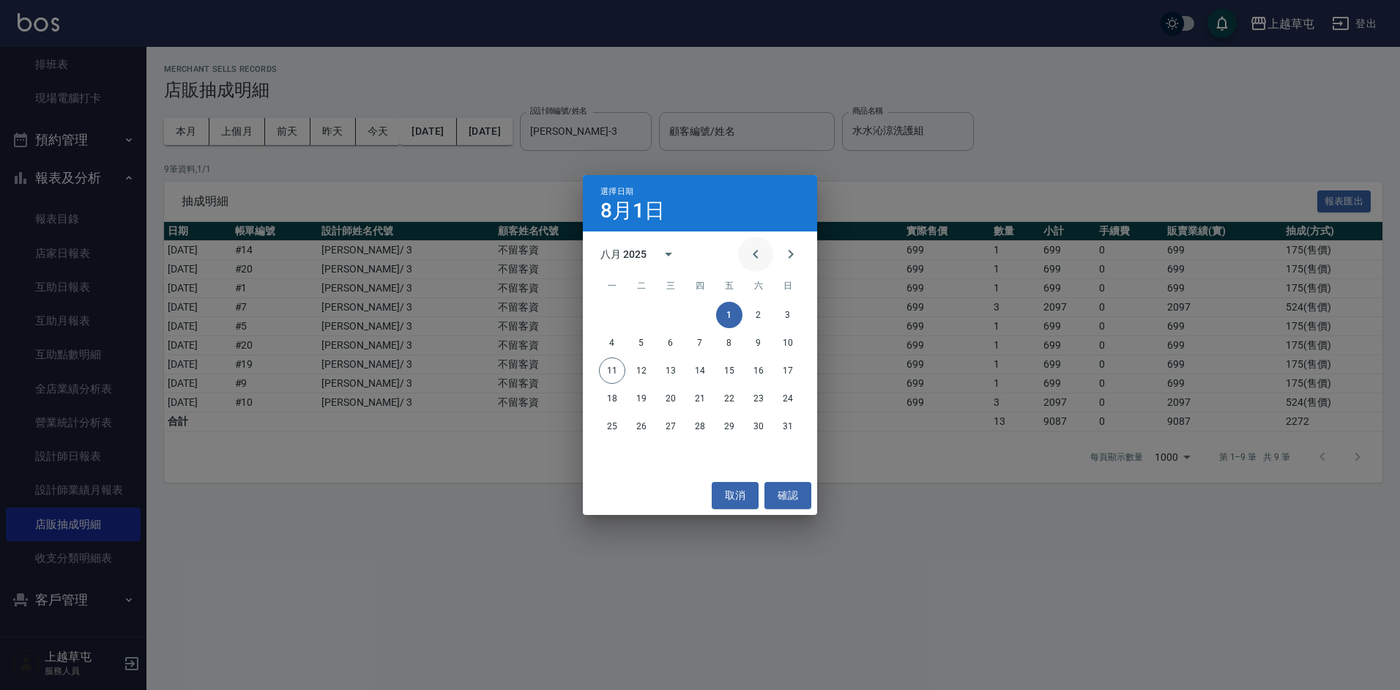
click at [758, 258] on icon "Previous month" at bounding box center [756, 254] width 18 height 18
click at [646, 372] on button "15" at bounding box center [641, 370] width 26 height 26
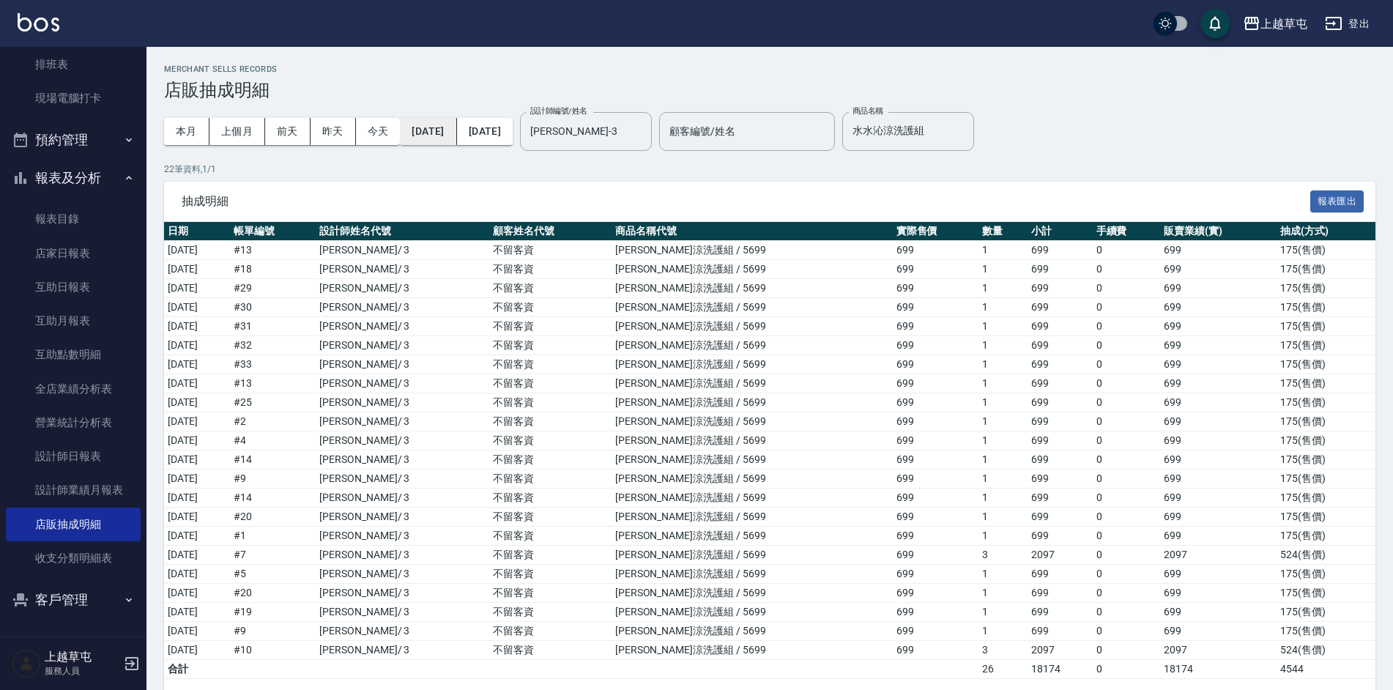
click at [441, 130] on button "[DATE]" at bounding box center [428, 131] width 56 height 27
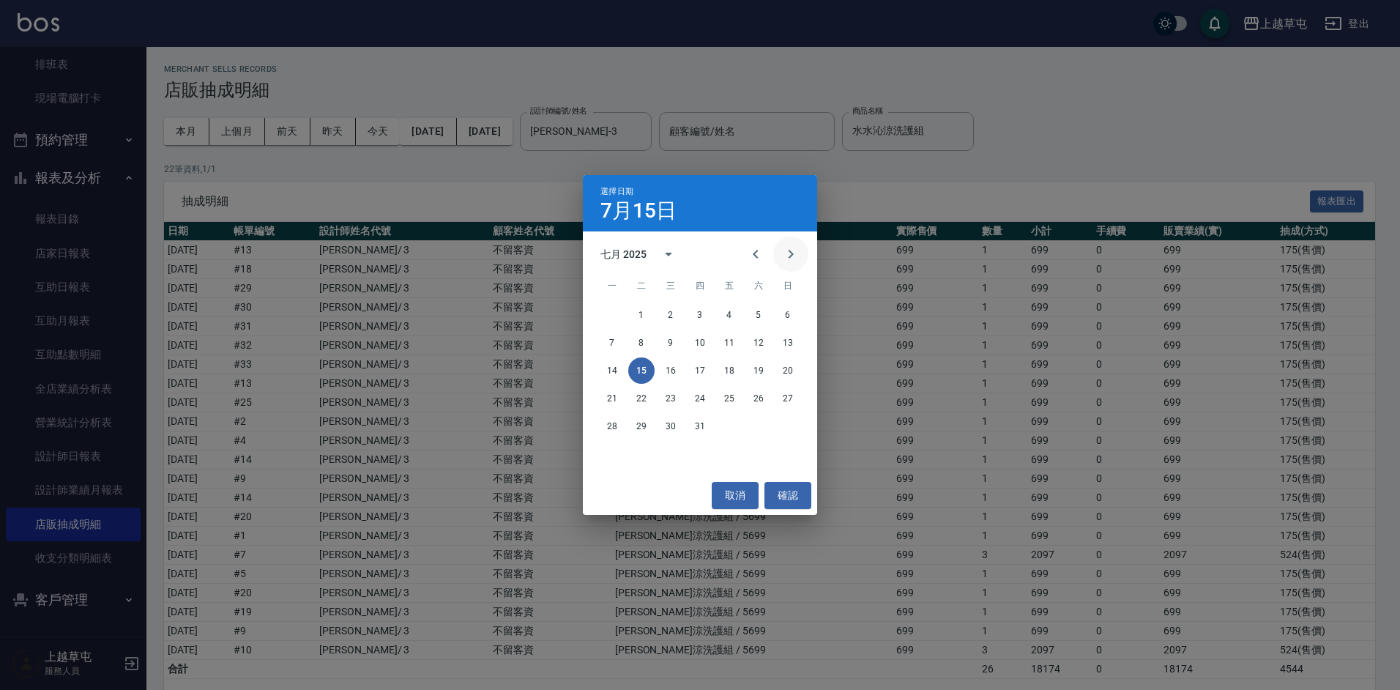
click at [789, 259] on icon "Next month" at bounding box center [791, 254] width 18 height 18
click at [732, 313] on button "1" at bounding box center [729, 315] width 26 height 26
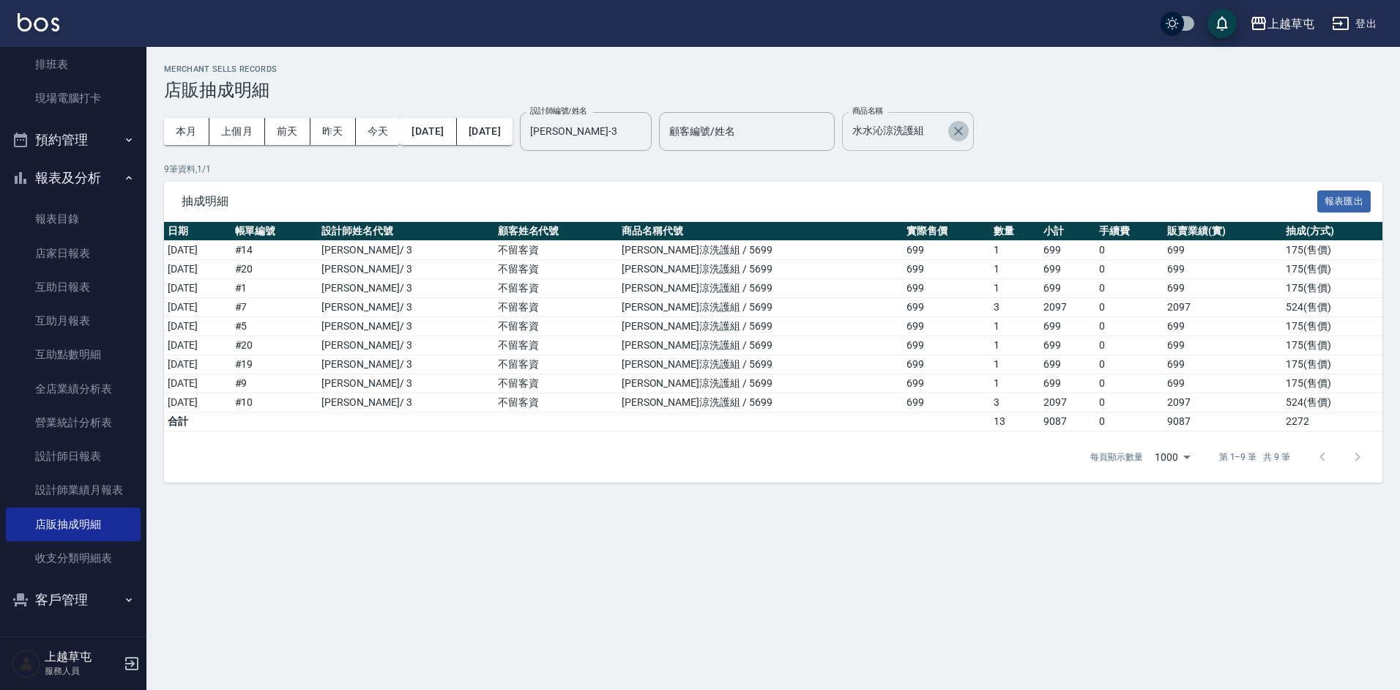
click at [966, 132] on icon "Clear" at bounding box center [958, 131] width 15 height 15
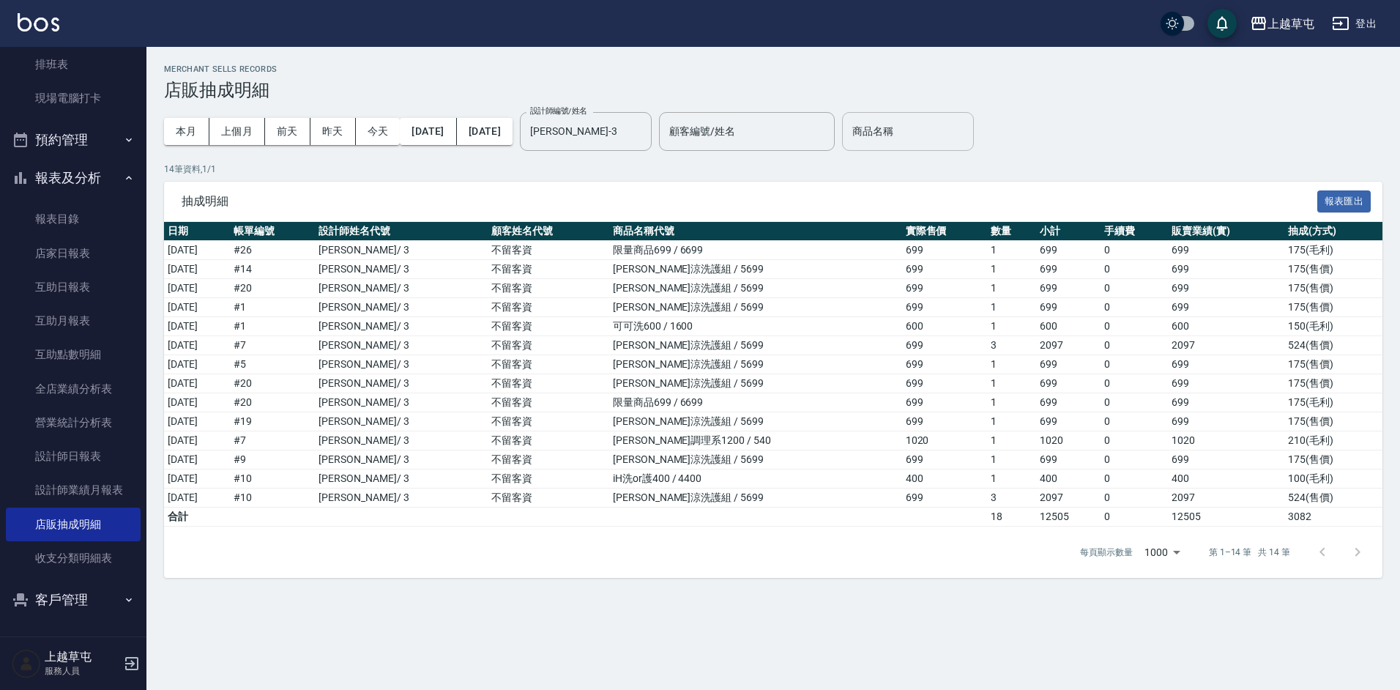
click at [1186, 139] on div "本月 上個月 [DATE] [DATE] [DATE] [DATE] [DATE] 設計師編號/姓名 [PERSON_NAME]3 設計師編號/姓名 顧客編號…" at bounding box center [773, 131] width 1218 height 62
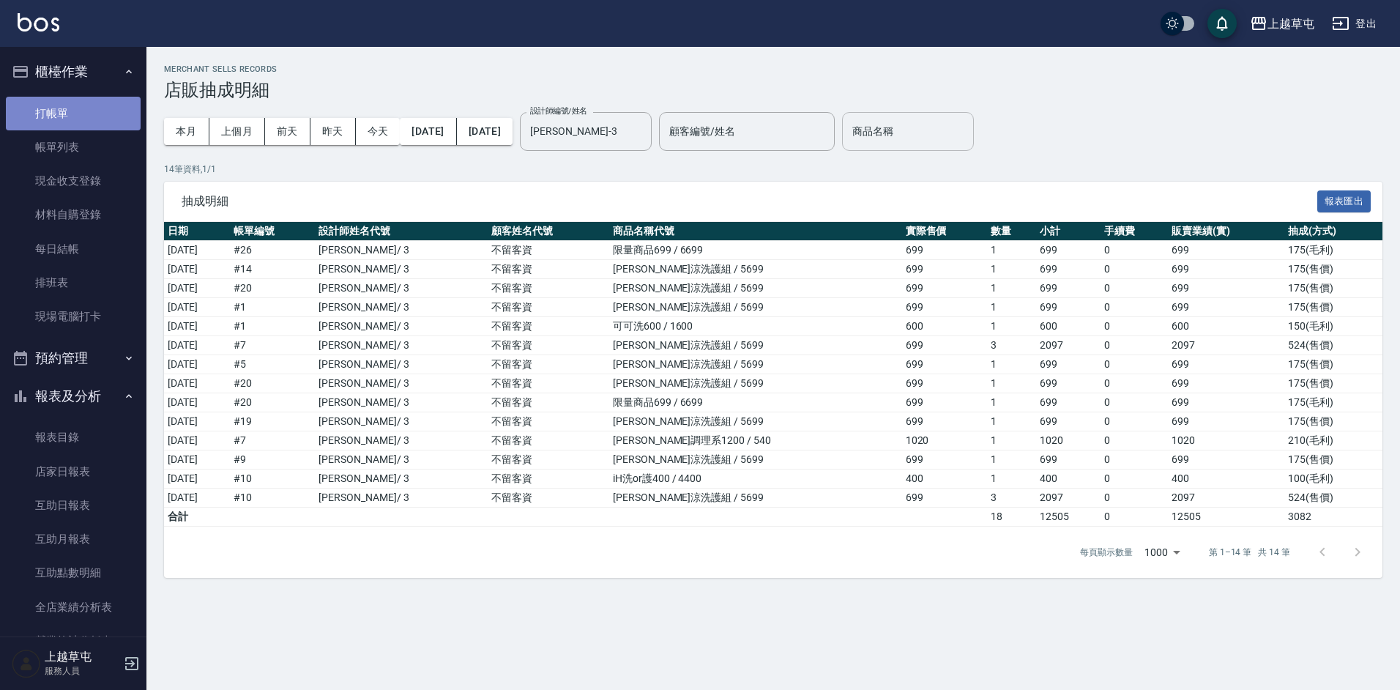
click at [78, 109] on link "打帳單" at bounding box center [73, 114] width 135 height 34
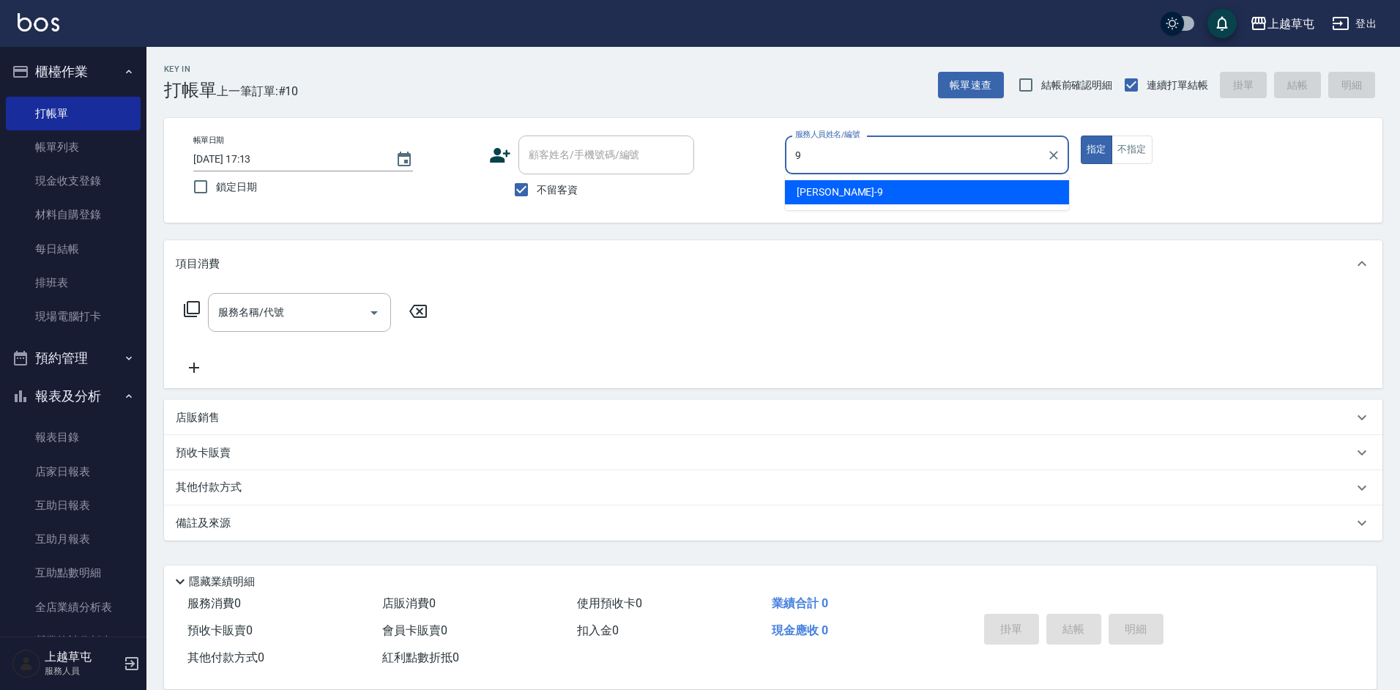
type input "[PERSON_NAME]-9"
type button "true"
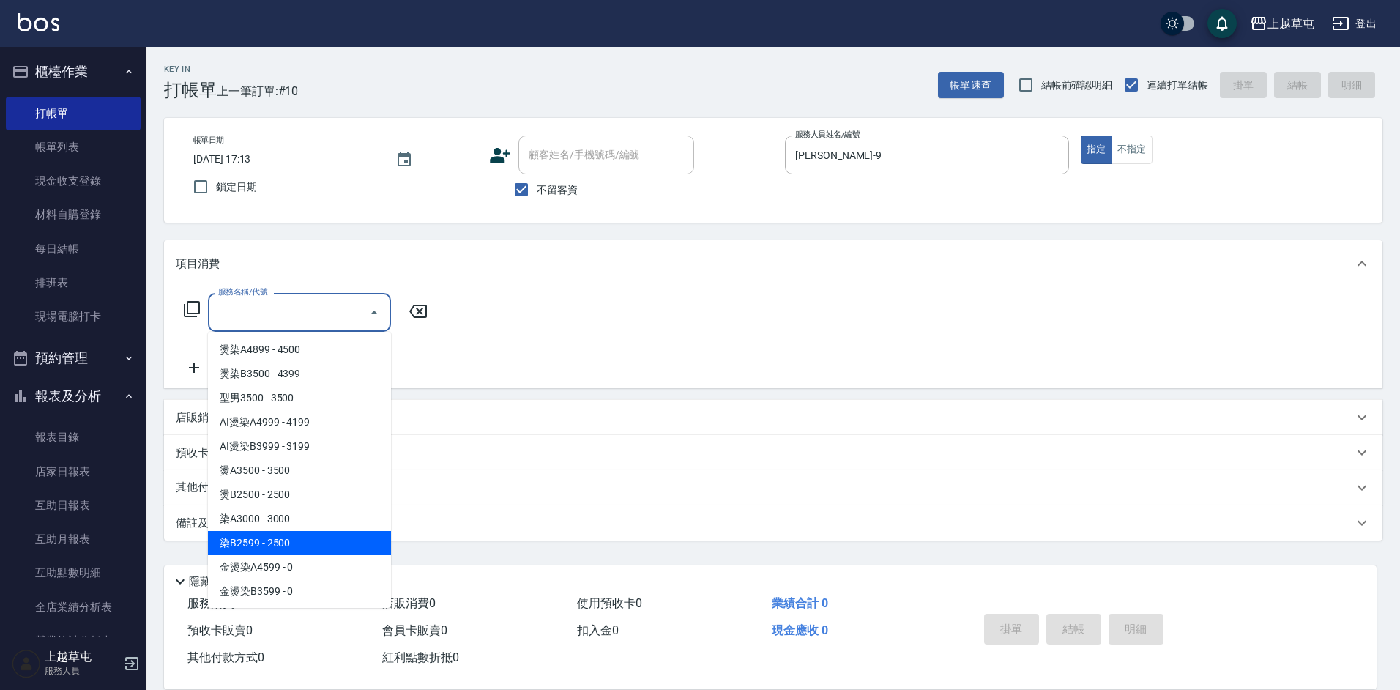
type input "染B2599(42)"
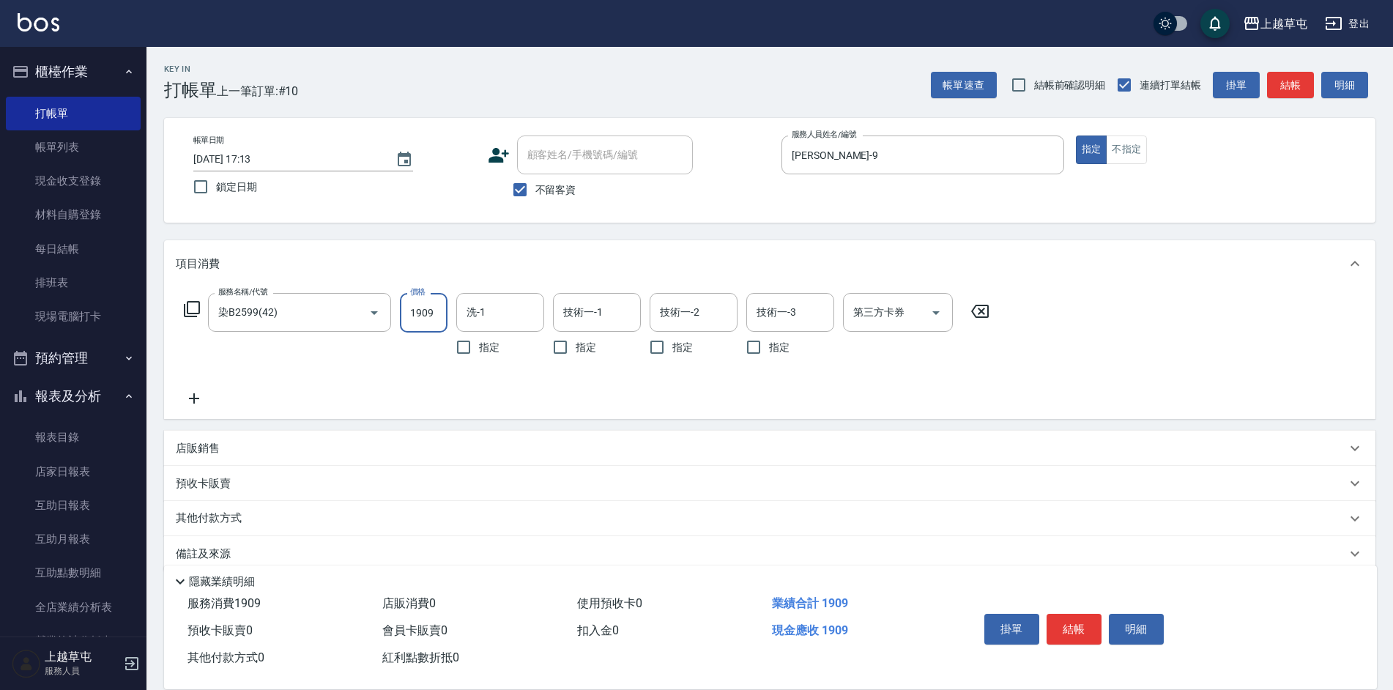
type input "1909"
type input "[PERSON_NAME]-7"
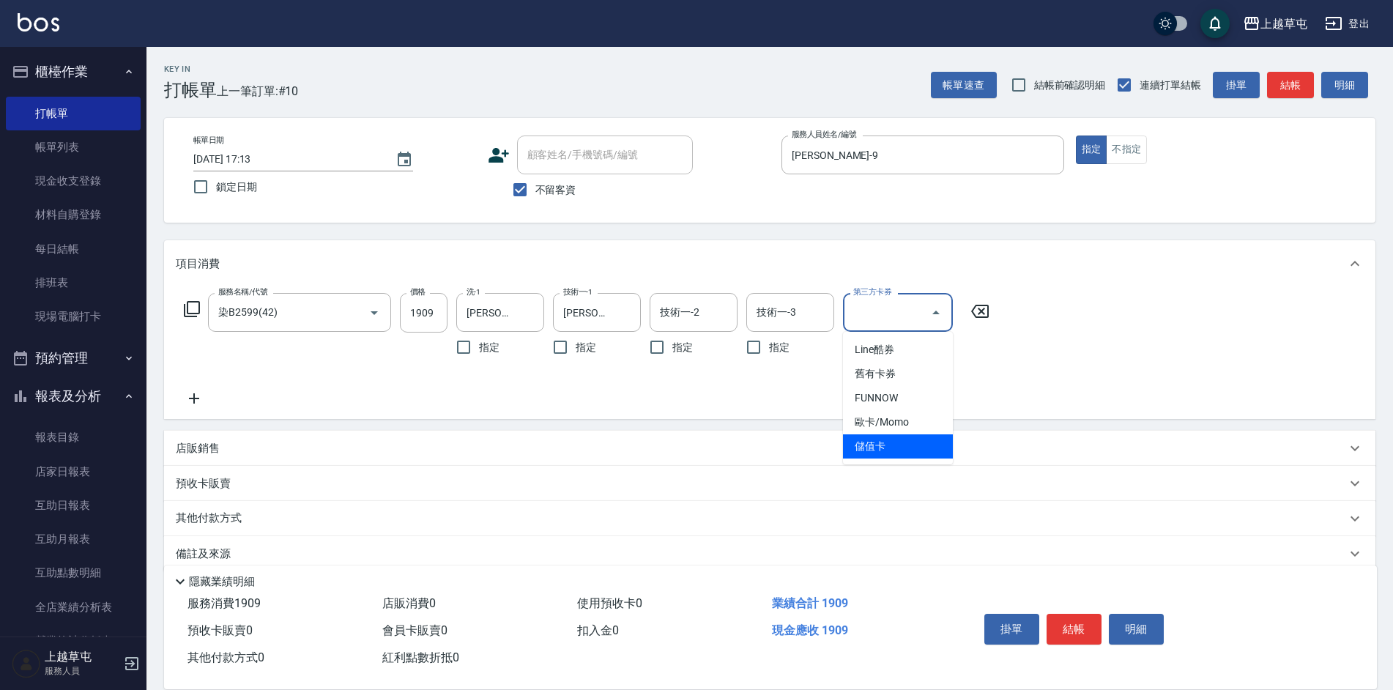
type input "儲值卡"
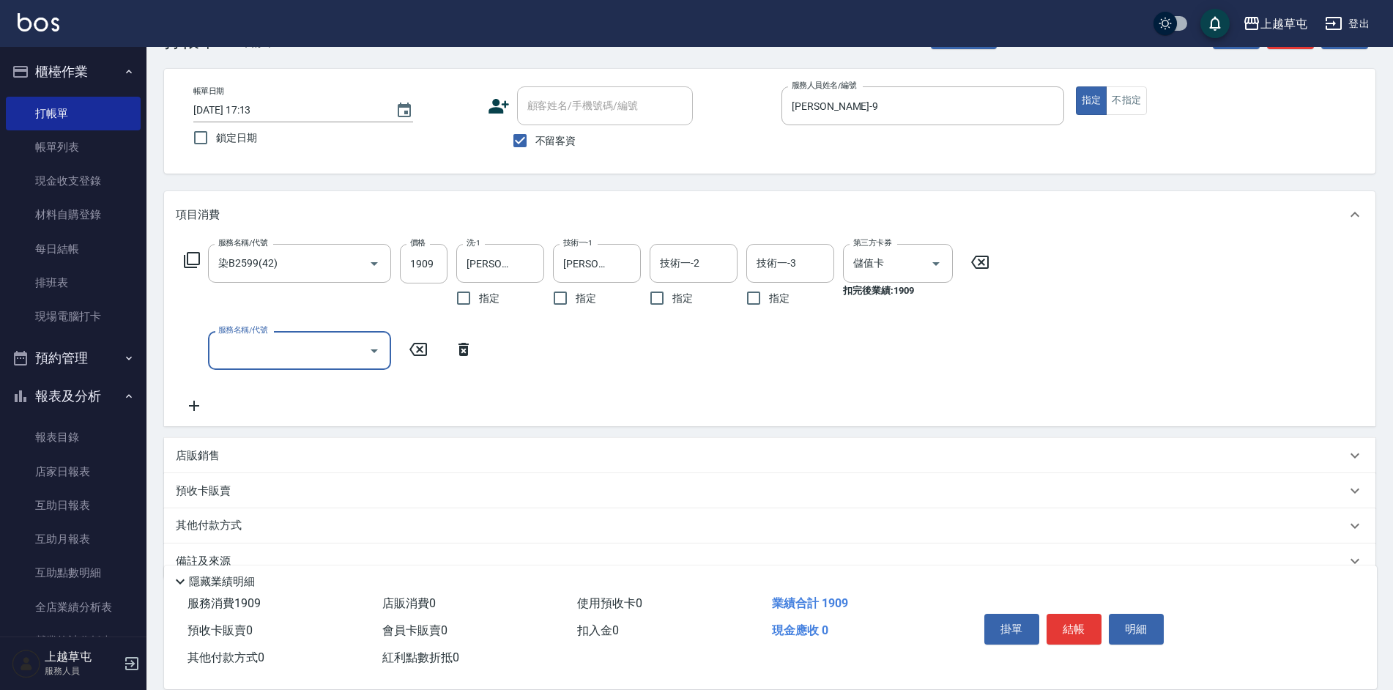
scroll to position [73, 0]
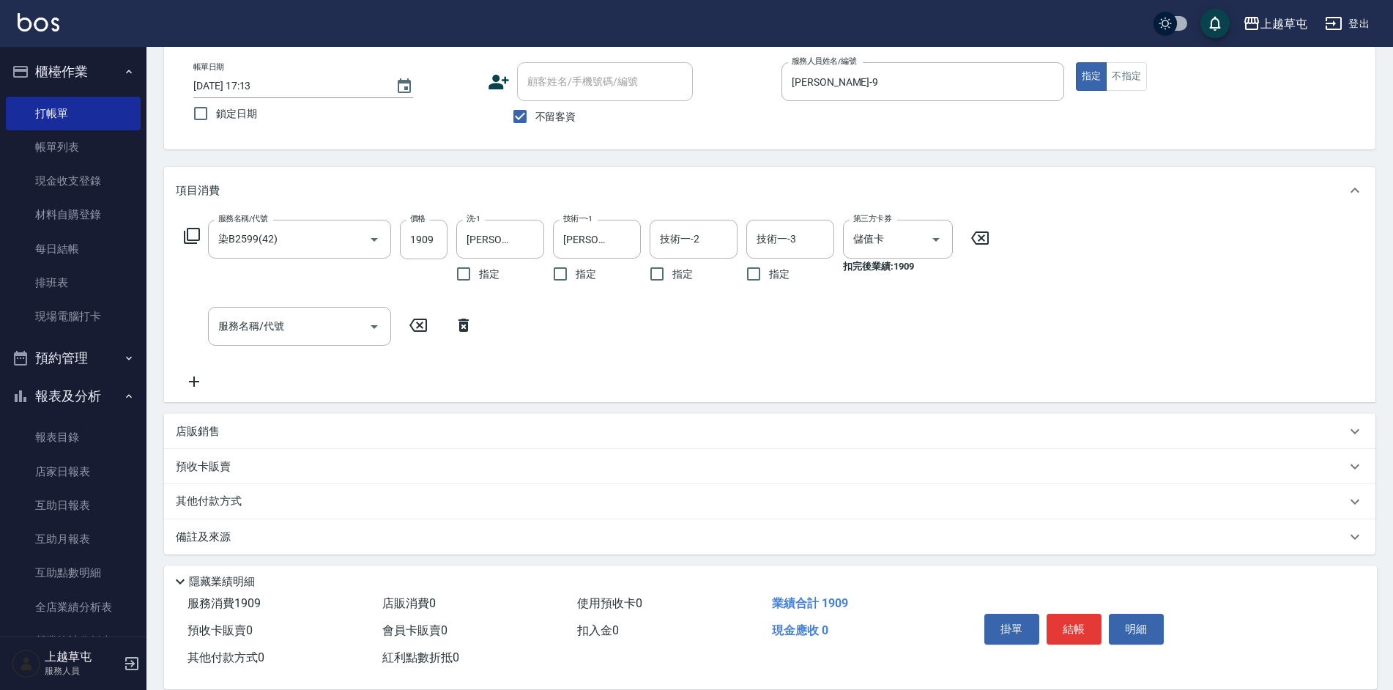
click at [198, 426] on p "店販銷售" at bounding box center [198, 431] width 44 height 15
type input "[PERSON_NAME]-9"
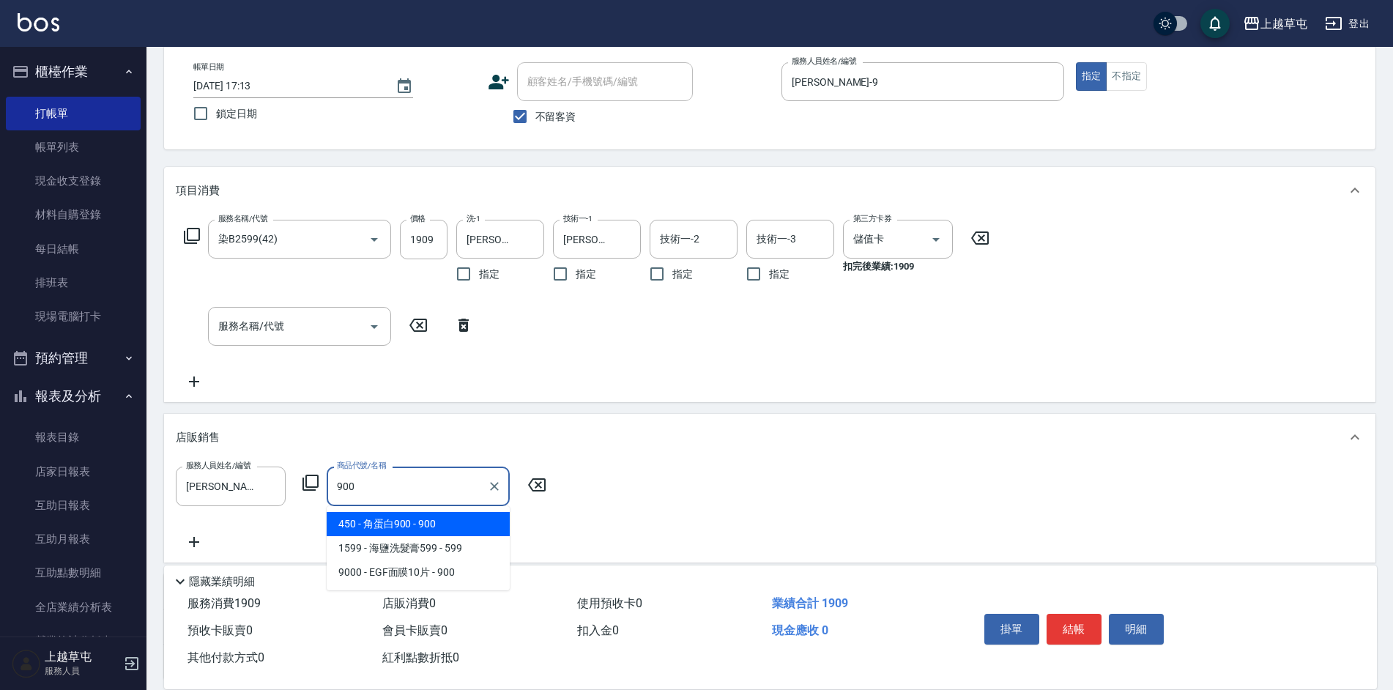
type input "角蛋白900"
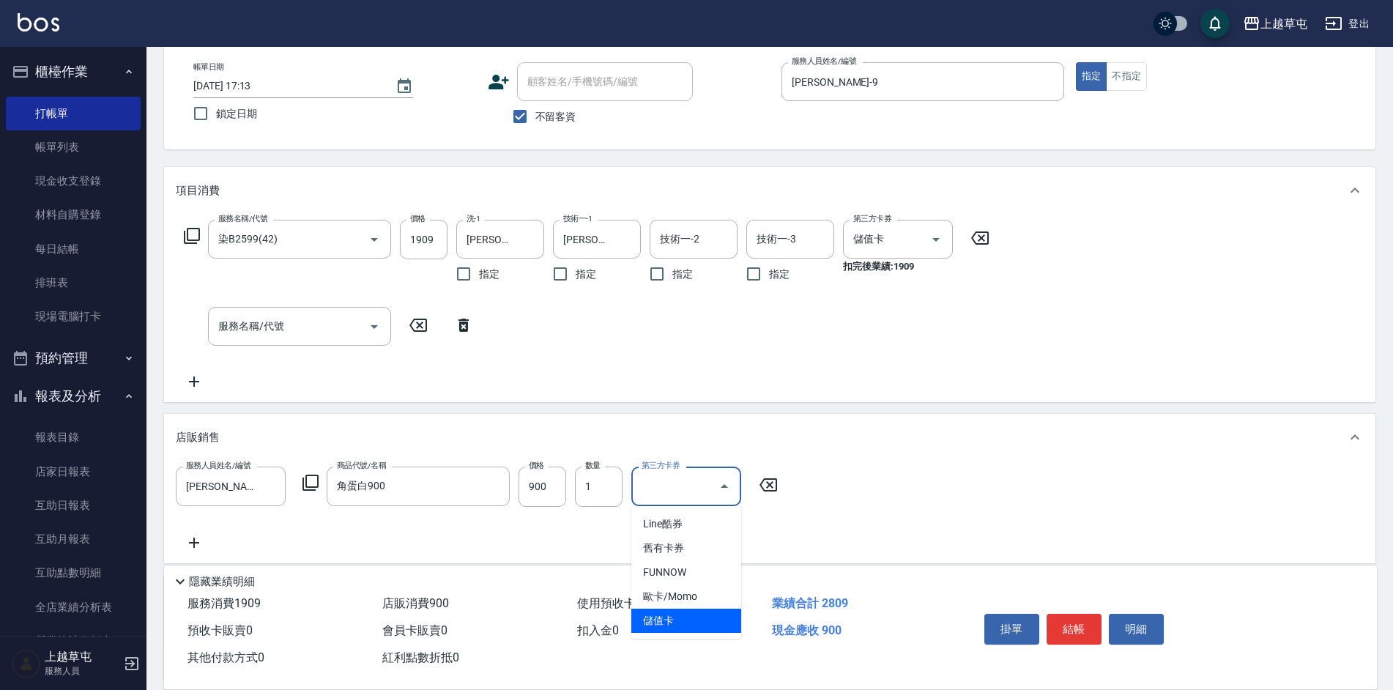
type input "儲值卡"
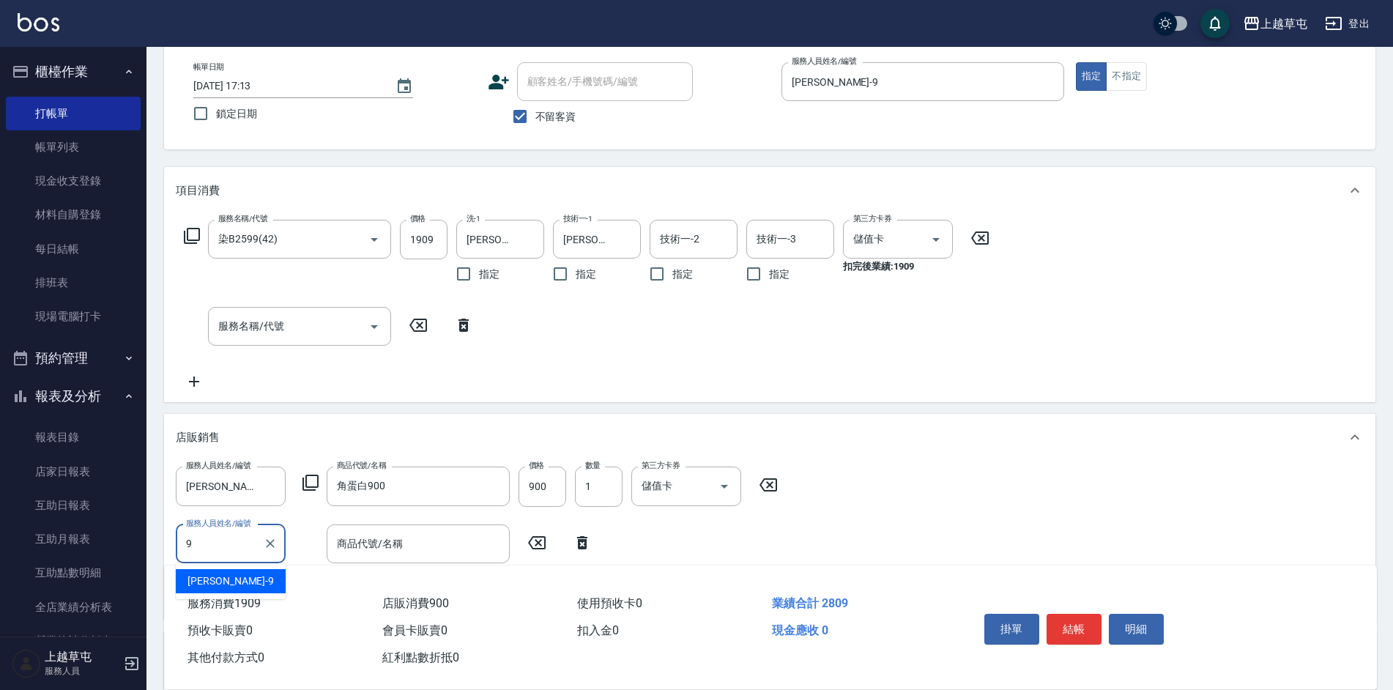
type input "[PERSON_NAME]-9"
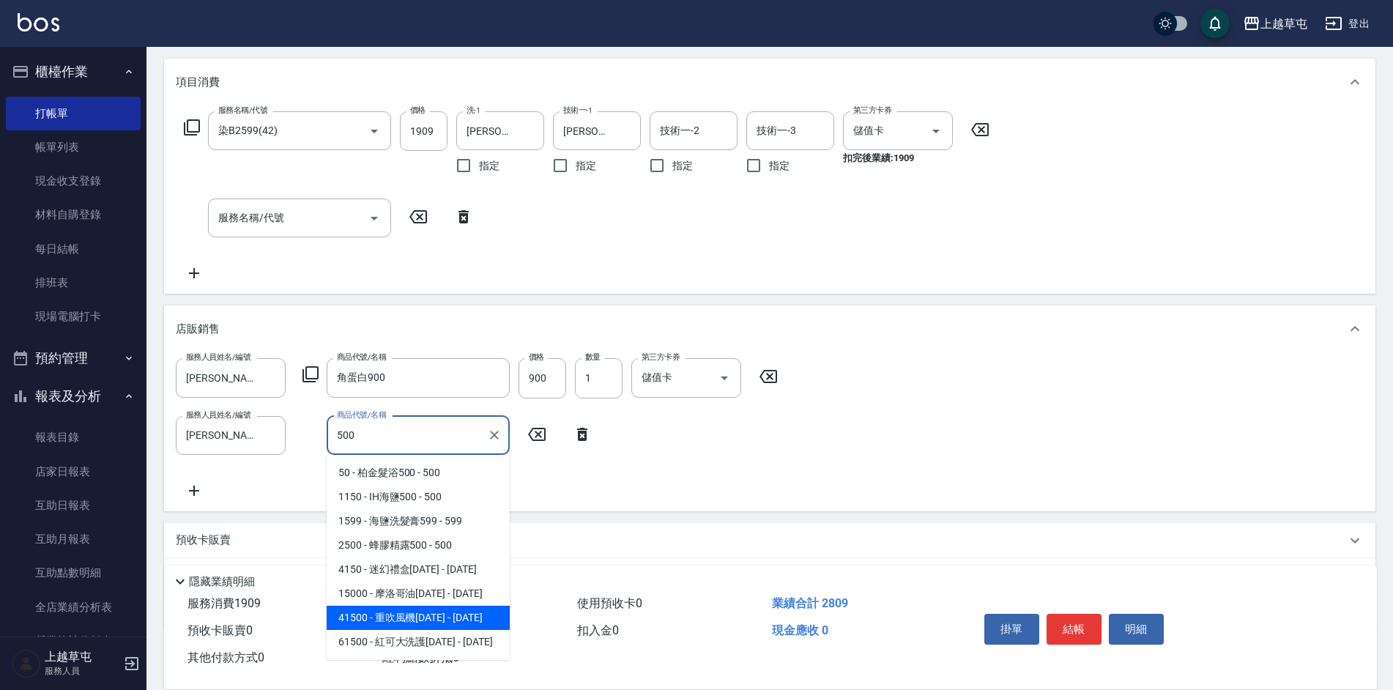
scroll to position [220, 0]
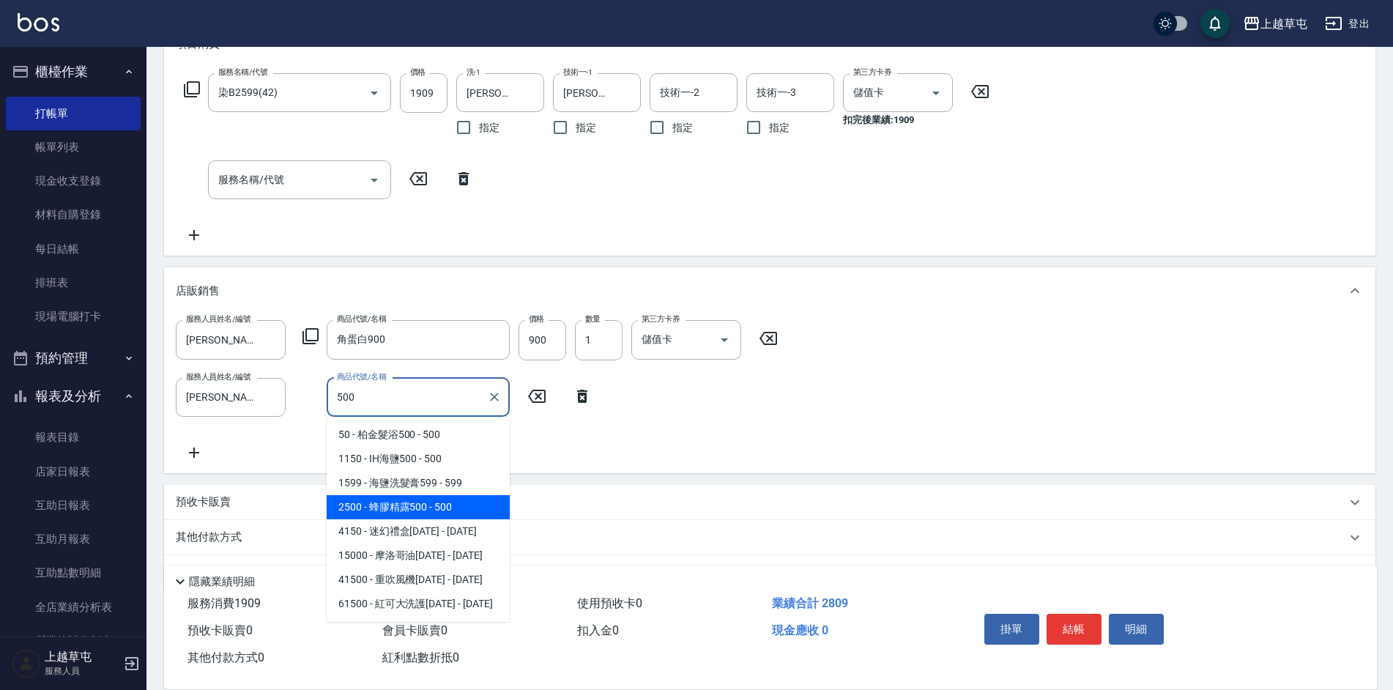
type input "蜂膠精露500"
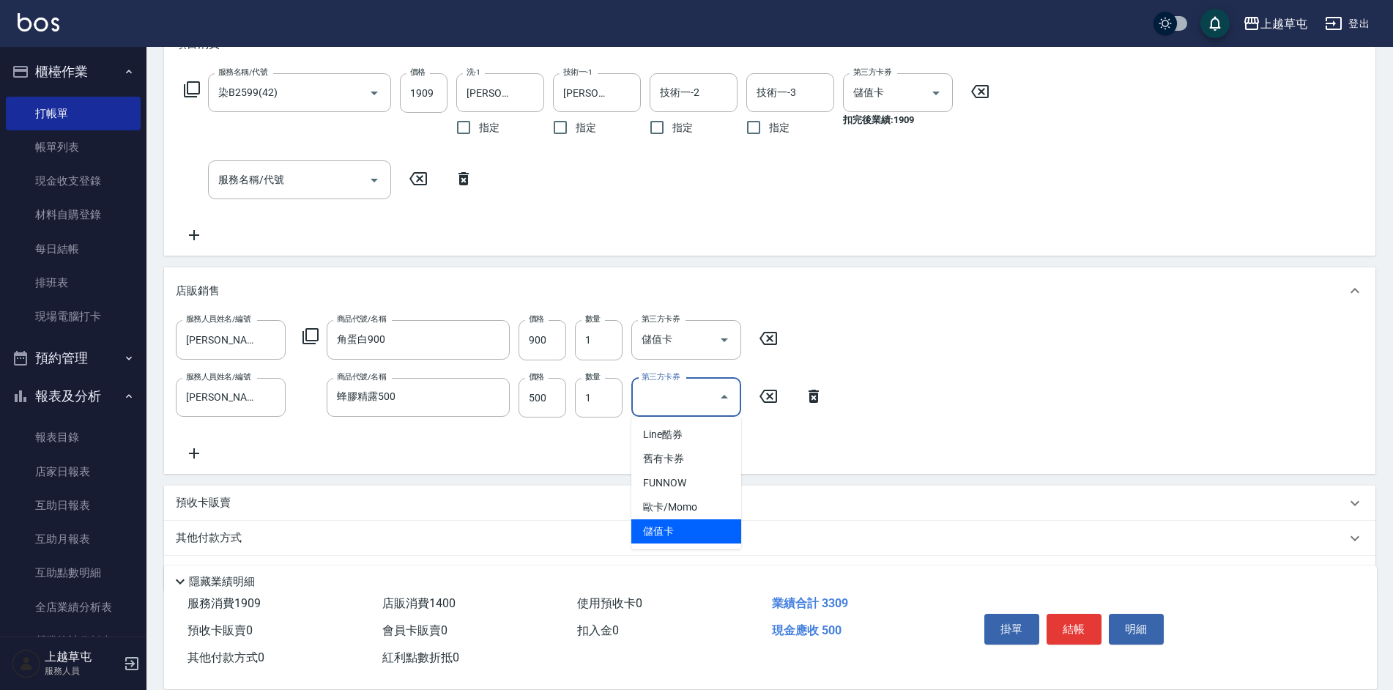
type input "儲值卡"
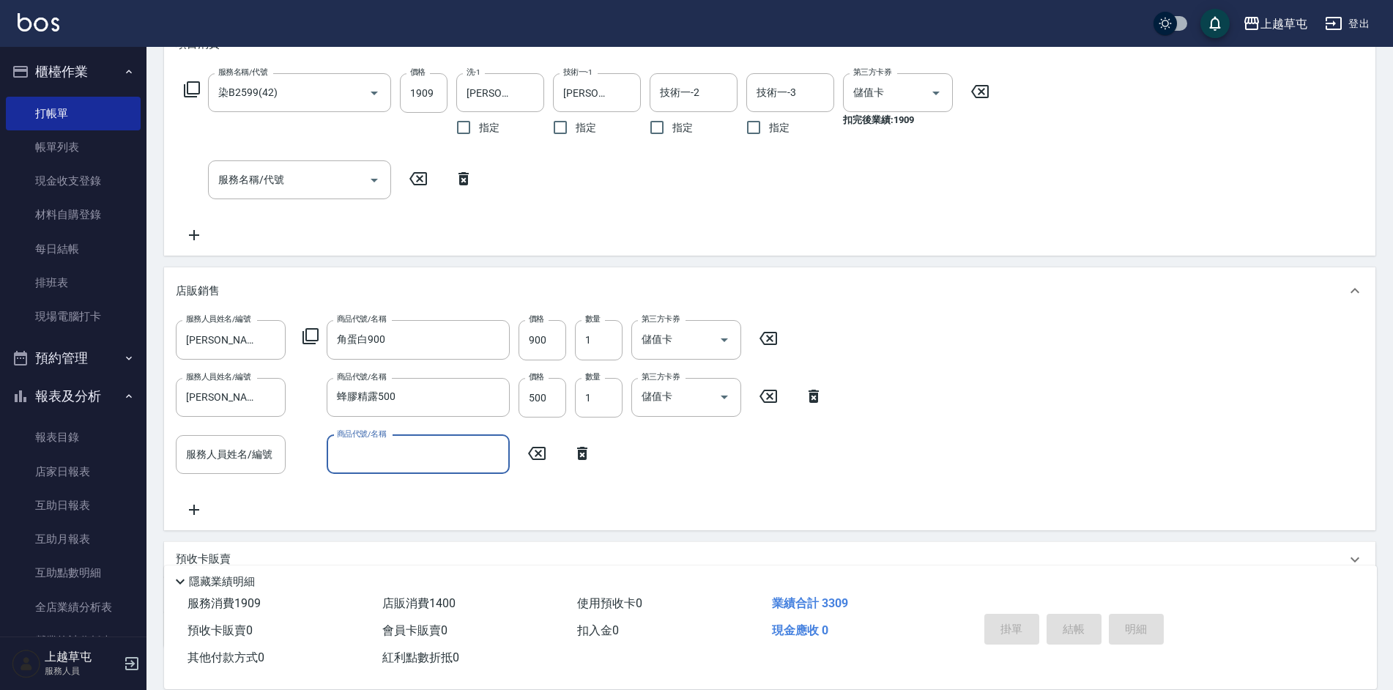
type input "[DATE] 17:16"
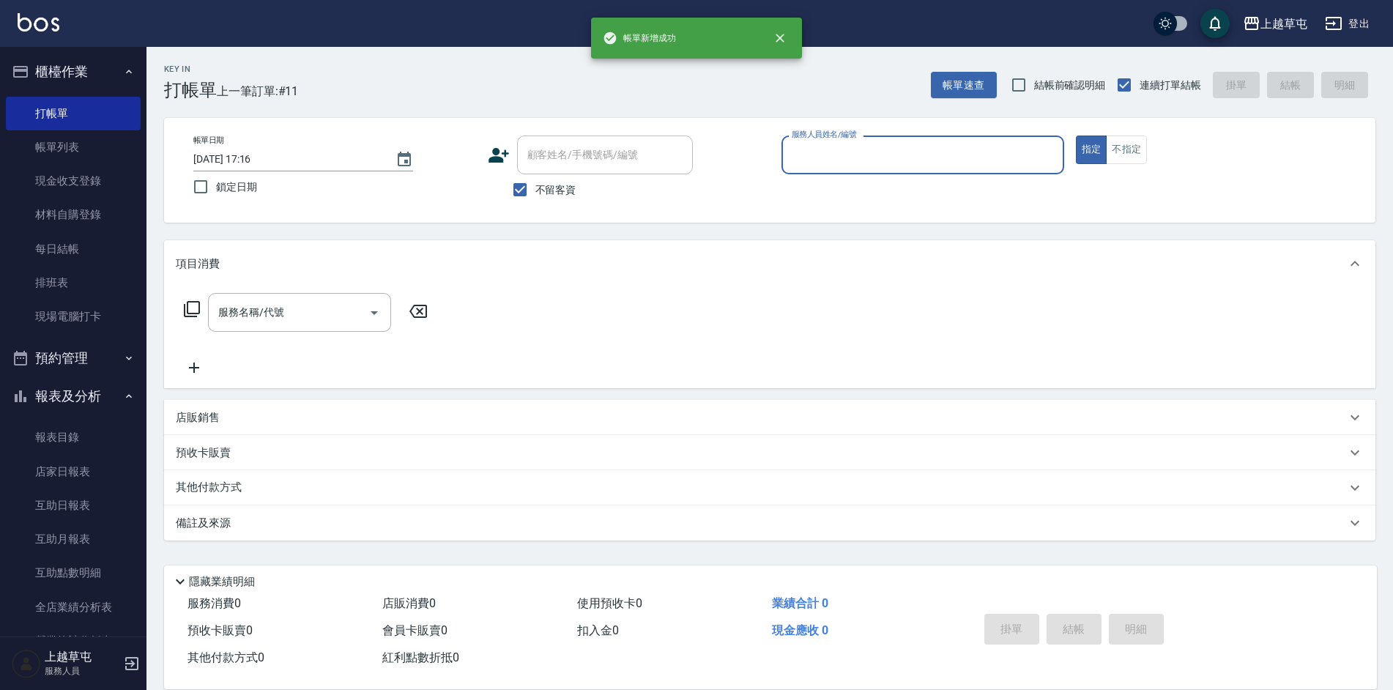
scroll to position [0, 0]
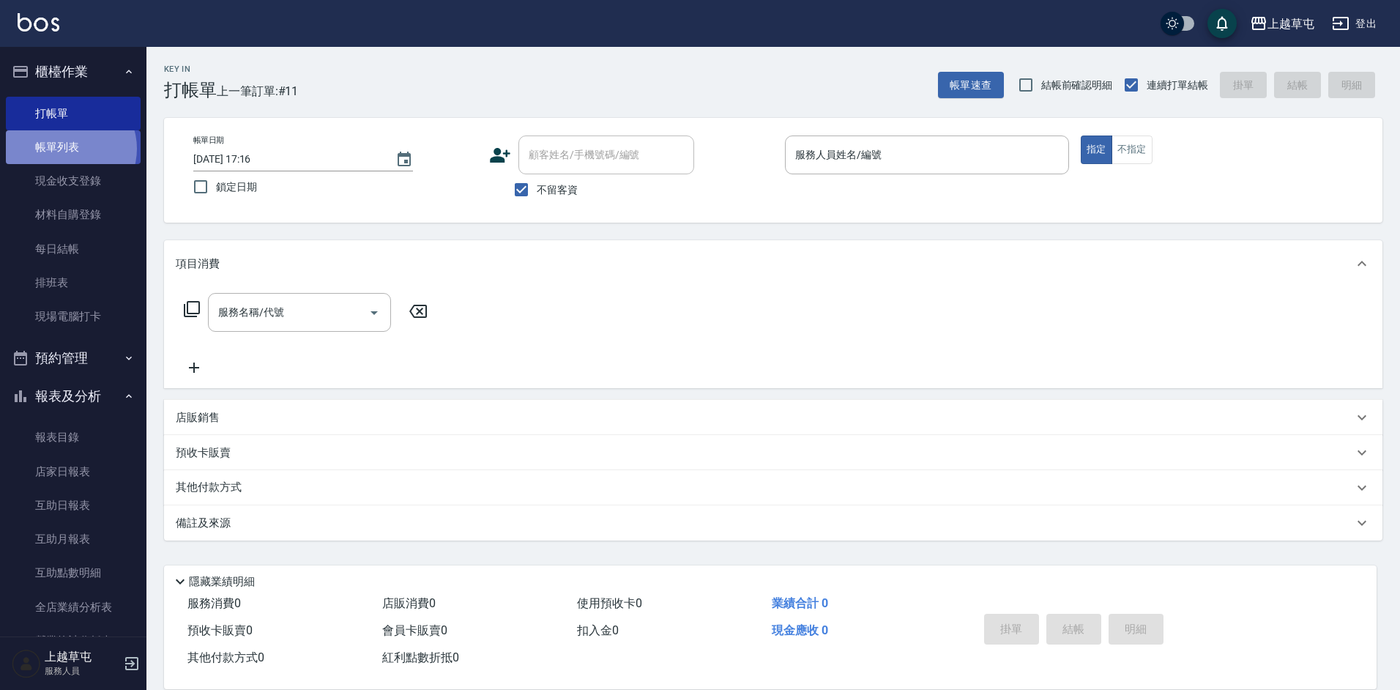
click at [70, 149] on link "帳單列表" at bounding box center [73, 147] width 135 height 34
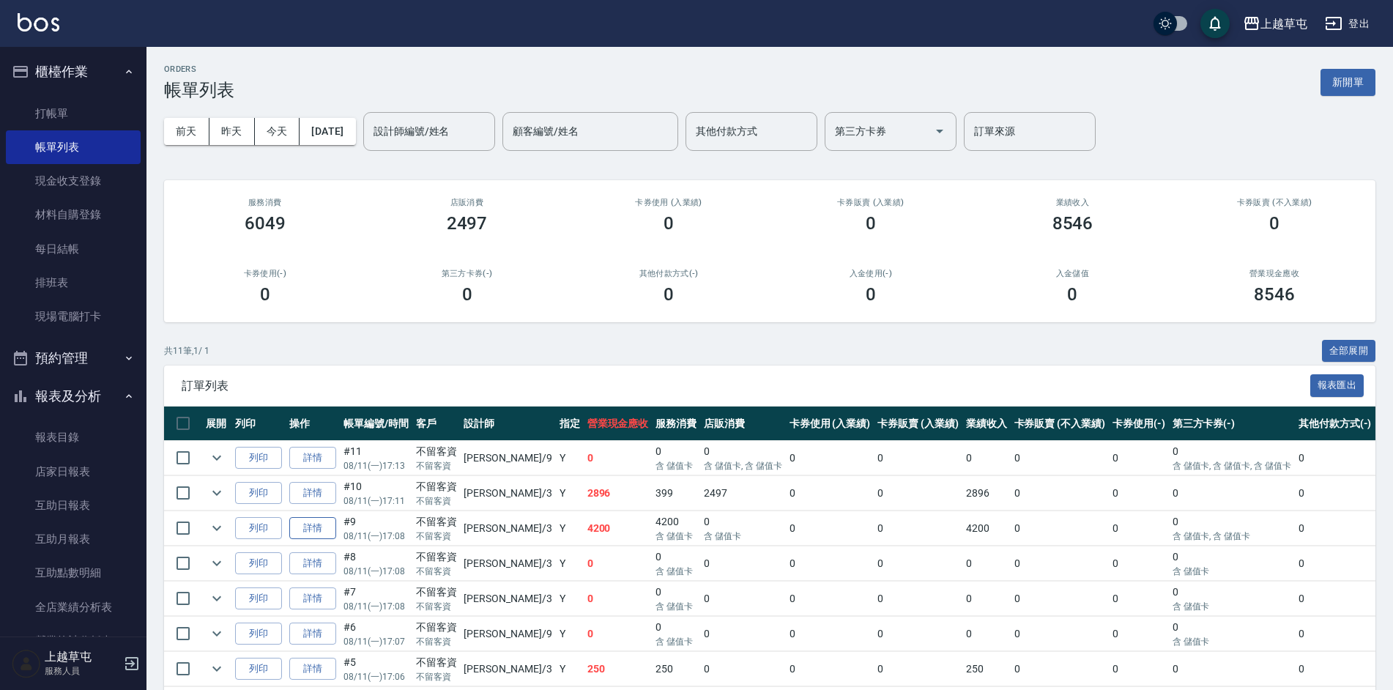
click at [309, 526] on link "詳情" at bounding box center [312, 528] width 47 height 23
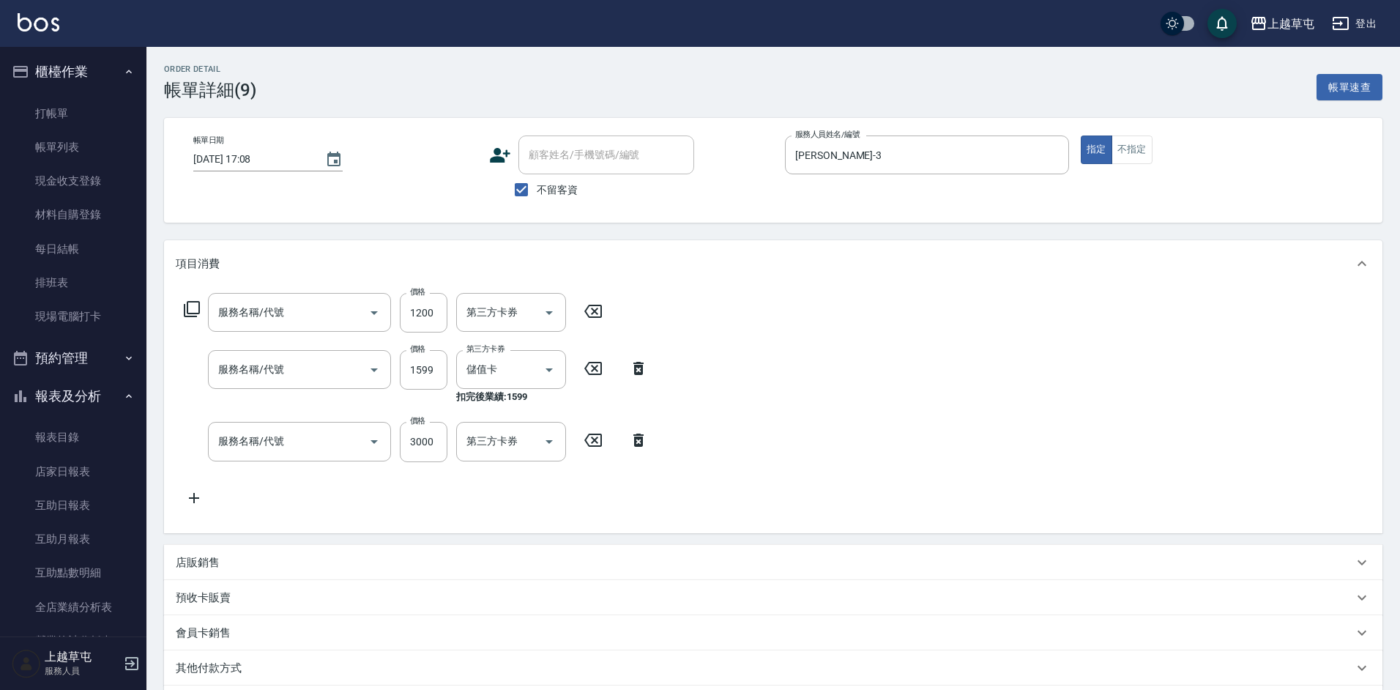
type input "[DATE] 17:08"
checkbox input "true"
type input "[PERSON_NAME]-3"
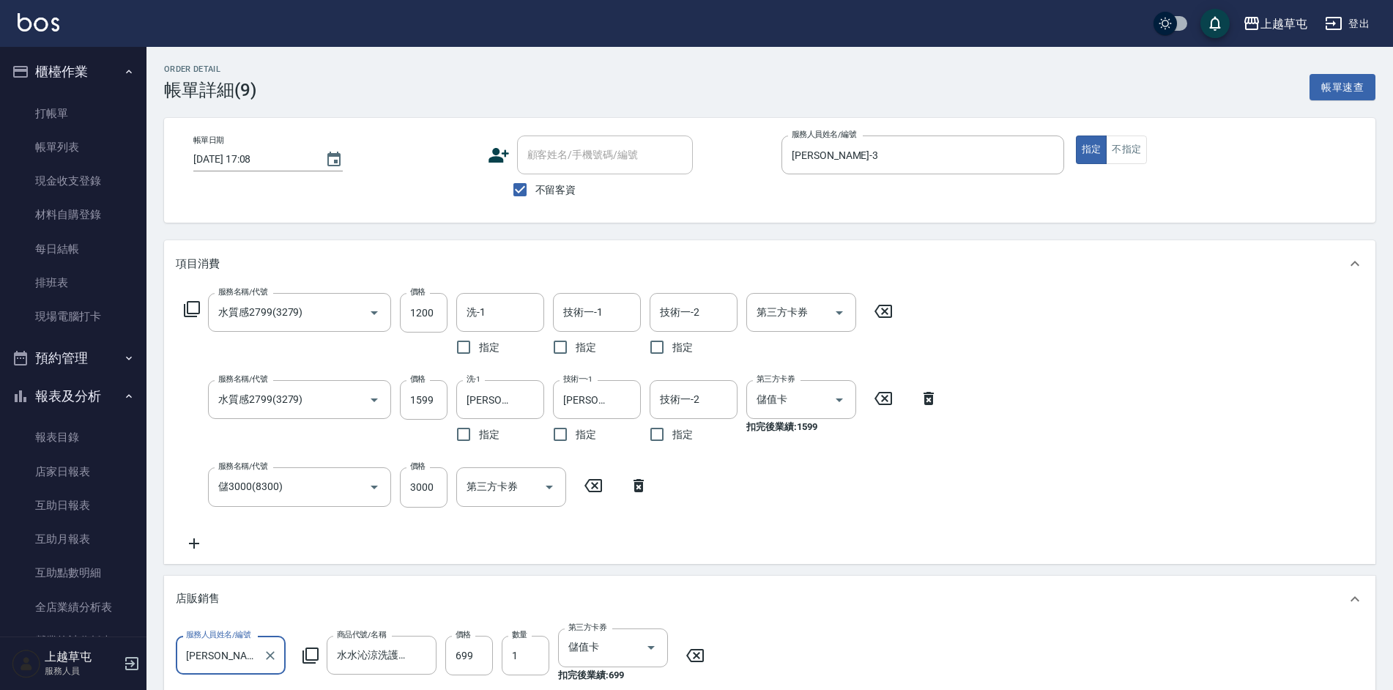
type input "水質感2799(3279)"
type input "儲3000(8300)"
type input "0"
type input "5000"
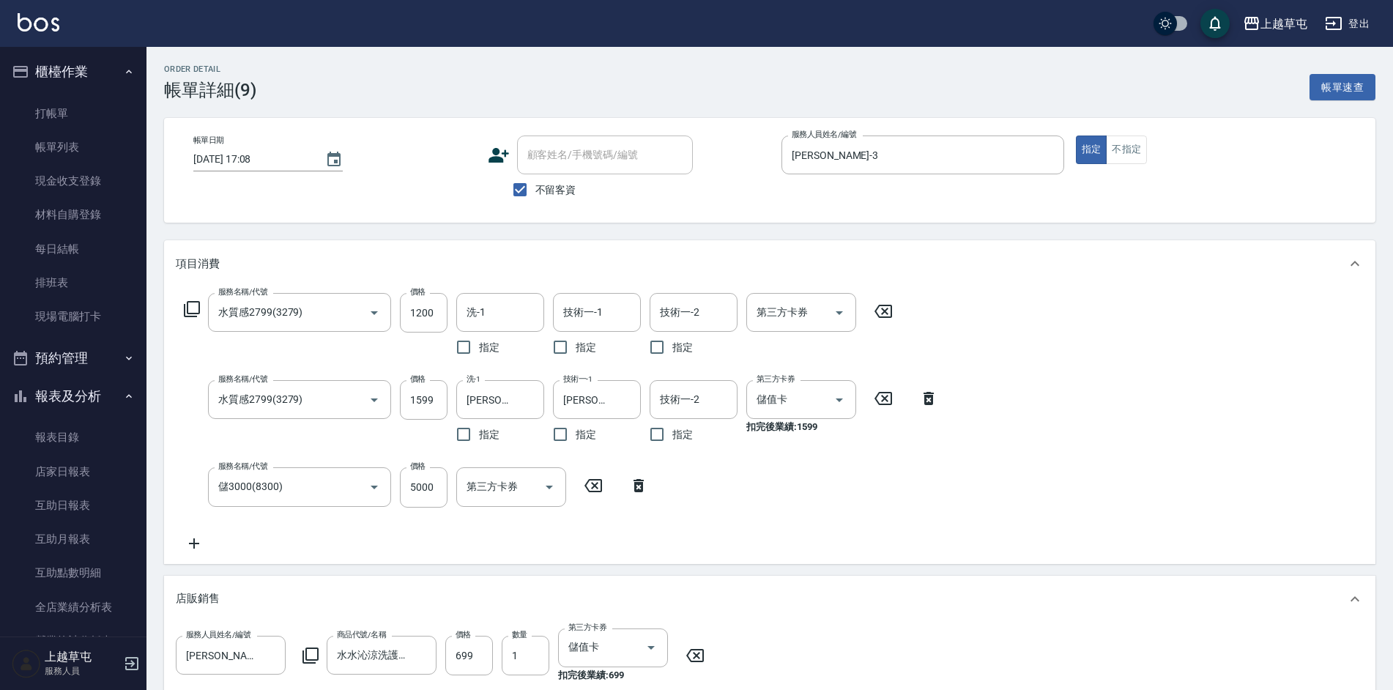
click at [835, 523] on div "服務名稱/代號 水質感2799(3279) 服務名稱/代號 價格 1200 價格 洗-1 洗-1 指定 技術一-1 技術一-1 指定 技術一-2 技術一-2 …" at bounding box center [561, 422] width 771 height 258
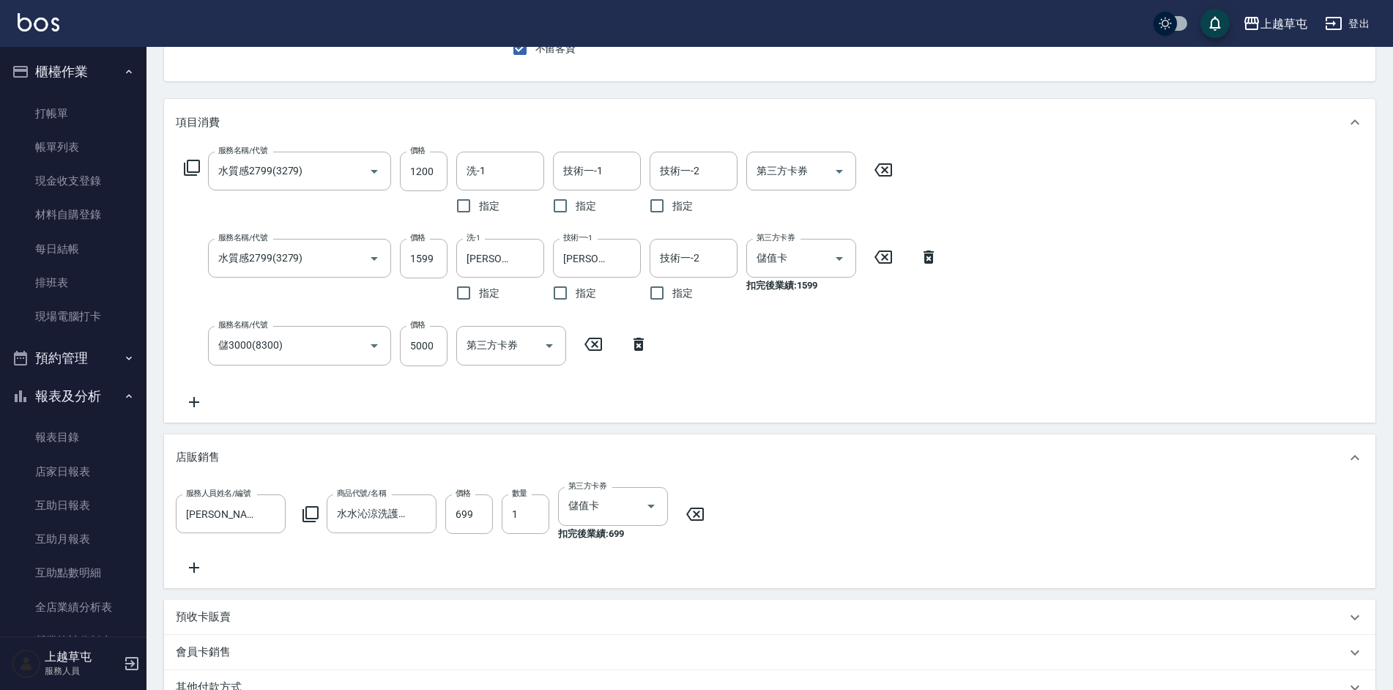
scroll to position [361, 0]
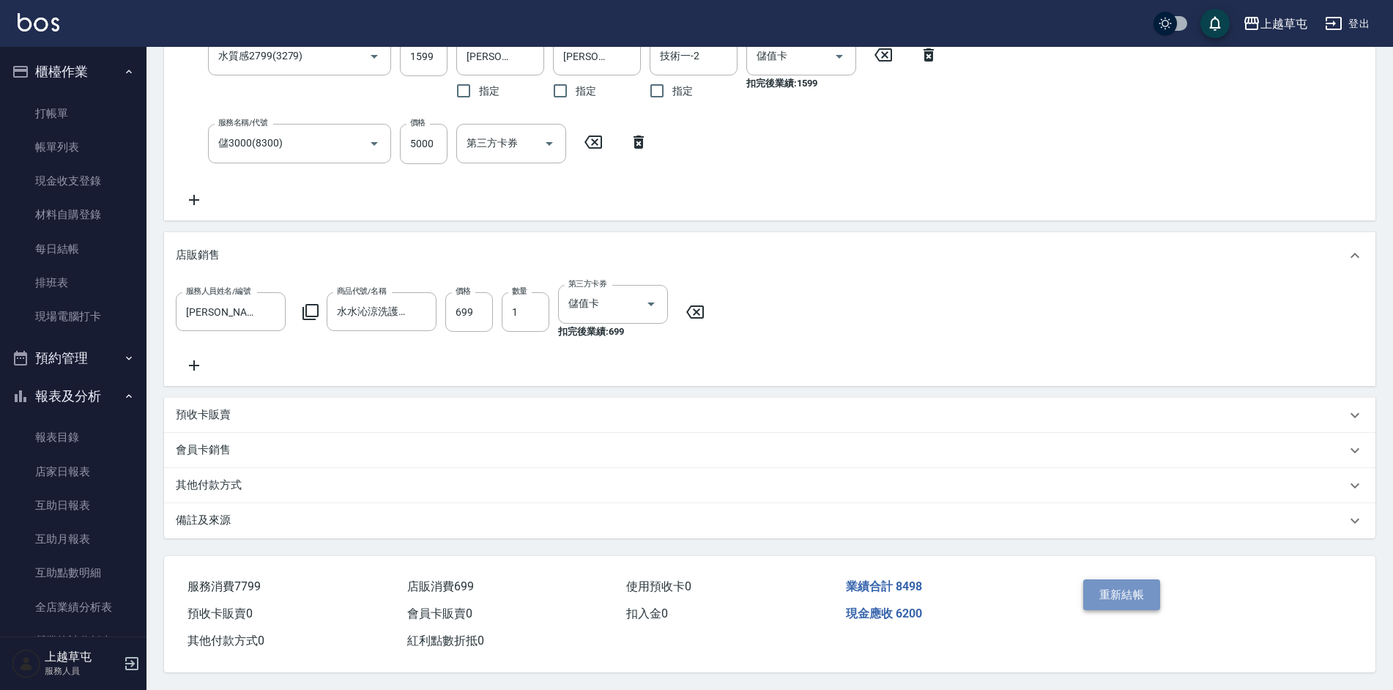
click at [1108, 593] on button "重新結帳" at bounding box center [1122, 594] width 78 height 31
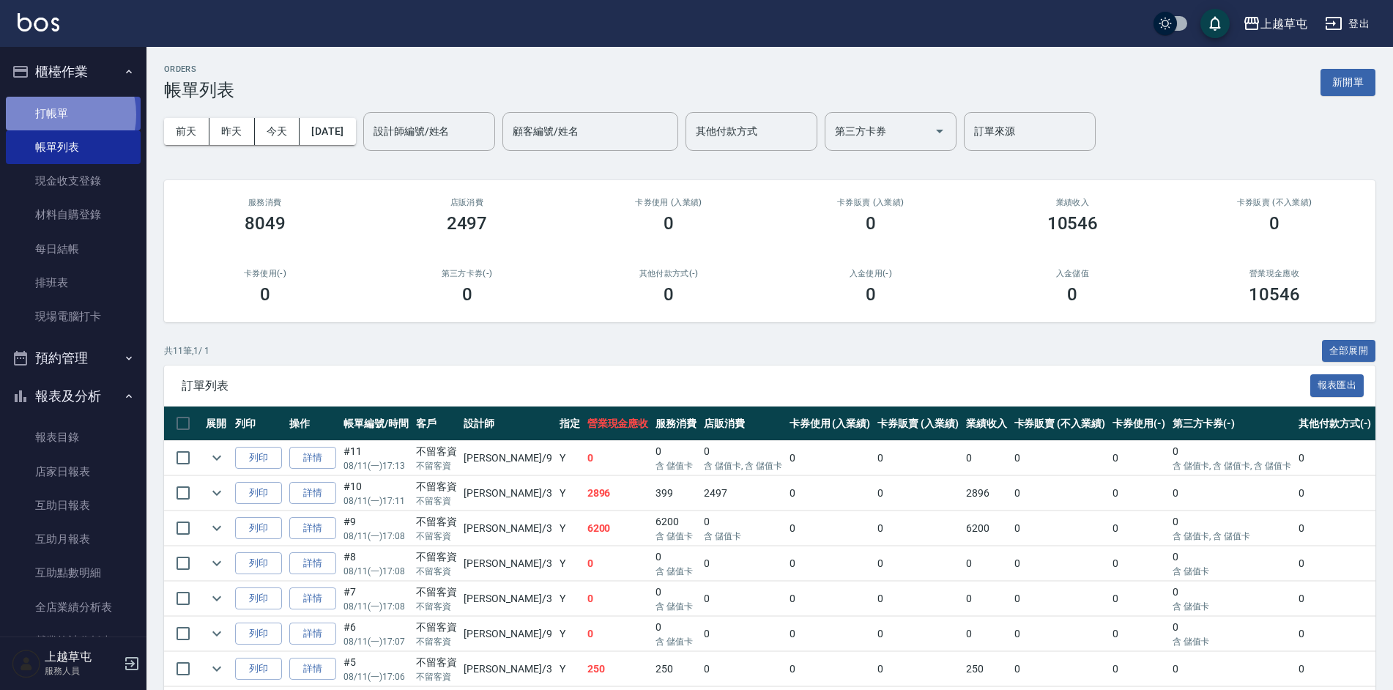
click at [55, 114] on link "打帳單" at bounding box center [73, 114] width 135 height 34
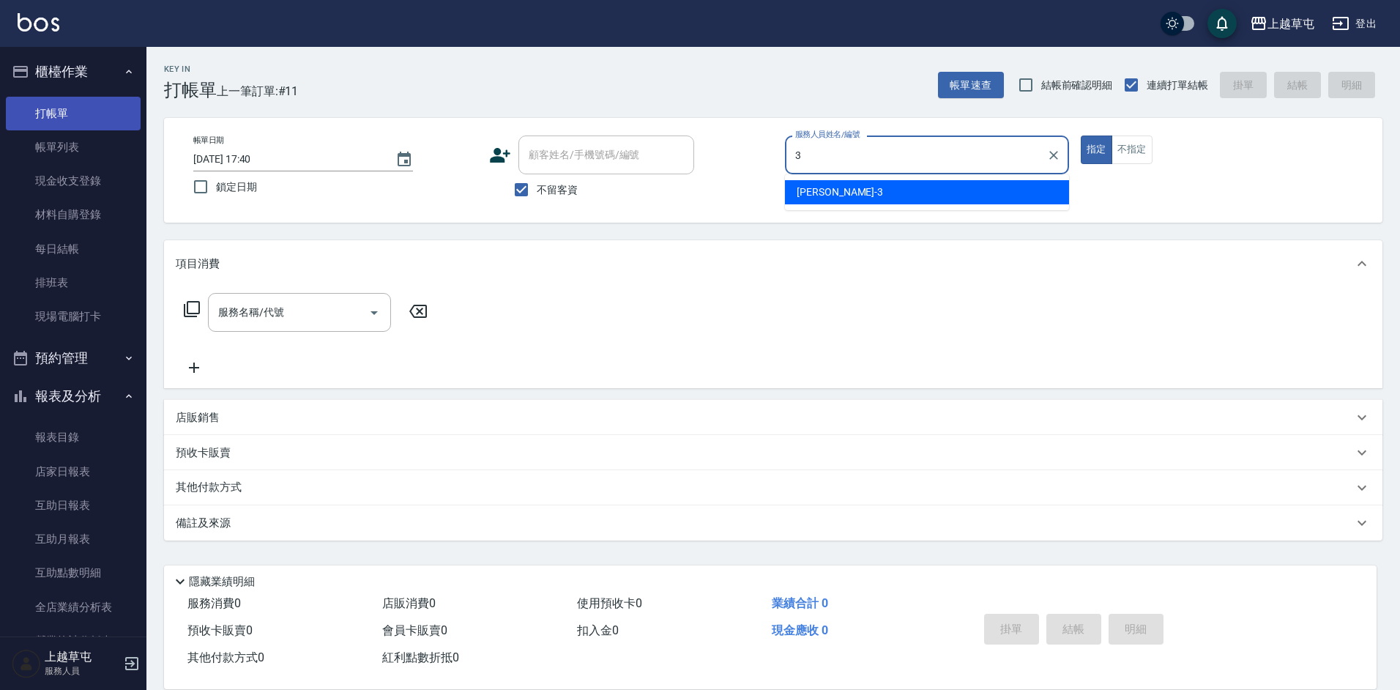
type input "[PERSON_NAME]-3"
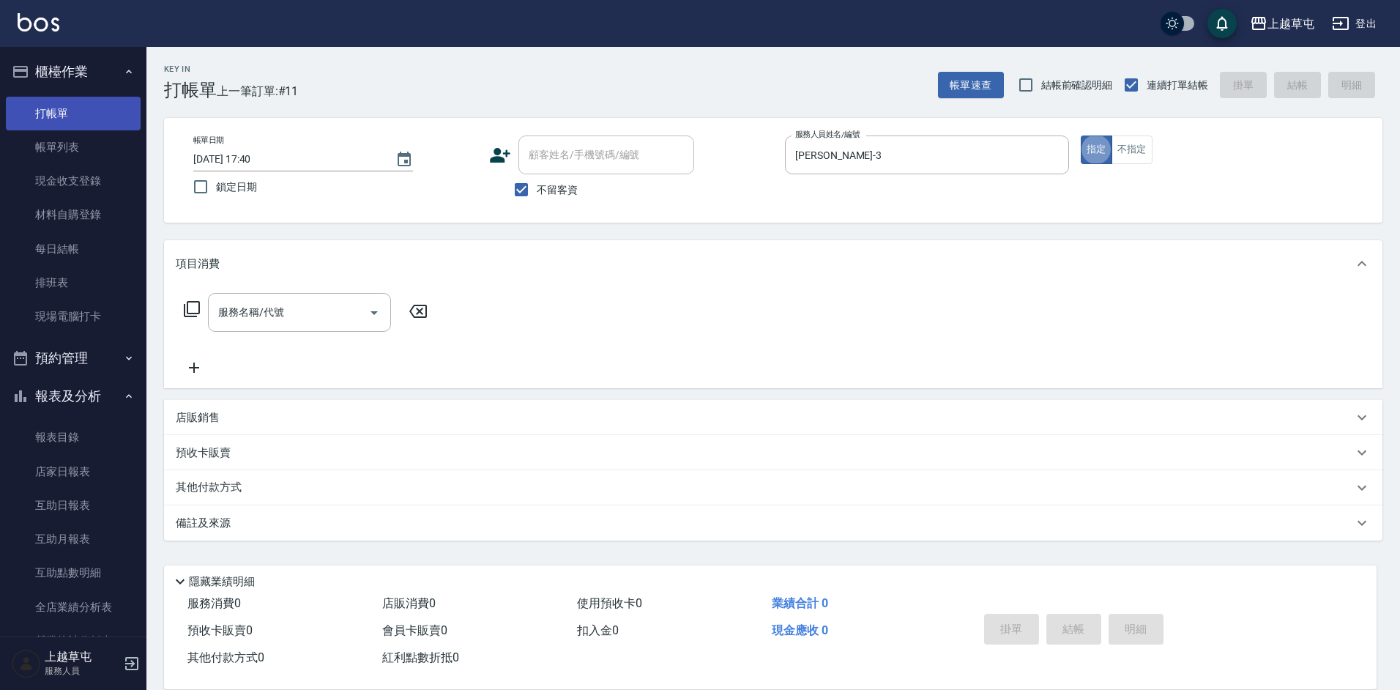
type button "true"
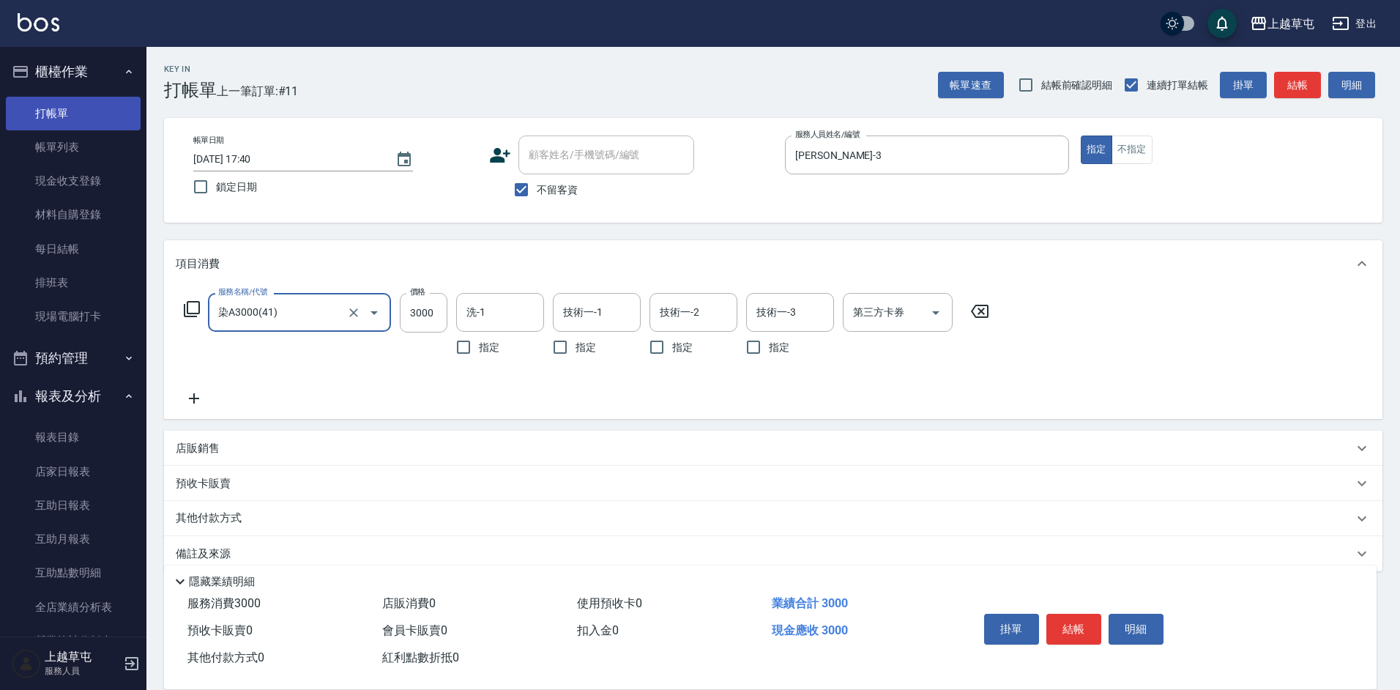
type input "染A3000(41)"
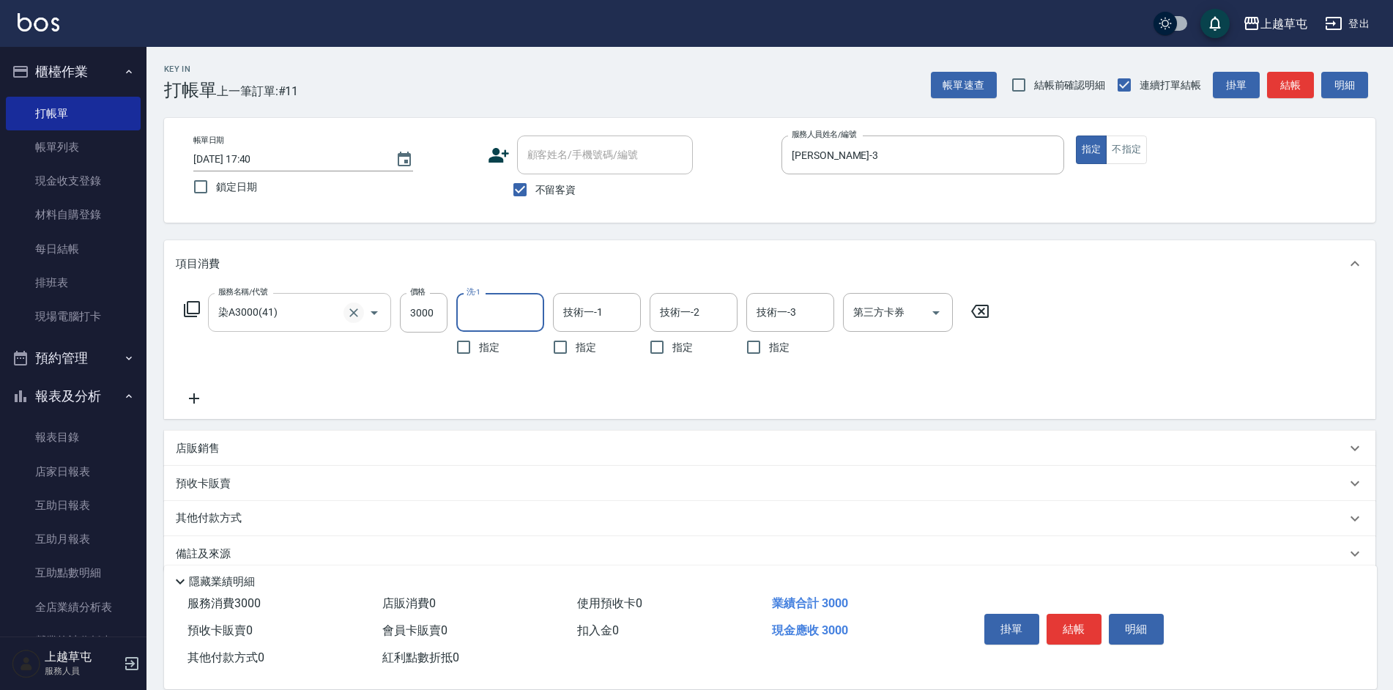
click at [354, 314] on icon "Clear" at bounding box center [353, 312] width 15 height 15
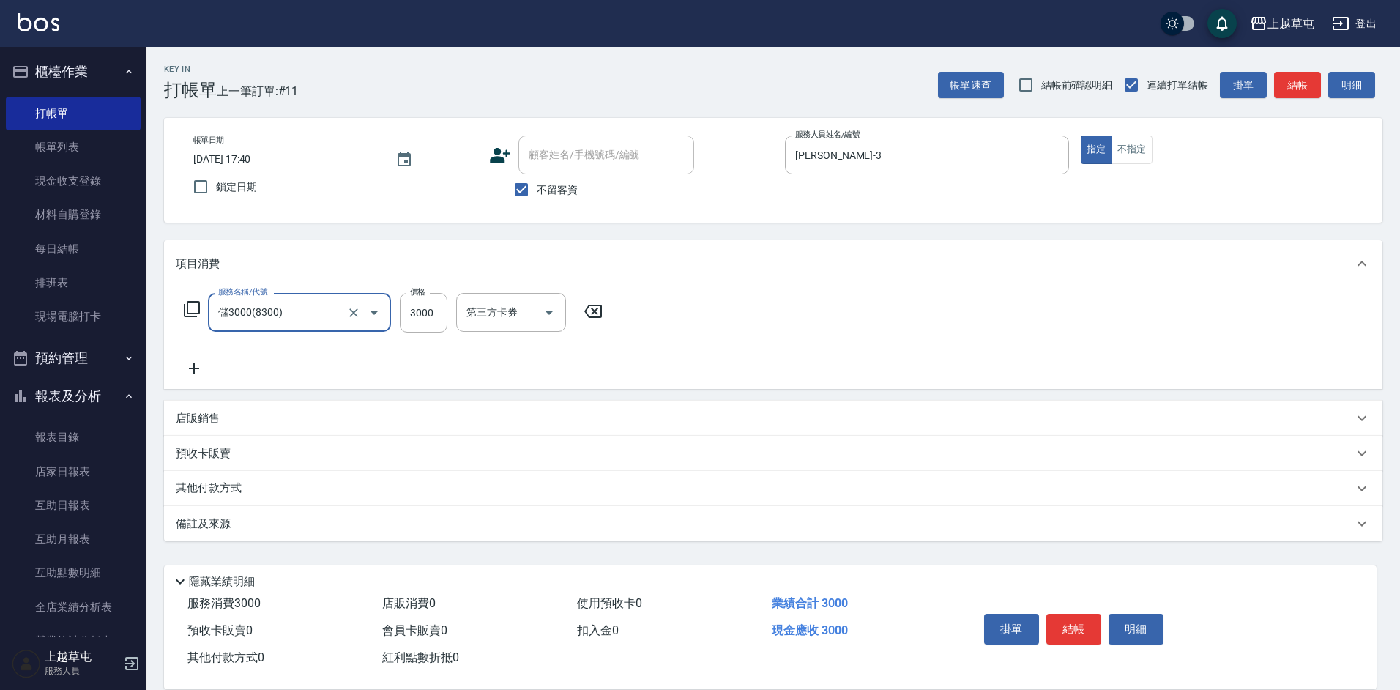
type input "儲3000(8300)"
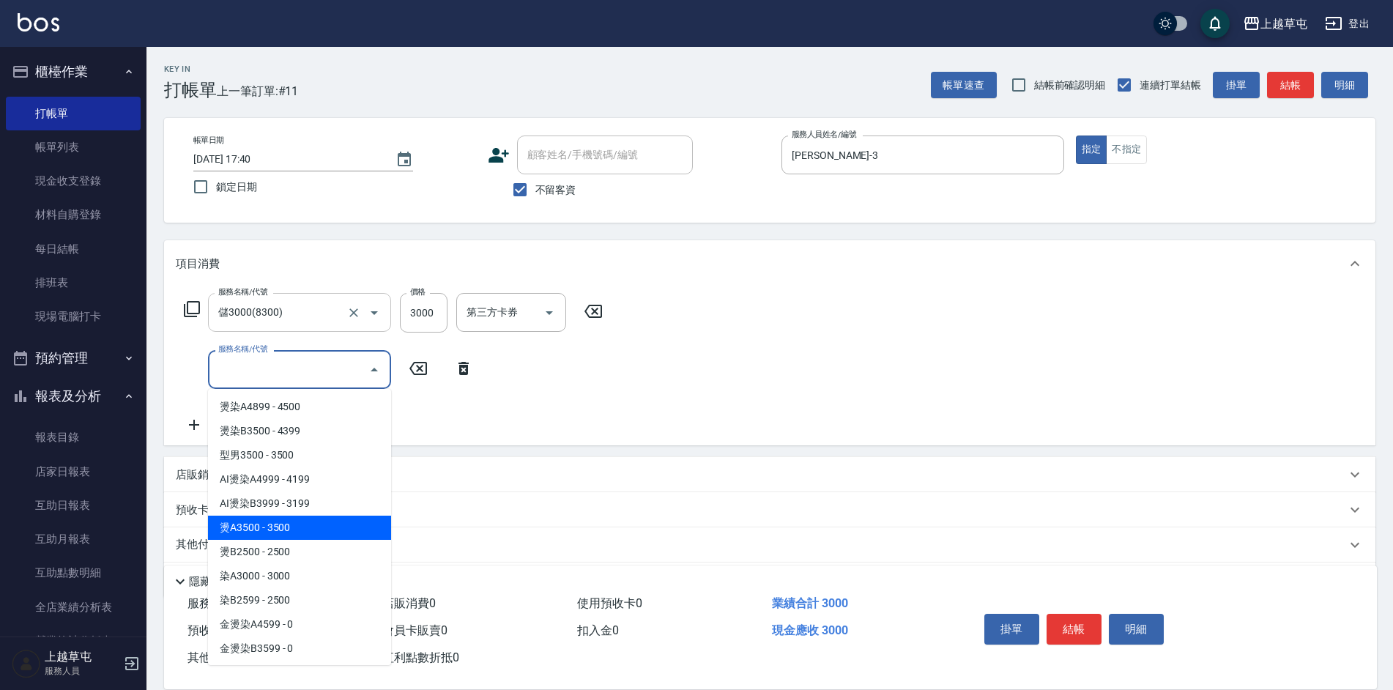
type input "燙A3500(31)"
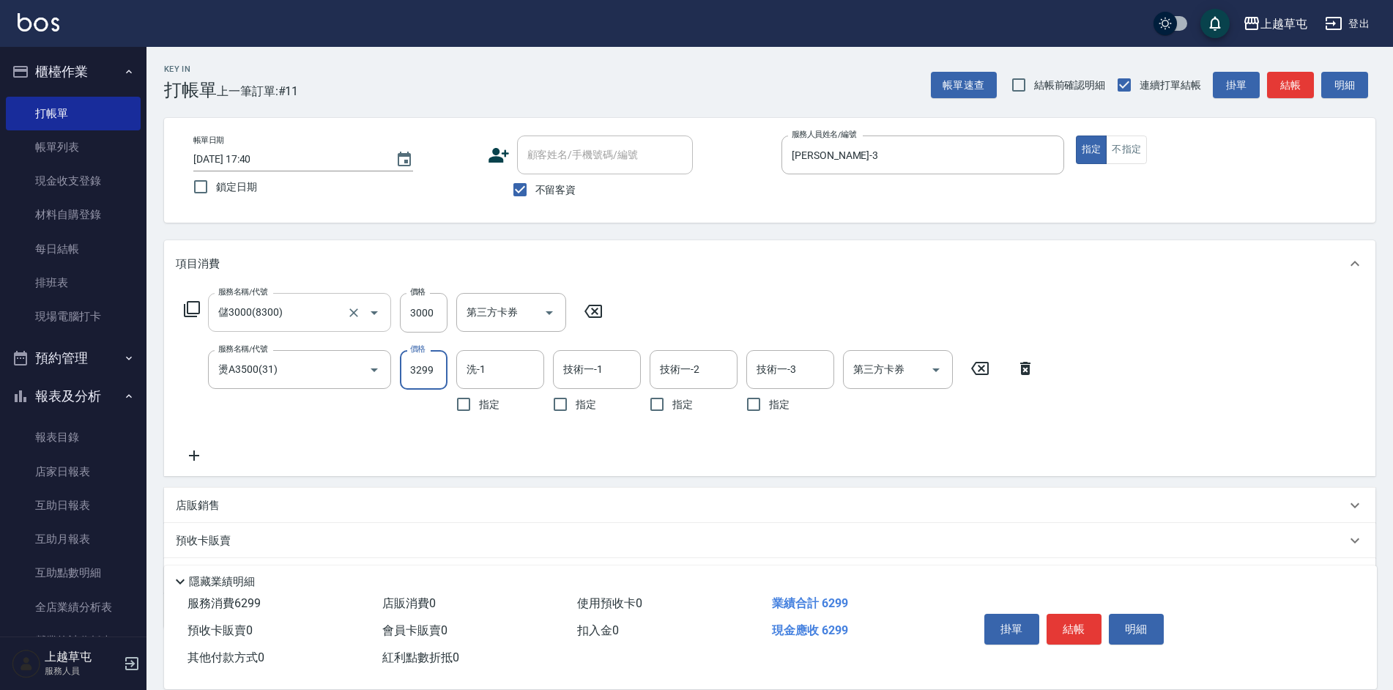
type input "3299"
type input "[PERSON_NAME]-26"
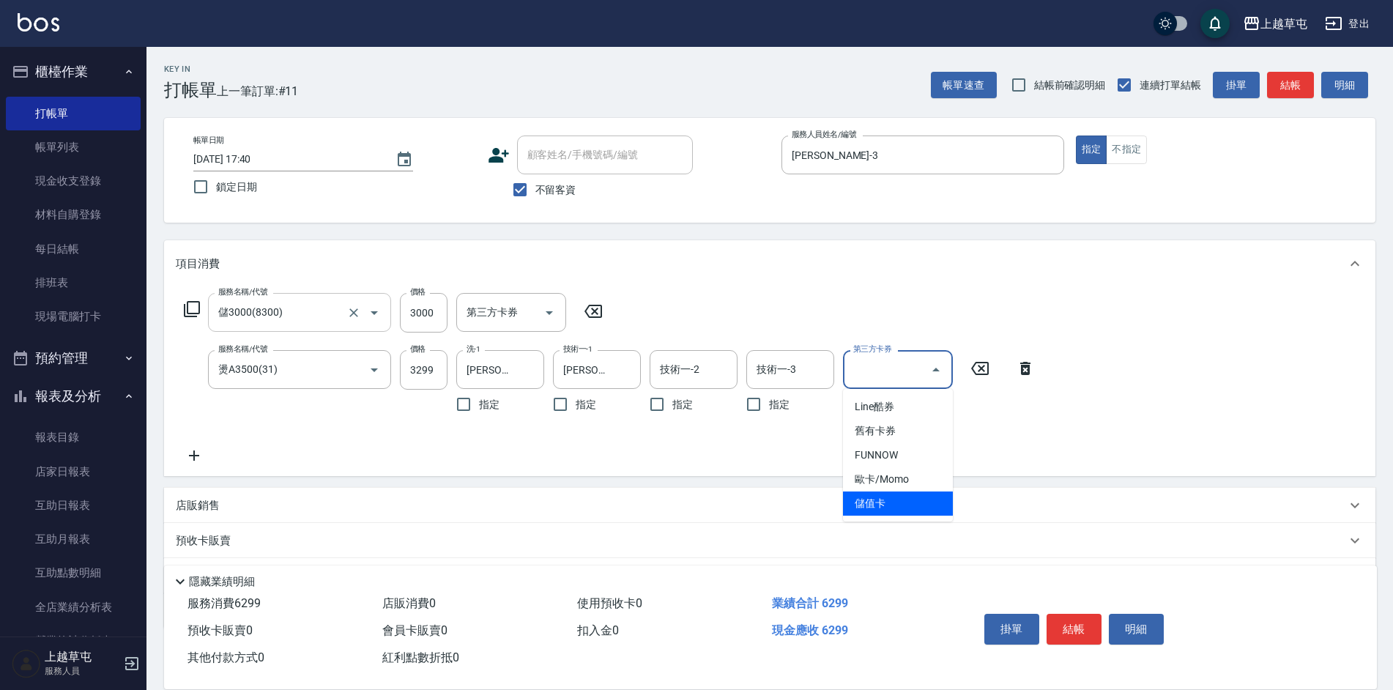
type input "儲值卡"
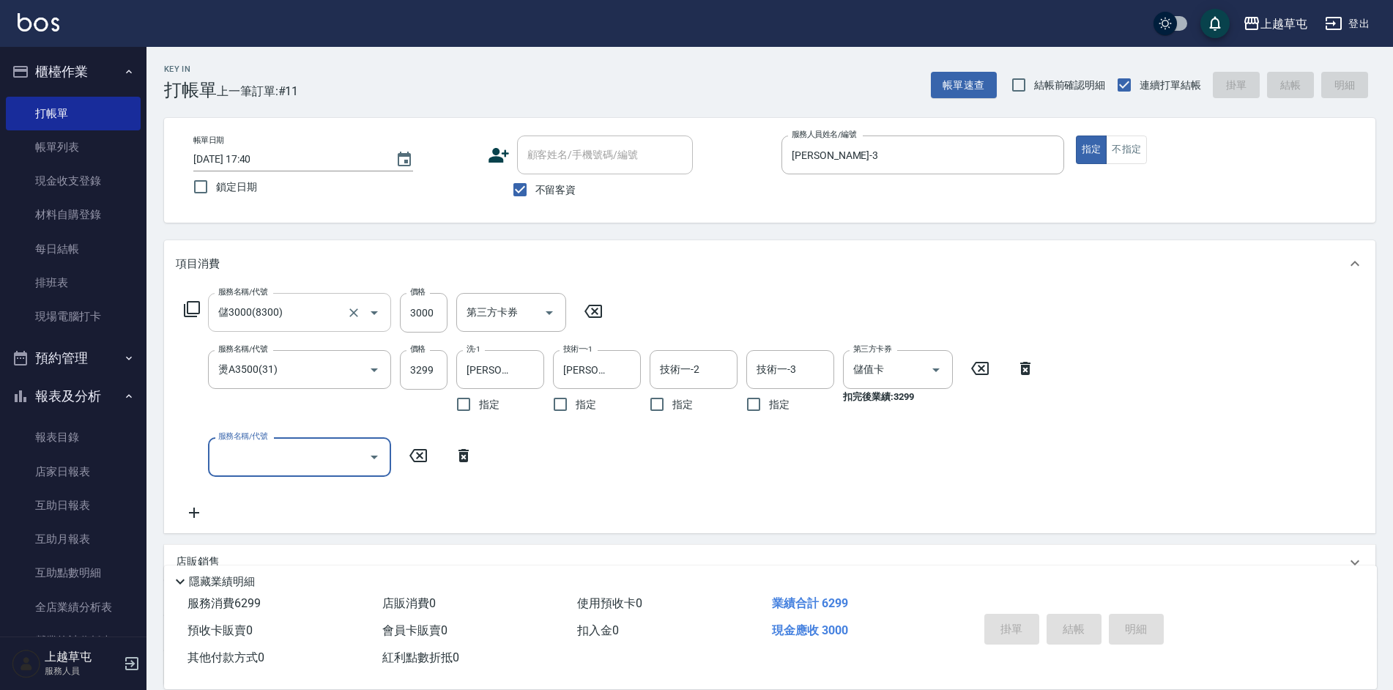
type input "[DATE] 18:00"
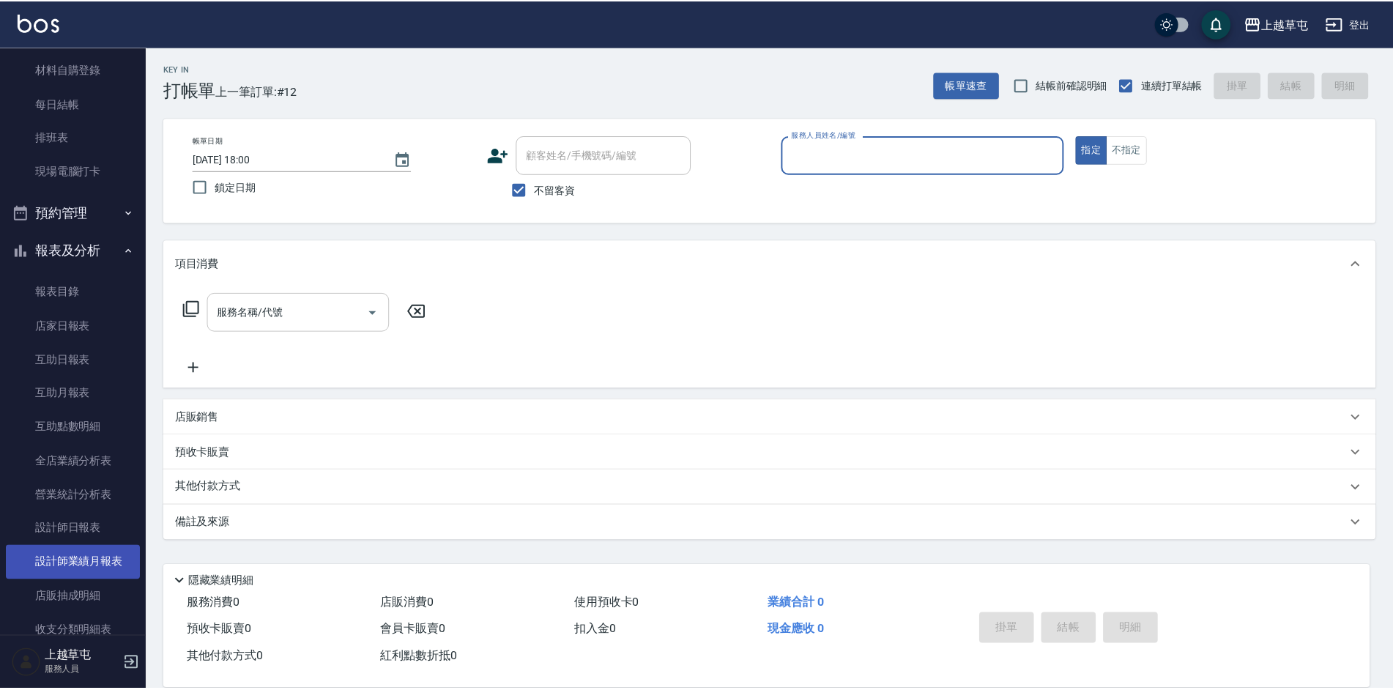
scroll to position [146, 0]
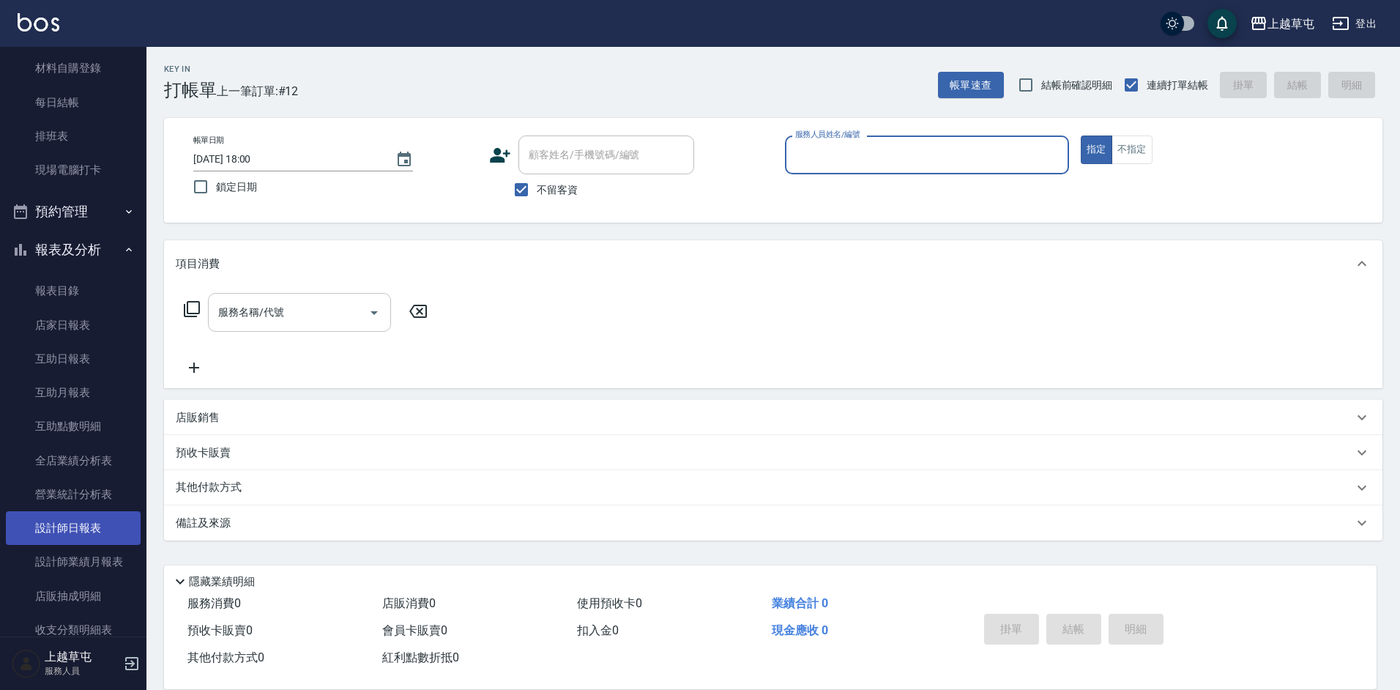
click at [83, 521] on link "設計師日報表" at bounding box center [73, 528] width 135 height 34
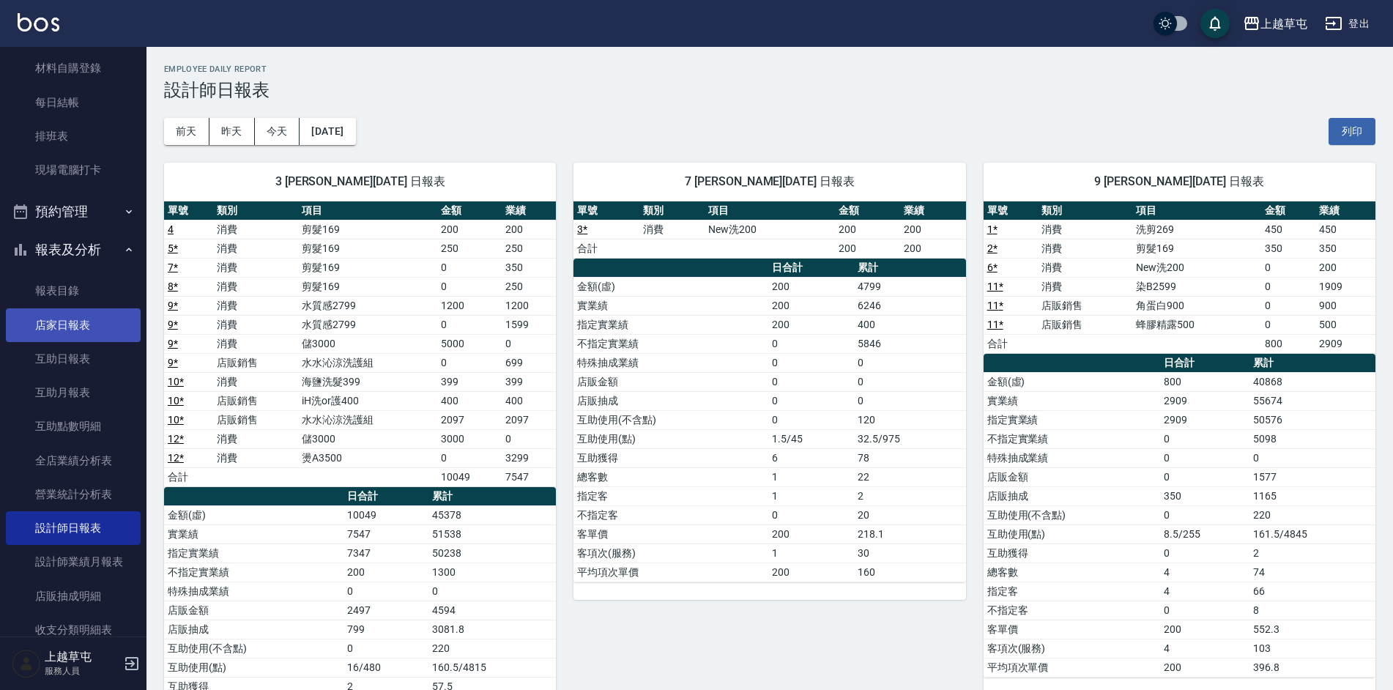
scroll to position [218, 0]
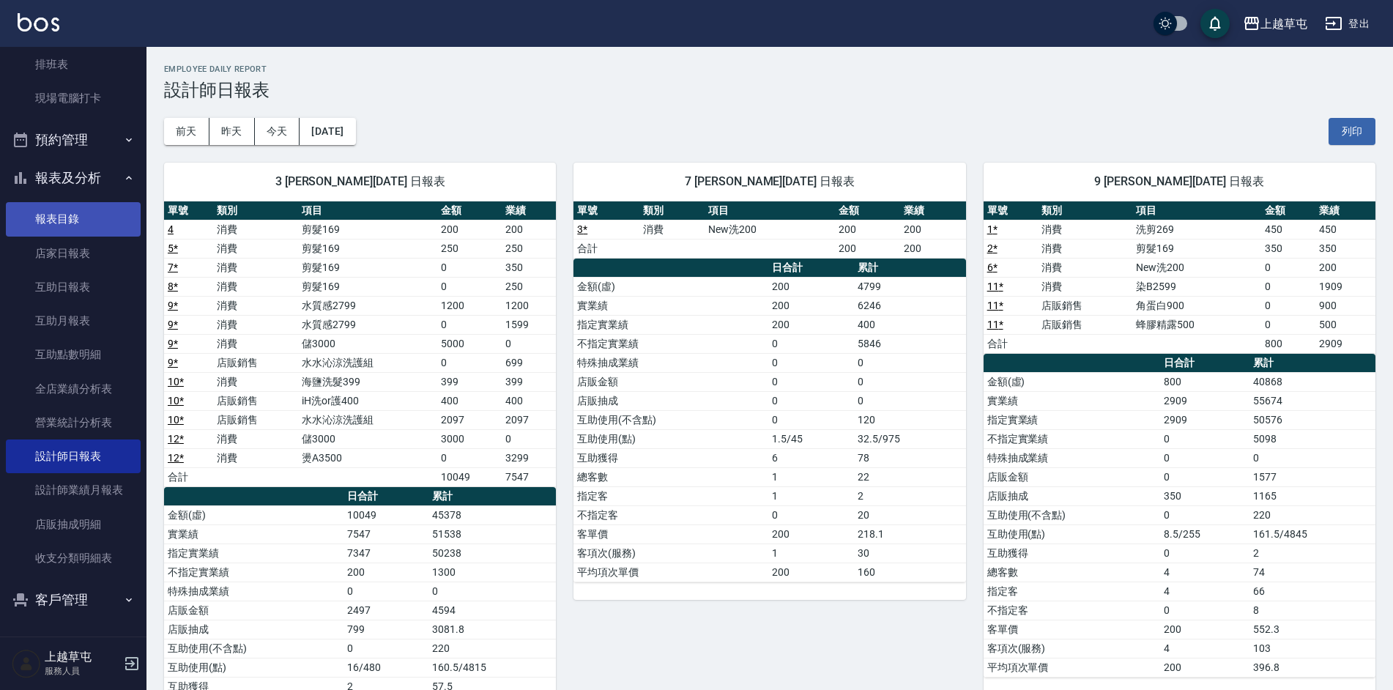
click at [57, 220] on link "報表目錄" at bounding box center [73, 219] width 135 height 34
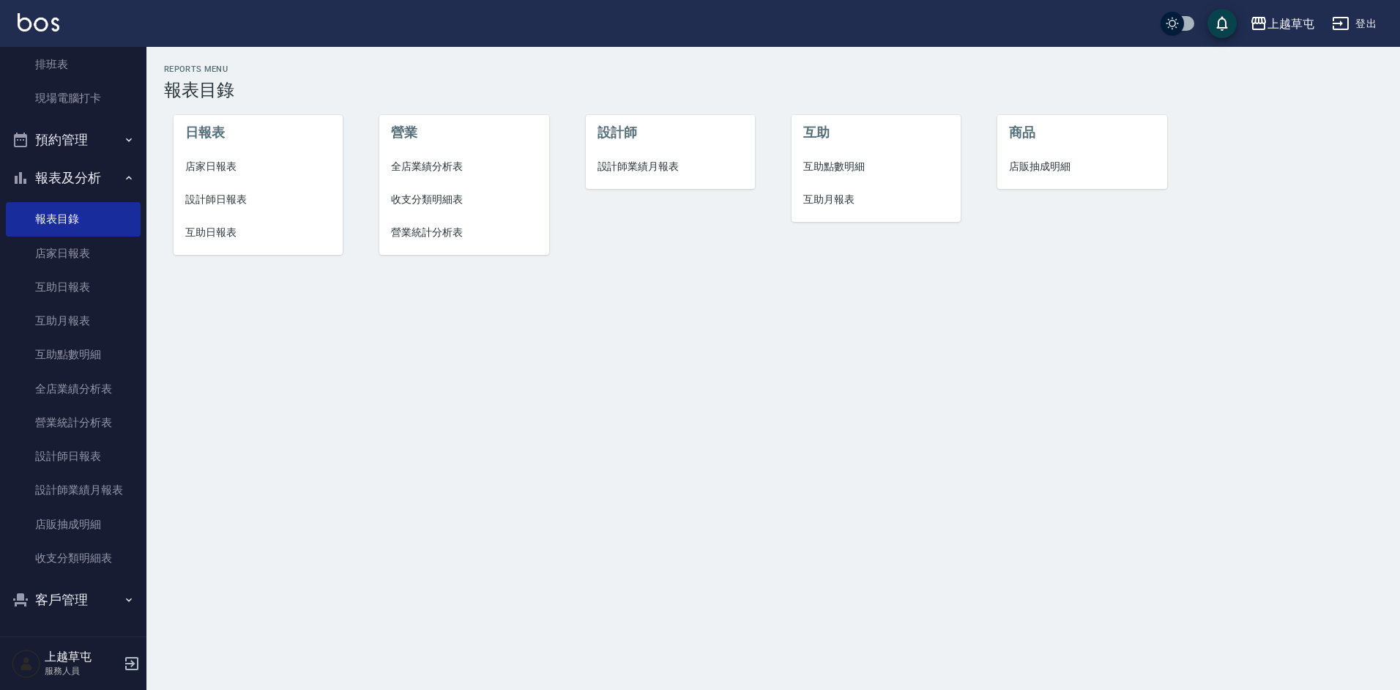
click at [197, 171] on span "店家日報表" at bounding box center [258, 166] width 146 height 15
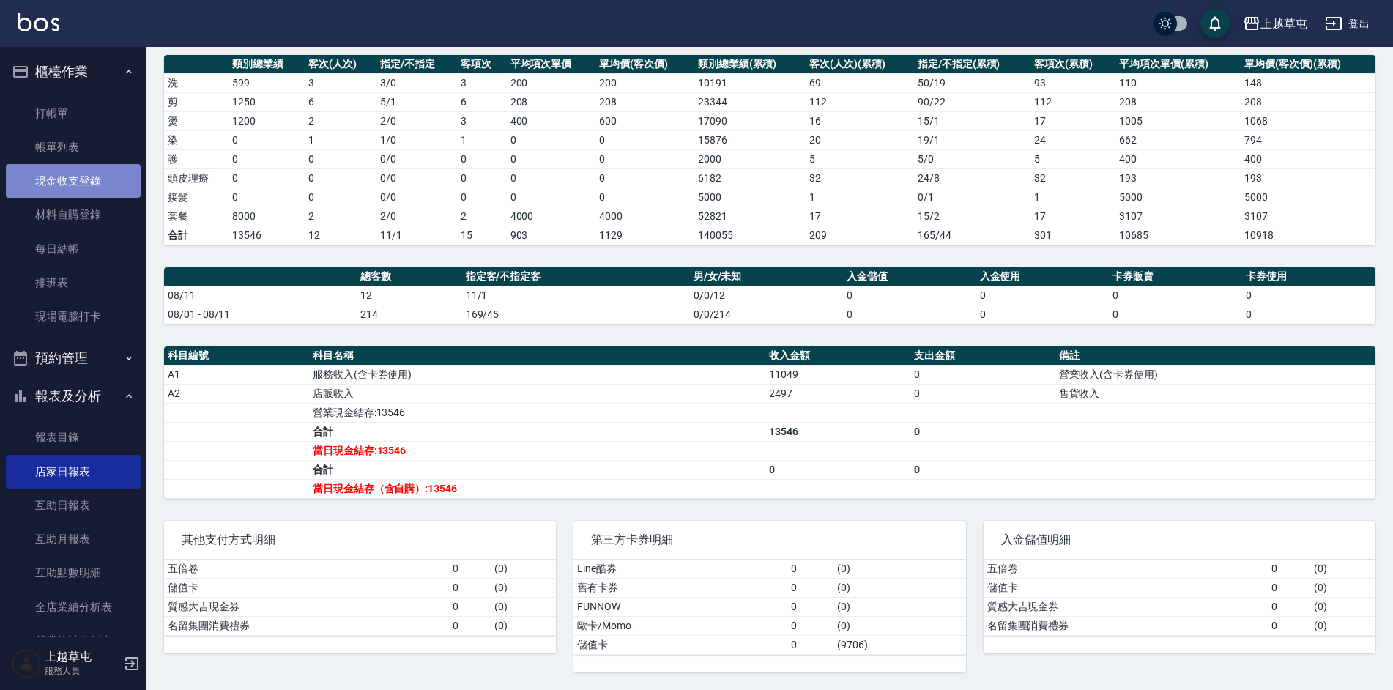
click at [100, 192] on link "現金收支登錄" at bounding box center [73, 181] width 135 height 34
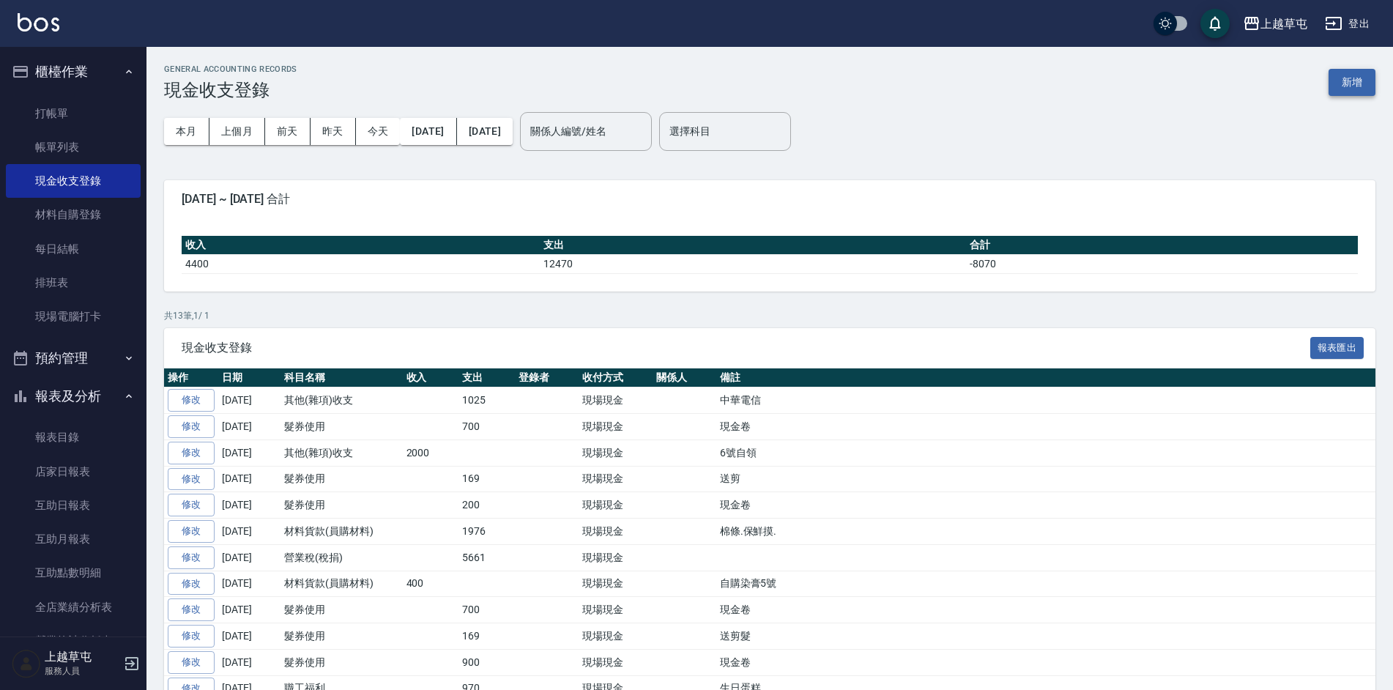
click at [1335, 80] on button "新增" at bounding box center [1351, 82] width 47 height 27
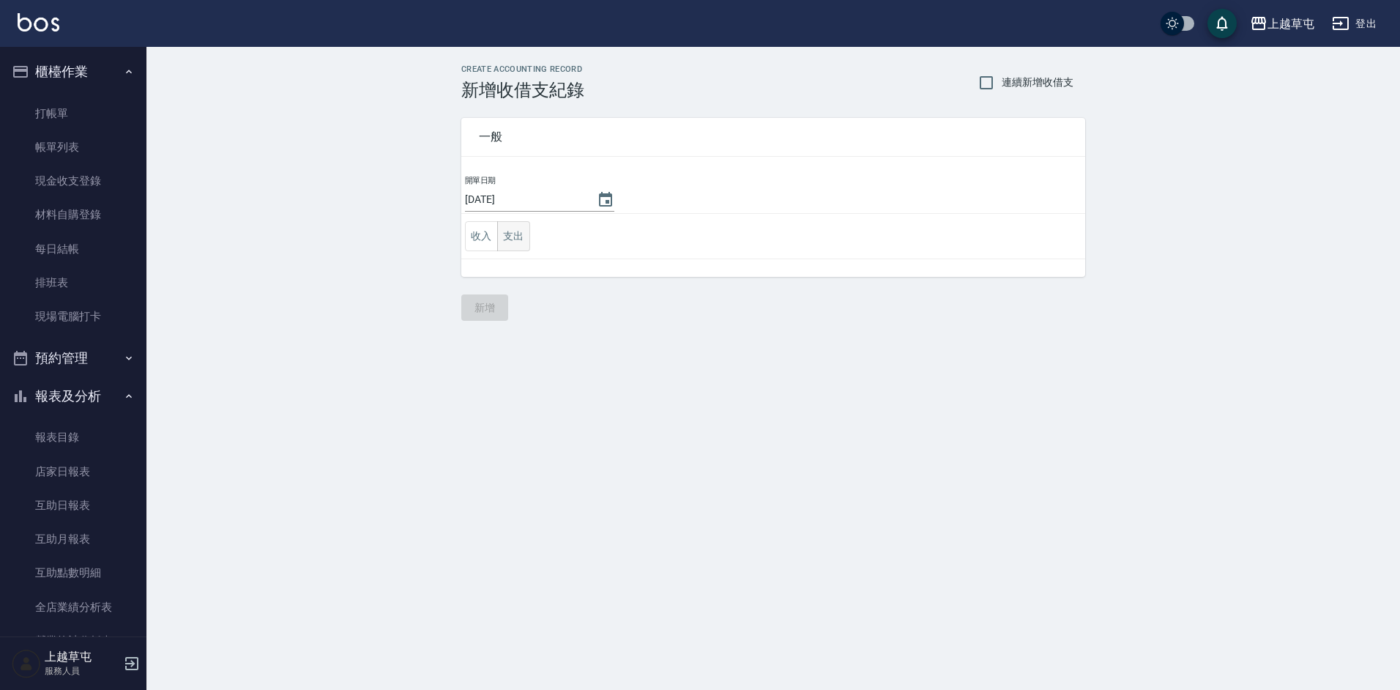
click at [515, 236] on button "支出" at bounding box center [513, 236] width 33 height 30
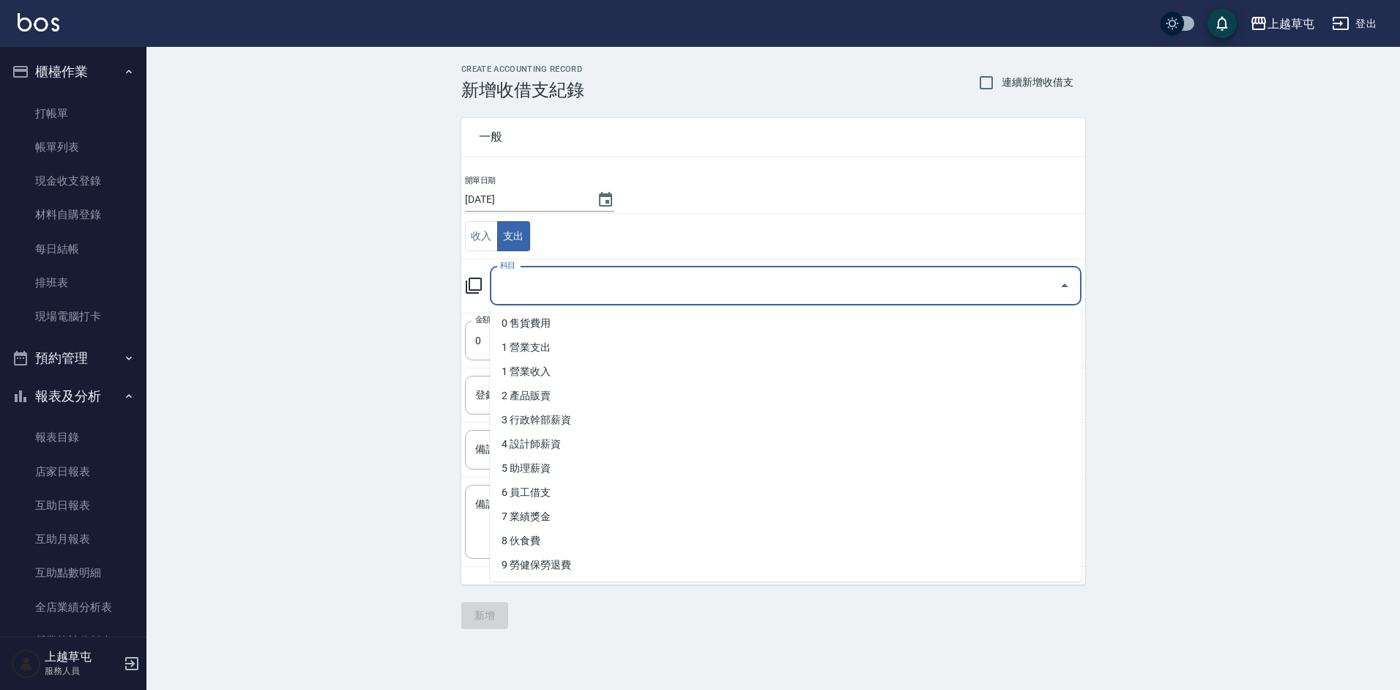
click at [534, 289] on input "科目" at bounding box center [774, 286] width 556 height 26
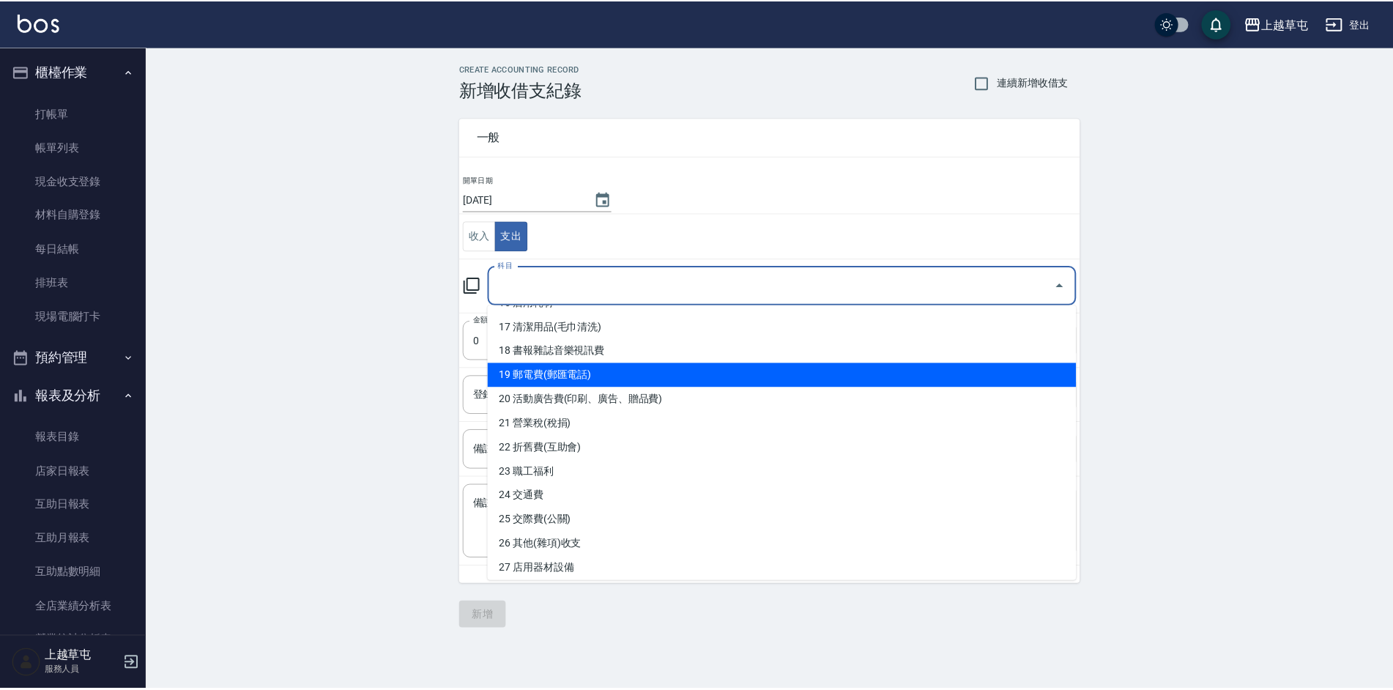
scroll to position [726, 0]
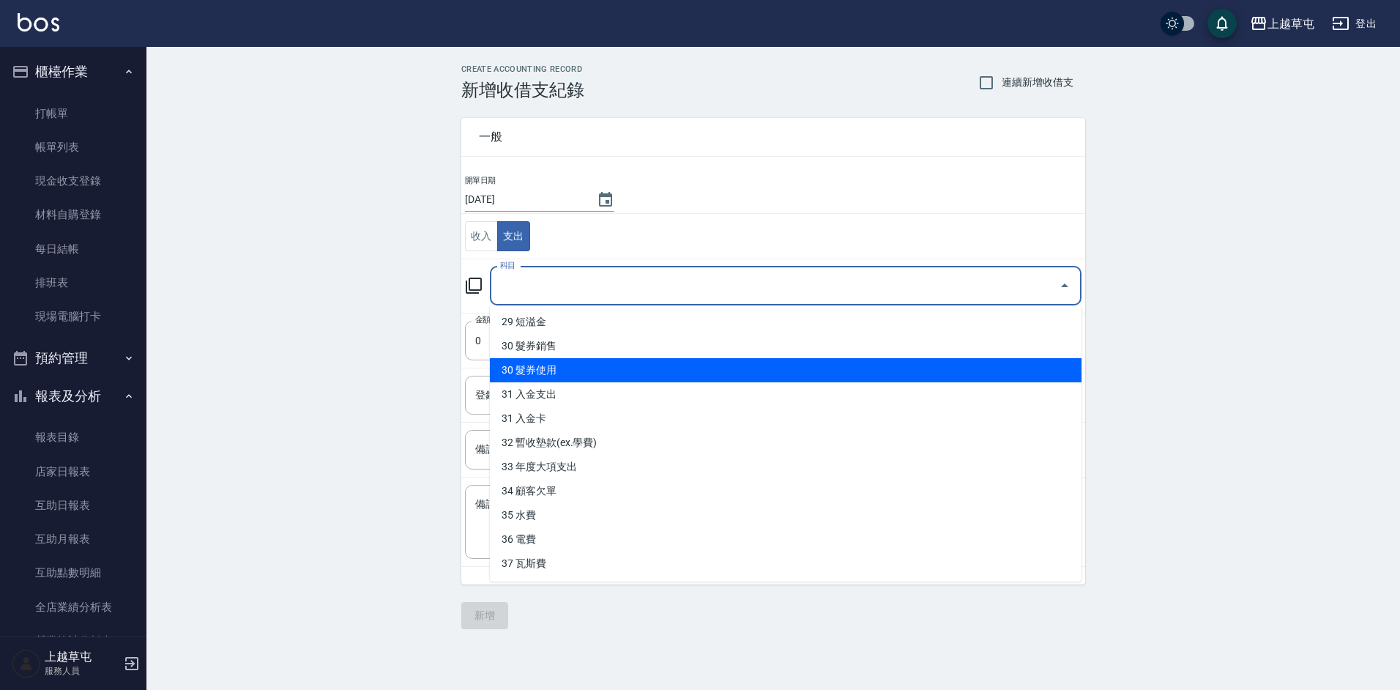
click at [576, 373] on li "30 髮券使用" at bounding box center [786, 370] width 592 height 24
type input "30 髮券使用"
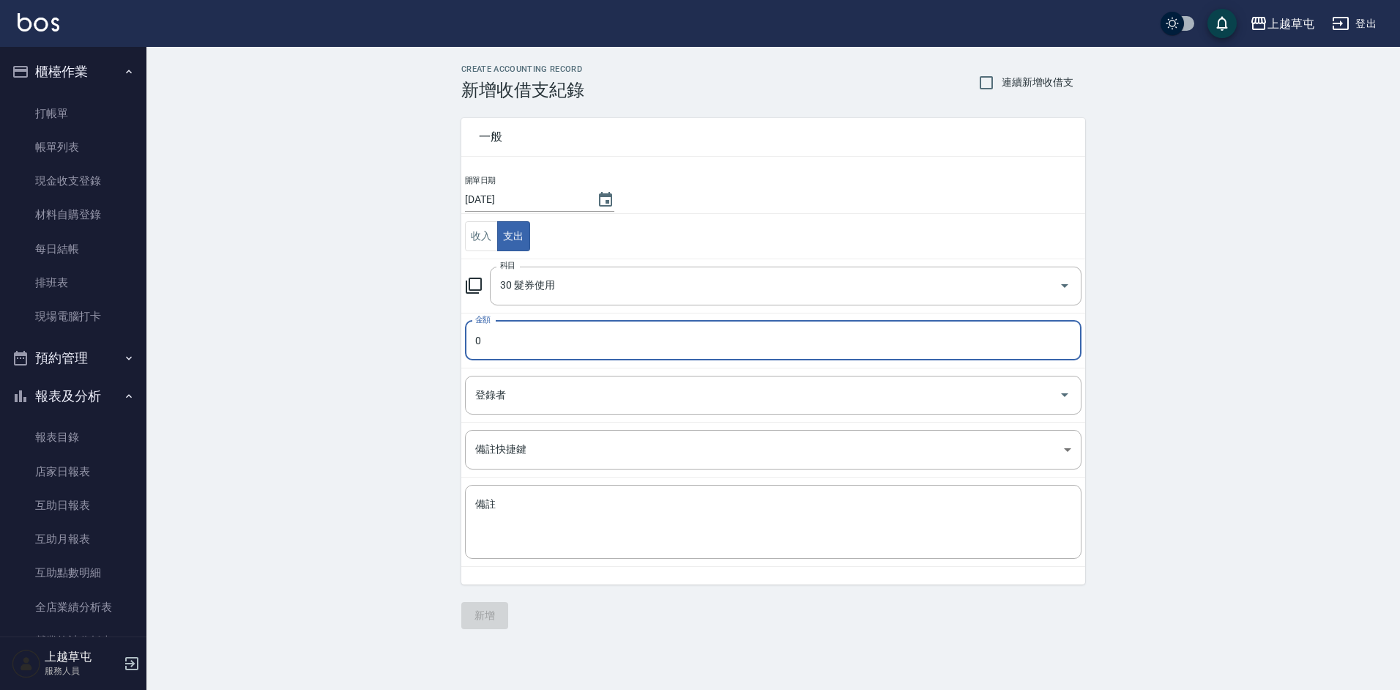
click at [545, 348] on input "0" at bounding box center [773, 341] width 616 height 40
type input "2400"
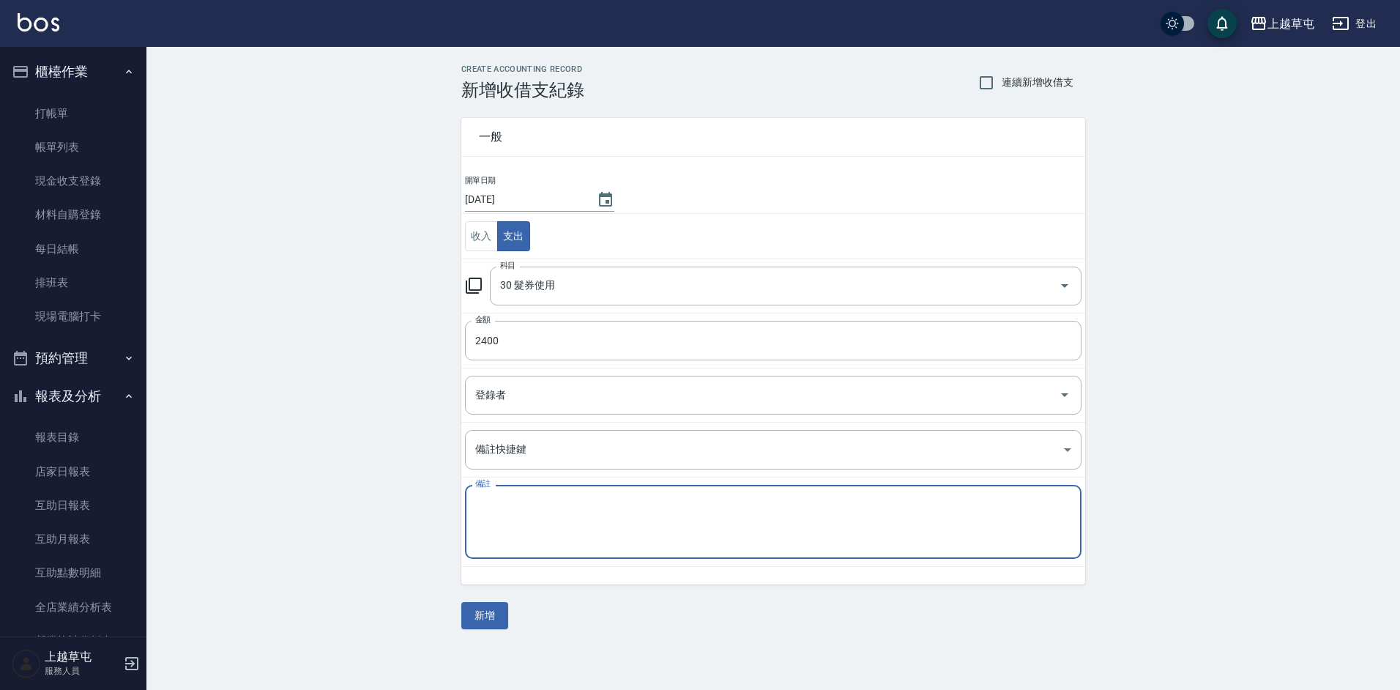
click at [558, 507] on textarea "備註" at bounding box center [773, 522] width 596 height 50
type textarea "現金卷"
click at [498, 620] on button "新增" at bounding box center [484, 615] width 47 height 27
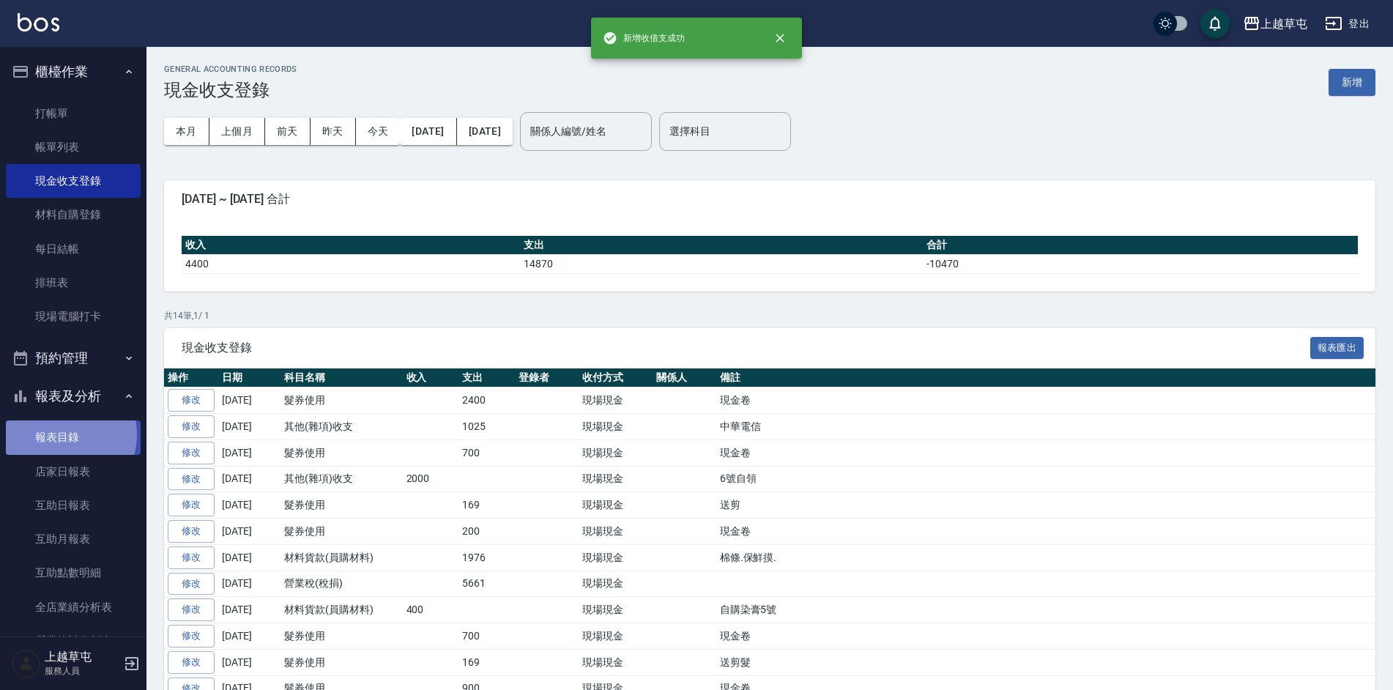
click at [59, 434] on link "報表目錄" at bounding box center [73, 437] width 135 height 34
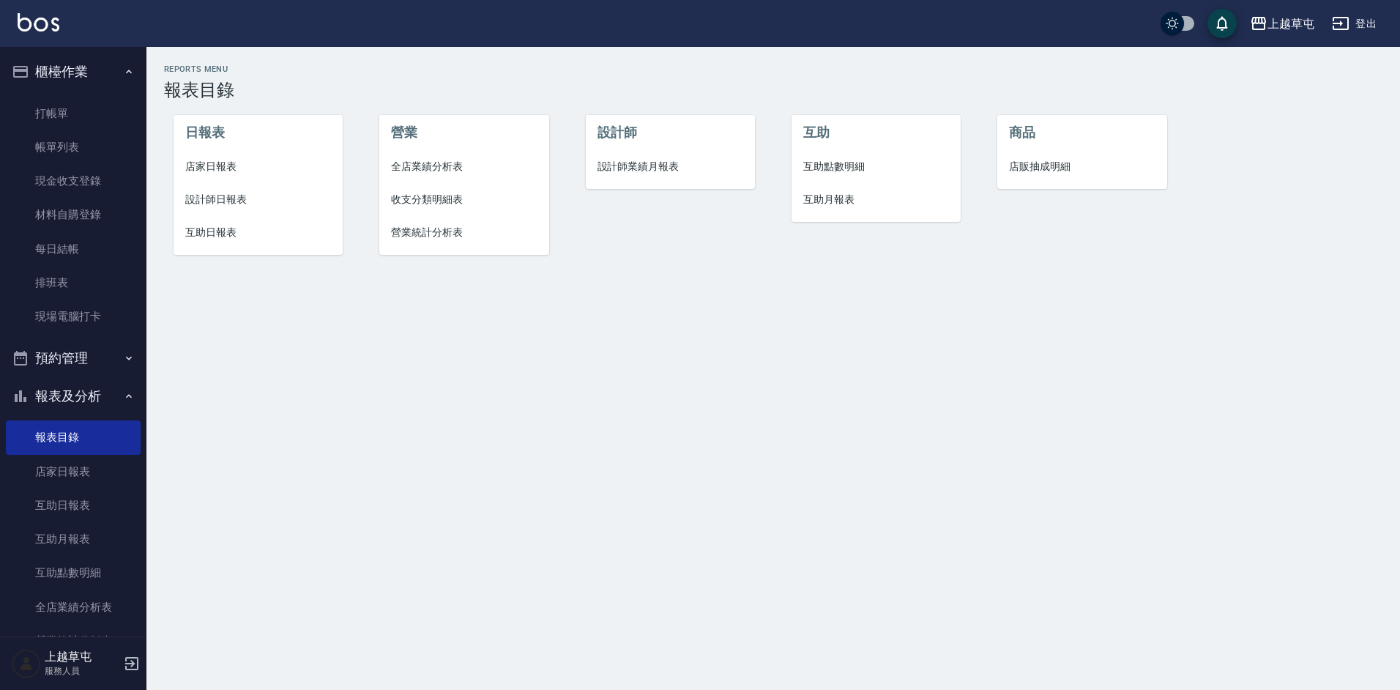
click at [204, 170] on span "店家日報表" at bounding box center [258, 166] width 146 height 15
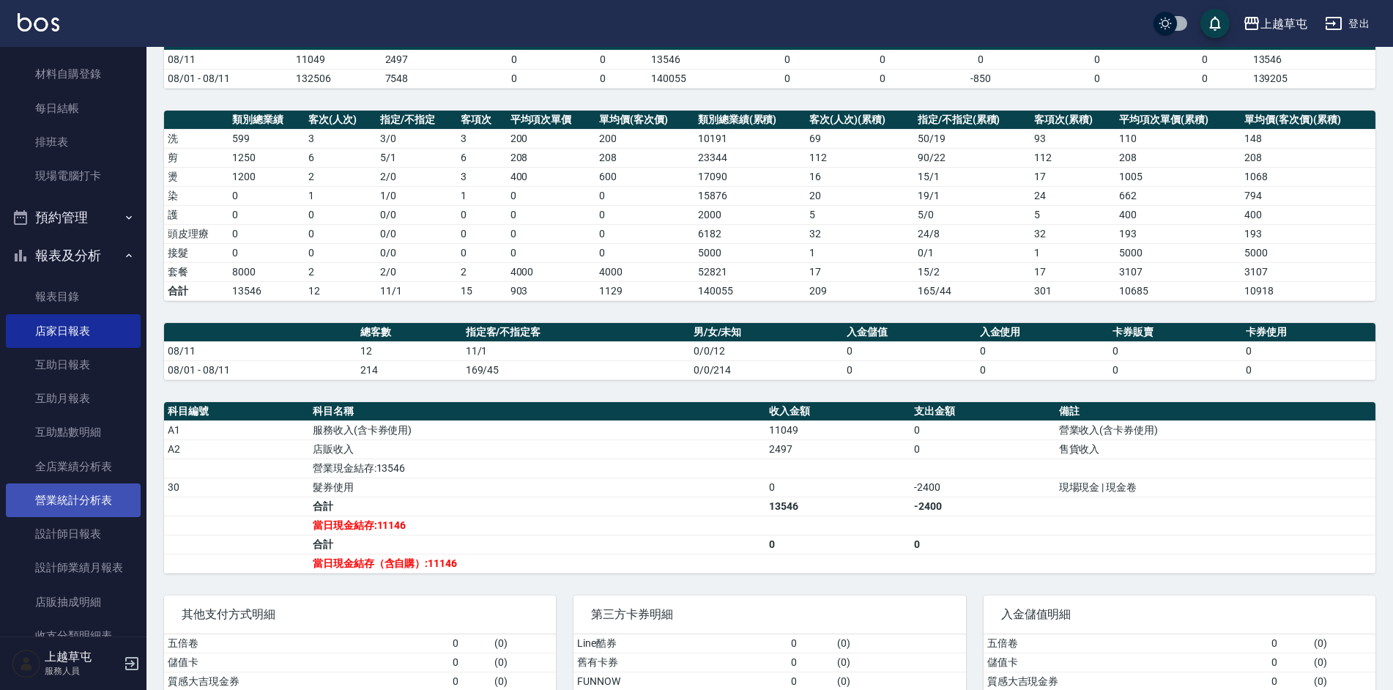
scroll to position [146, 0]
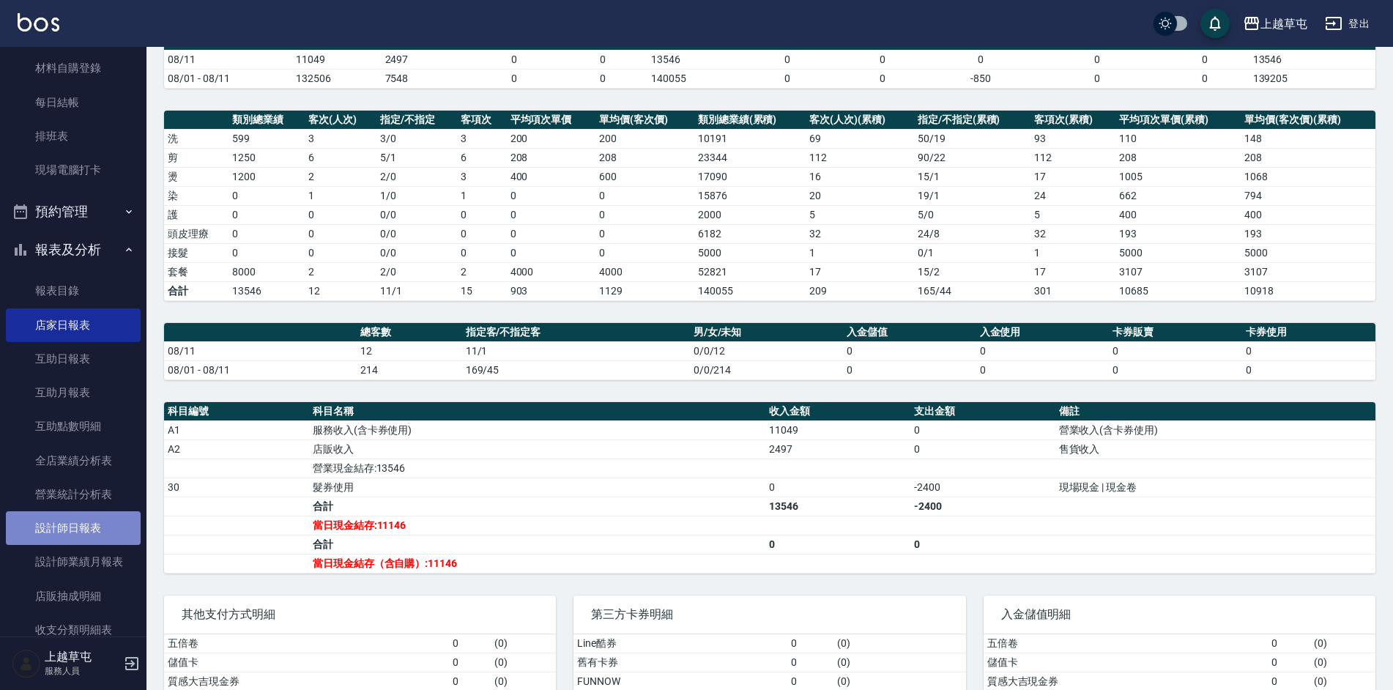
click at [78, 521] on link "設計師日報表" at bounding box center [73, 528] width 135 height 34
